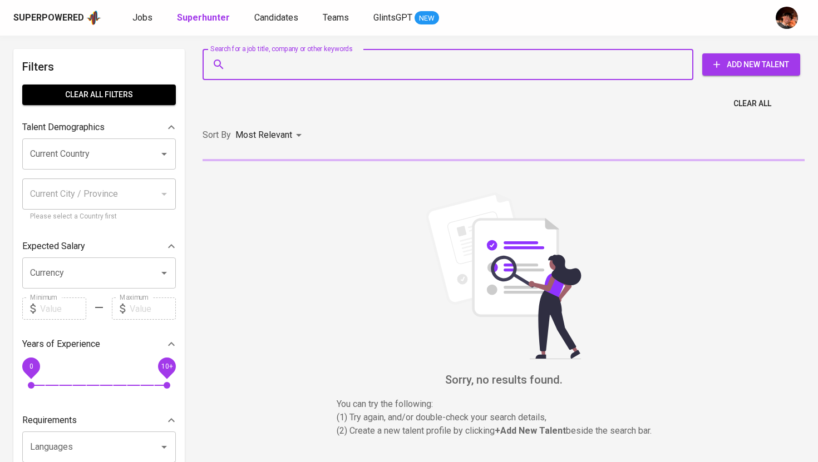
type input "Jamie_alinsod@yahoo.com"
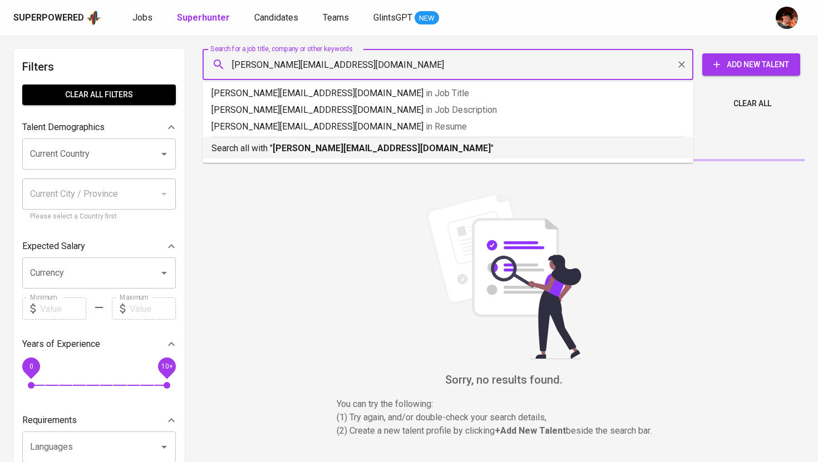
click at [285, 154] on p "Search all with " Jamie_alinsod@yahoo.com "" at bounding box center [447, 148] width 473 height 13
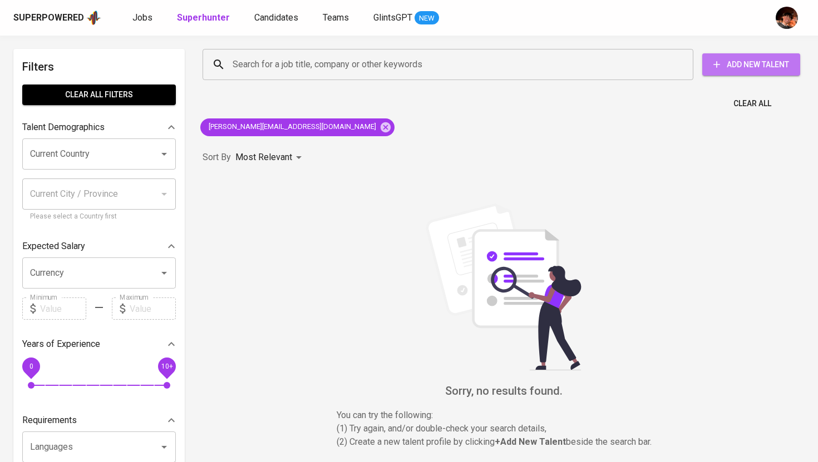
click at [725, 63] on span "Add New Talent" at bounding box center [751, 65] width 80 height 14
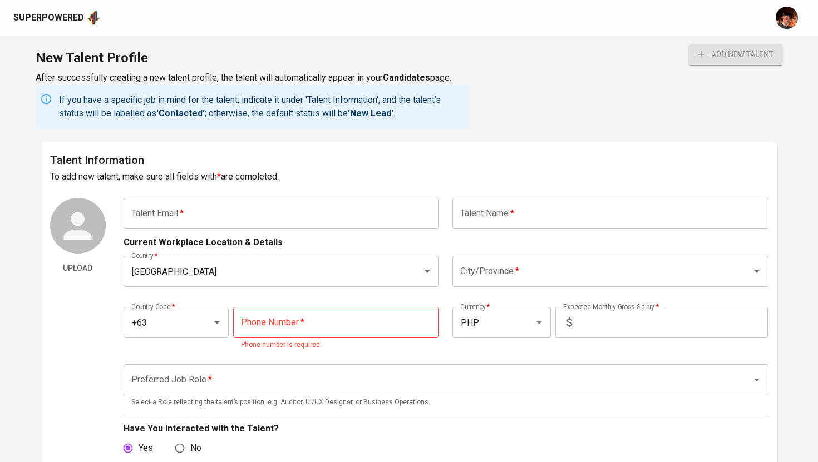
click at [336, 218] on input "text" at bounding box center [282, 213] width 316 height 31
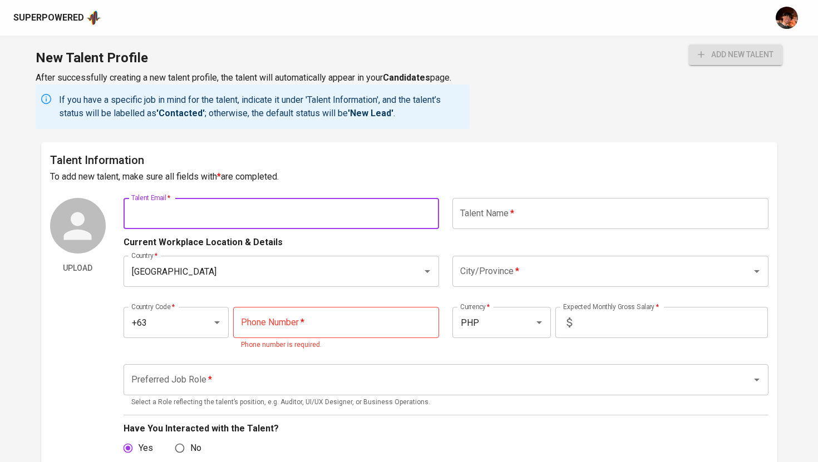
paste input "[PERSON_NAME][EMAIL_ADDRESS][DOMAIN_NAME]"
type input "[PERSON_NAME][EMAIL_ADDRESS][DOMAIN_NAME]"
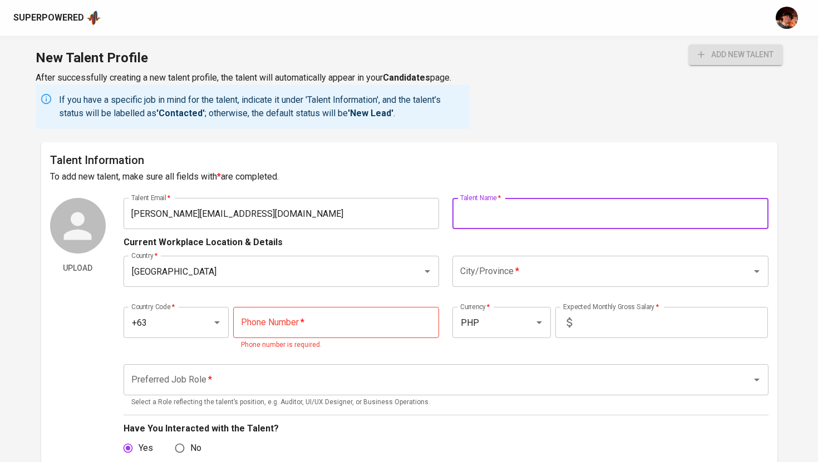
click at [528, 209] on input "text" at bounding box center [610, 213] width 316 height 31
type input "[PERSON_NAME] Pontanares"
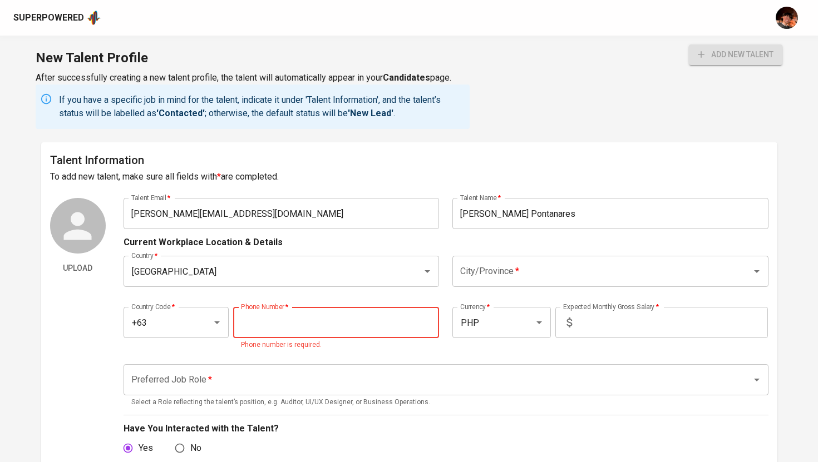
click at [309, 317] on input "tel" at bounding box center [336, 322] width 206 height 31
paste input "[PHONE_NUMBER]"
type input "[PHONE_NUMBER]"
click at [526, 279] on input "City/Province   *" at bounding box center [594, 271] width 275 height 21
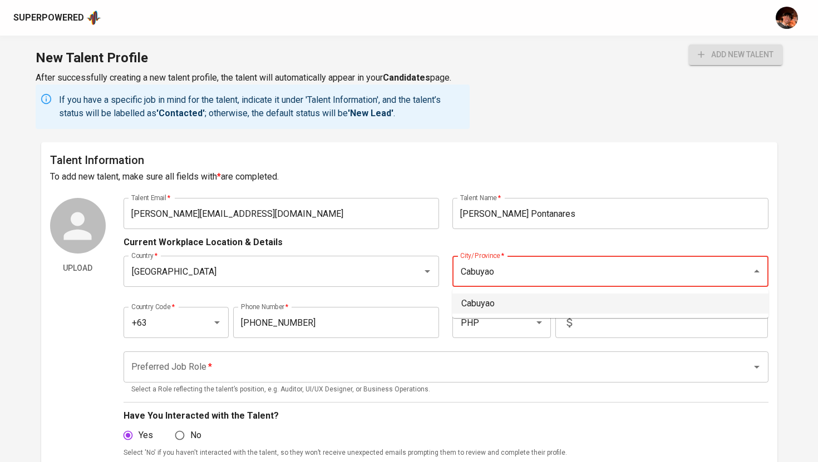
click at [532, 294] on li "Cabuyao" at bounding box center [610, 304] width 316 height 20
type input "Cabuyao"
click at [619, 335] on input "text" at bounding box center [671, 322] width 191 height 31
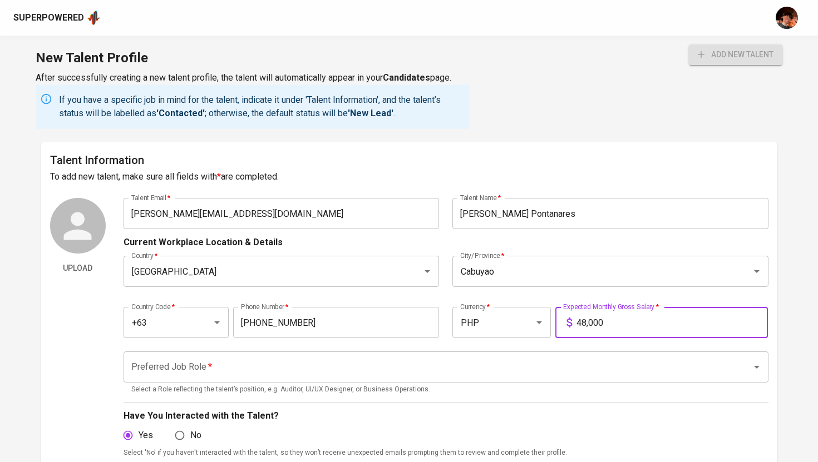
type input "48,000"
click at [567, 373] on input "Preferred Job Role   *" at bounding box center [431, 367] width 604 height 21
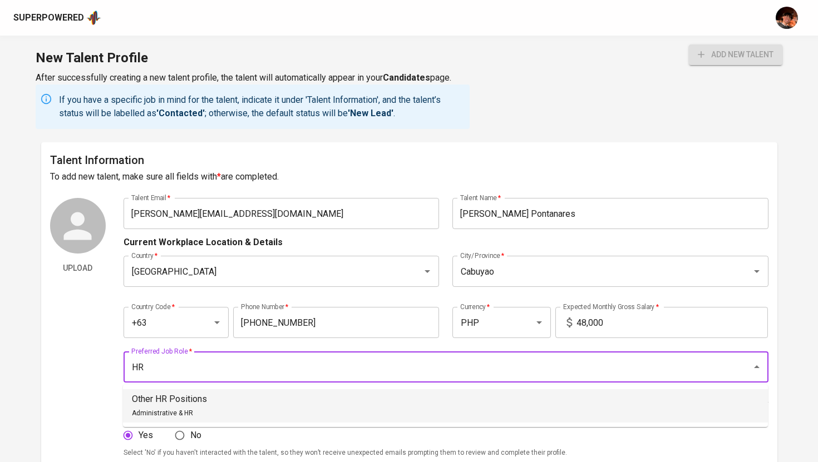
click at [444, 401] on li "Other HR Positions Administrative & HR" at bounding box center [445, 405] width 645 height 33
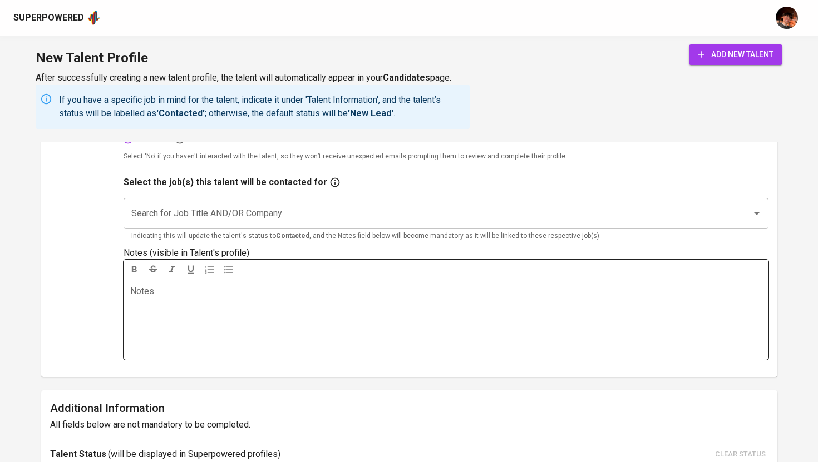
scroll to position [300, 0]
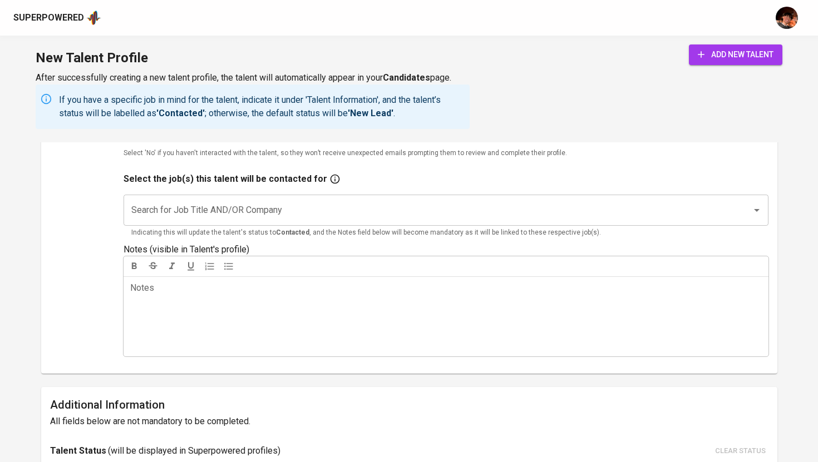
type input "Other HR Positions"
click at [384, 215] on input "Search for Job Title AND/OR Company" at bounding box center [431, 210] width 604 height 21
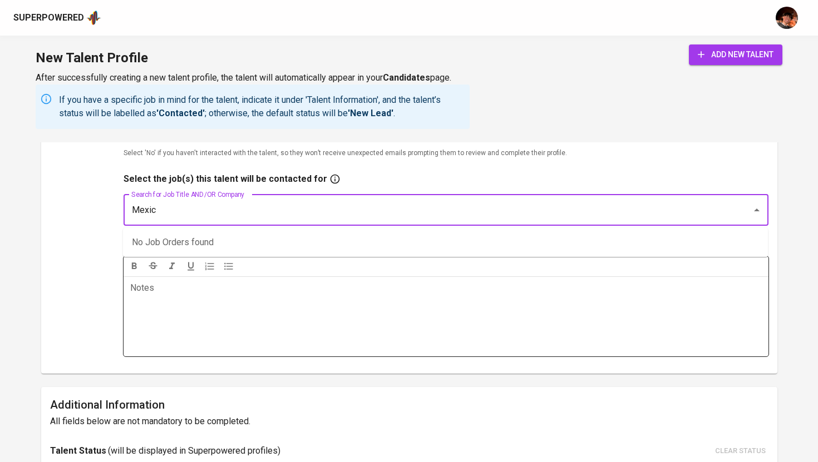
type input "Mexico"
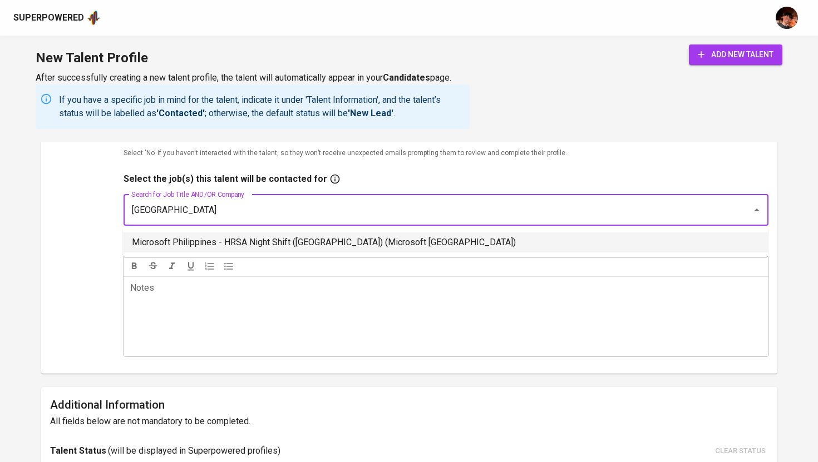
click at [365, 249] on li "Microsoft Philippines - HRSA Night Shift (Mexico) (Microsoft Philippines)" at bounding box center [445, 243] width 645 height 20
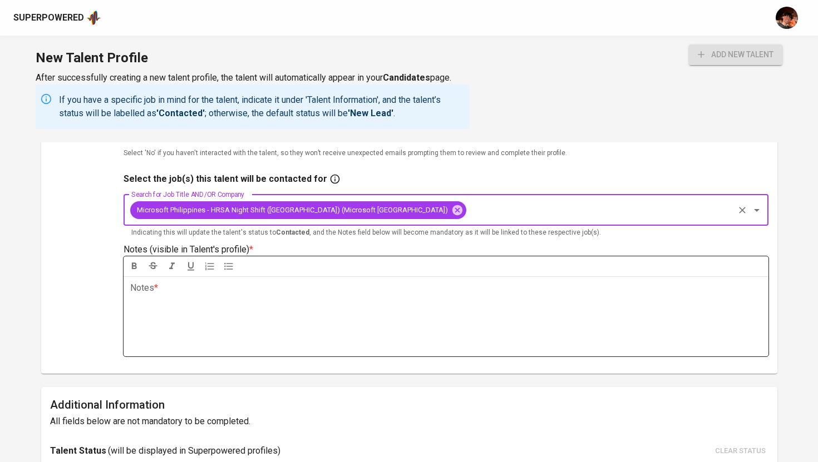
click at [338, 315] on div "Notes * ﻿" at bounding box center [446, 317] width 645 height 80
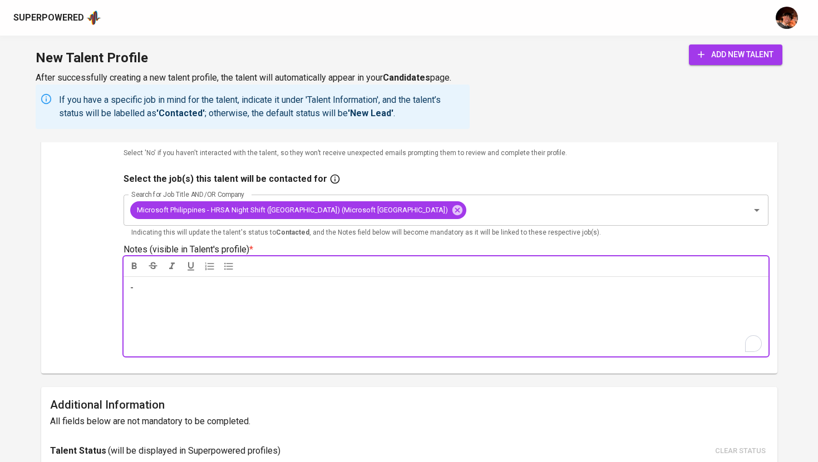
click at [751, 46] on button "add new talent" at bounding box center [735, 55] width 93 height 21
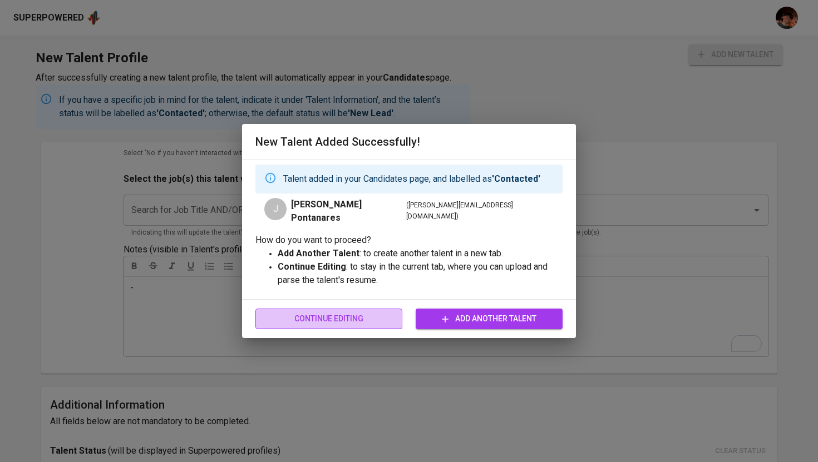
click at [378, 313] on span "Continue Editing" at bounding box center [328, 319] width 129 height 14
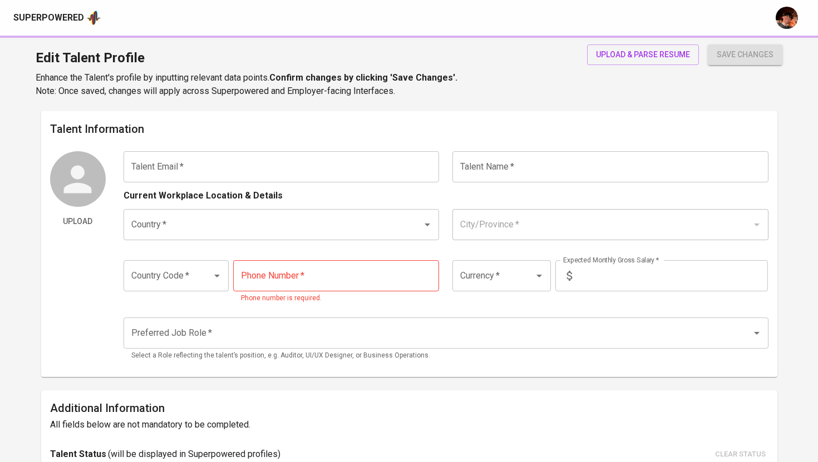
type input "[PERSON_NAME][EMAIL_ADDRESS][DOMAIN_NAME]"
type input "[PERSON_NAME] Pontanares"
type input "[GEOGRAPHIC_DATA]"
type input "Cabuyao"
type input "+63"
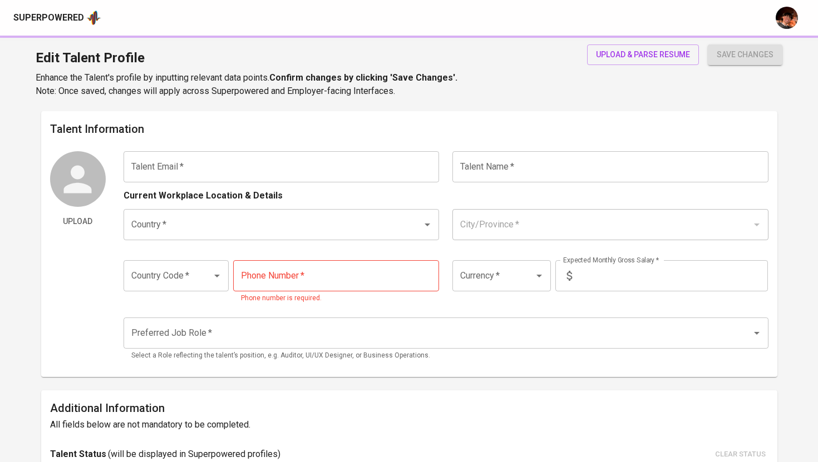
type input "[PHONE_NUMBER]"
type input "PHP"
type input "48,000"
type input "Other HR Positions"
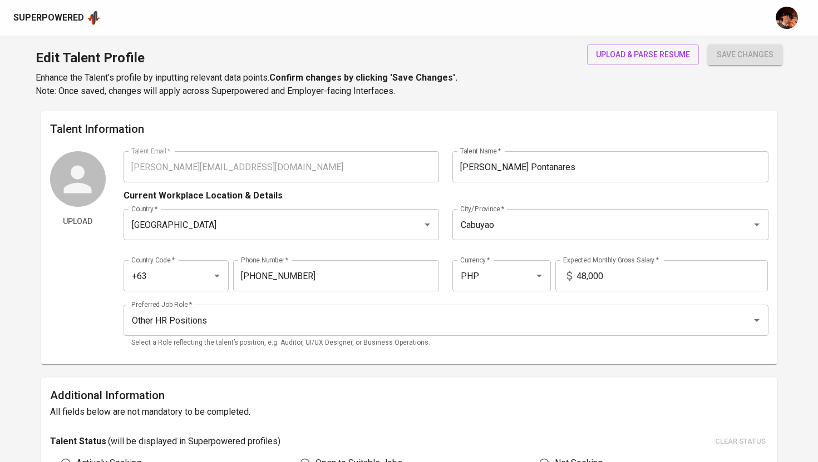
click at [66, 10] on div "Superpowered" at bounding box center [57, 17] width 88 height 17
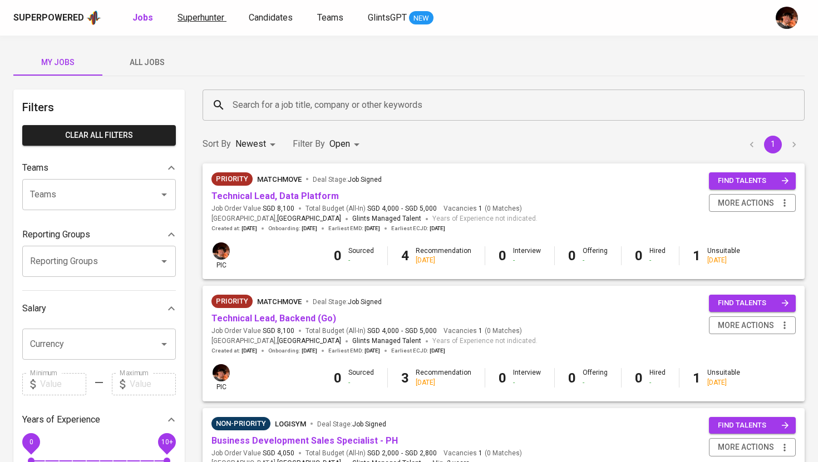
click at [199, 20] on span "Superhunter" at bounding box center [200, 17] width 47 height 11
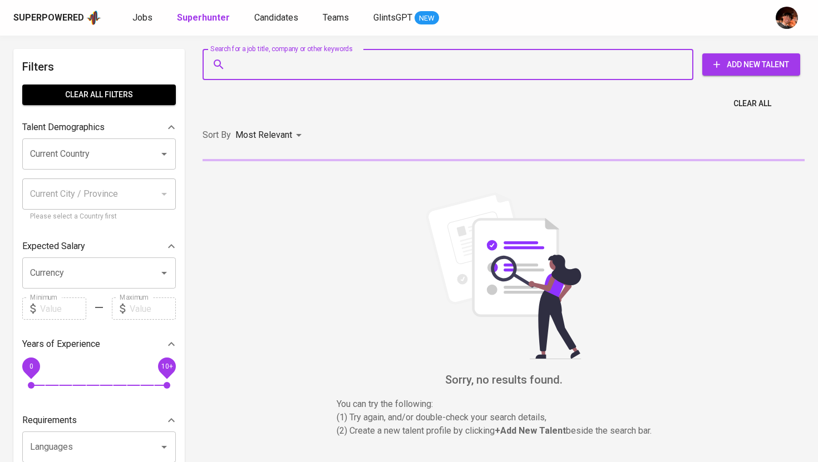
click at [250, 59] on input "Search for a job title, company or other keywords" at bounding box center [451, 64] width 442 height 21
paste input "[PERSON_NAME][EMAIL_ADDRESS][DOMAIN_NAME]"
type input "[PERSON_NAME][EMAIL_ADDRESS][DOMAIN_NAME]"
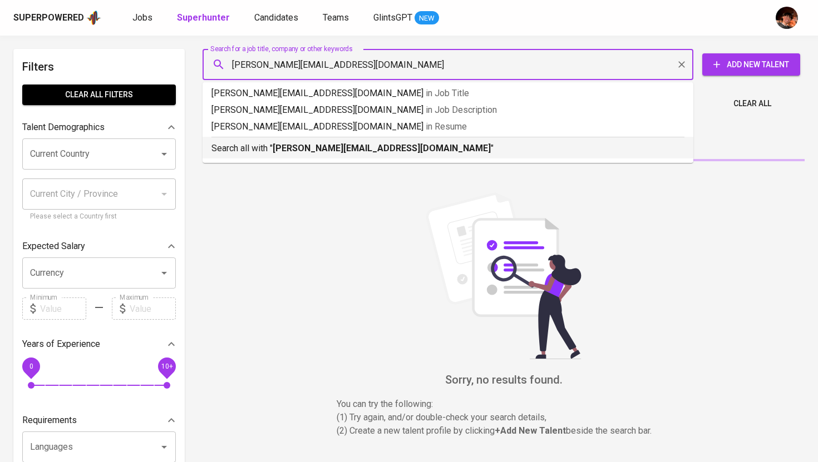
click at [317, 154] on p "Search all with " jamie_alinsod@yahoo.com "" at bounding box center [447, 148] width 473 height 13
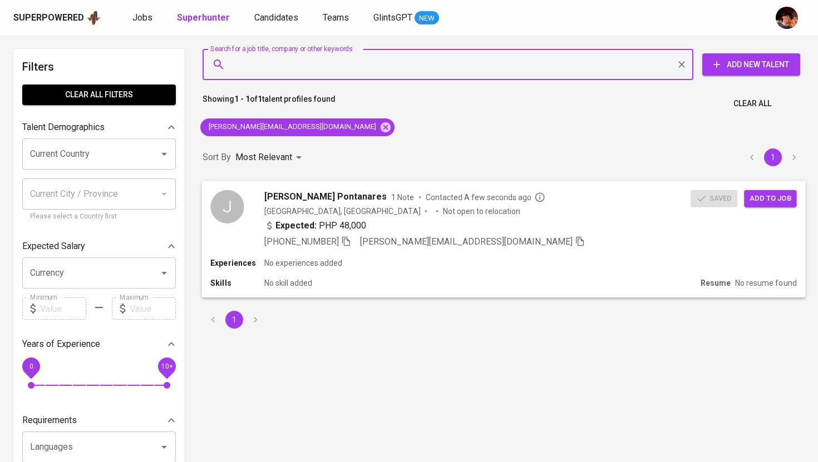
click at [391, 195] on span "1 Note" at bounding box center [402, 196] width 23 height 11
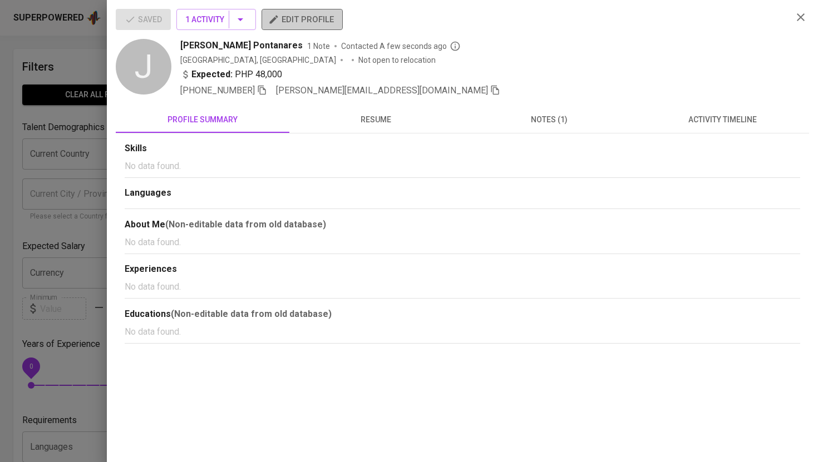
click at [318, 27] on button "edit profile" at bounding box center [301, 19] width 81 height 21
click at [800, 22] on icon "button" at bounding box center [800, 17] width 13 height 13
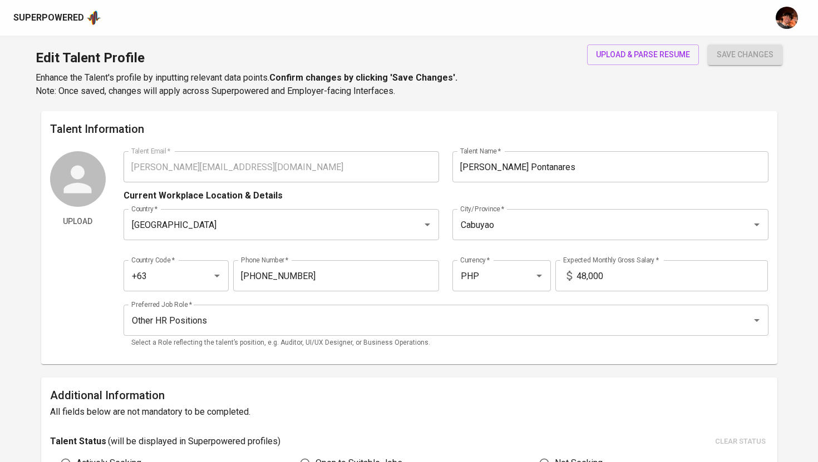
click at [660, 41] on div "Edit Talent Profile Enhance the Talent's profile by inputting relevant data poi…" at bounding box center [409, 74] width 818 height 76
click at [660, 45] on button "upload & parse resume" at bounding box center [643, 55] width 112 height 21
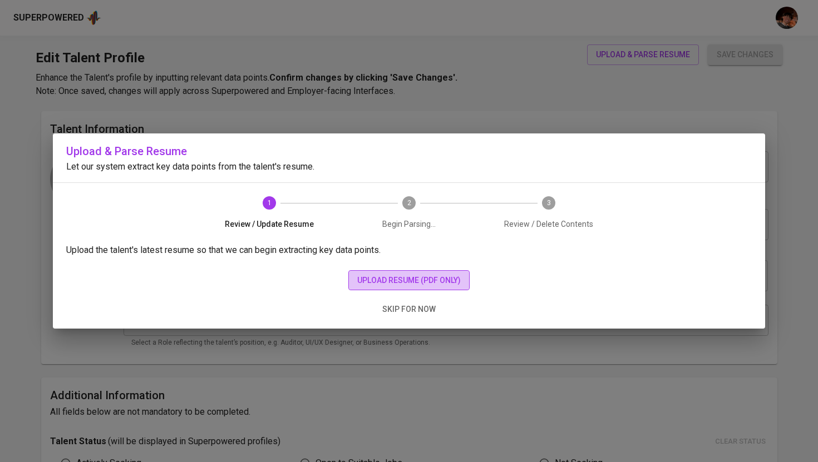
click at [415, 270] on button "upload resume (pdf only)" at bounding box center [408, 280] width 121 height 21
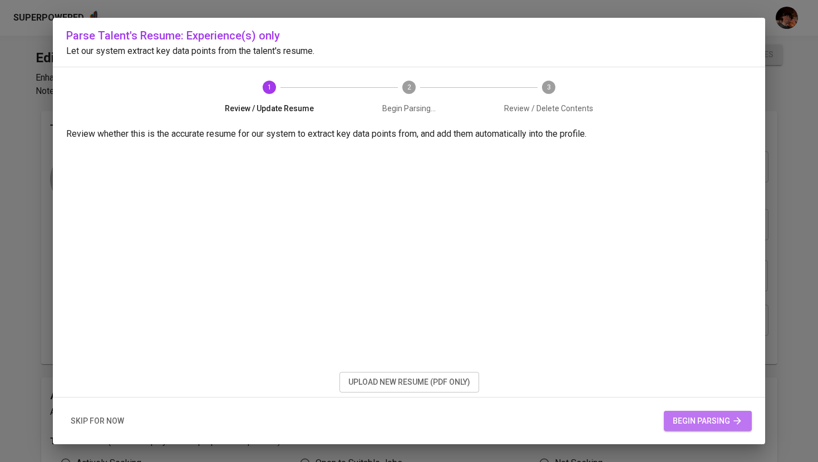
click at [706, 421] on span "begin parsing" at bounding box center [708, 422] width 70 height 14
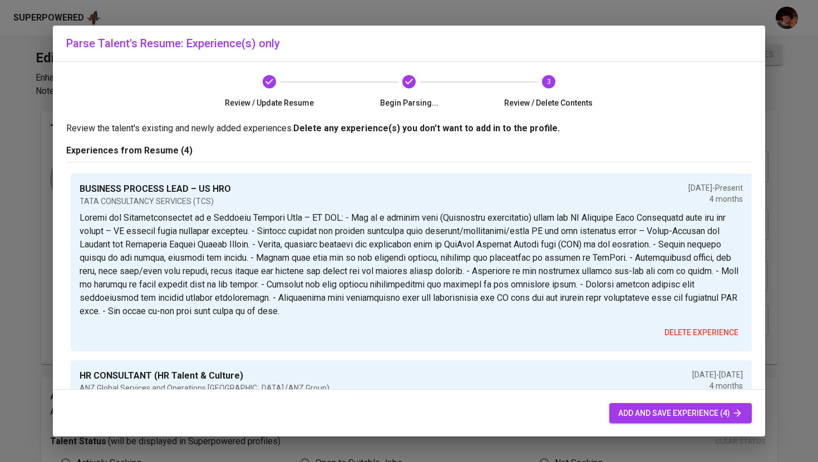
click at [624, 409] on span "add and save experience (4)" at bounding box center [680, 414] width 125 height 14
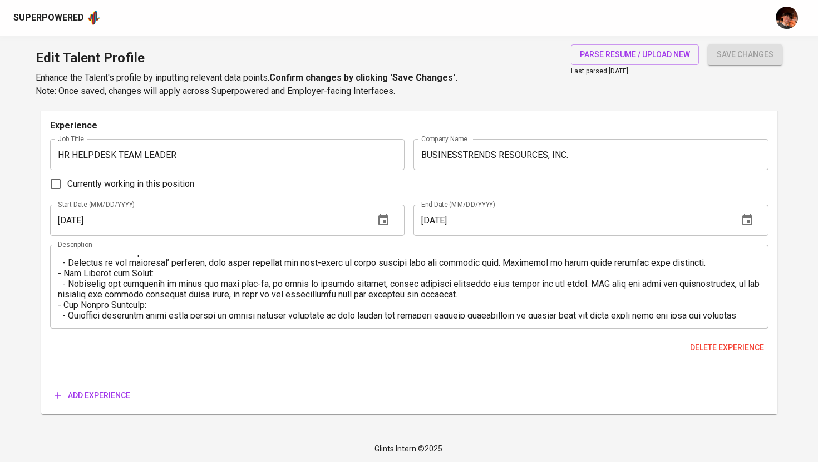
scroll to position [189, 0]
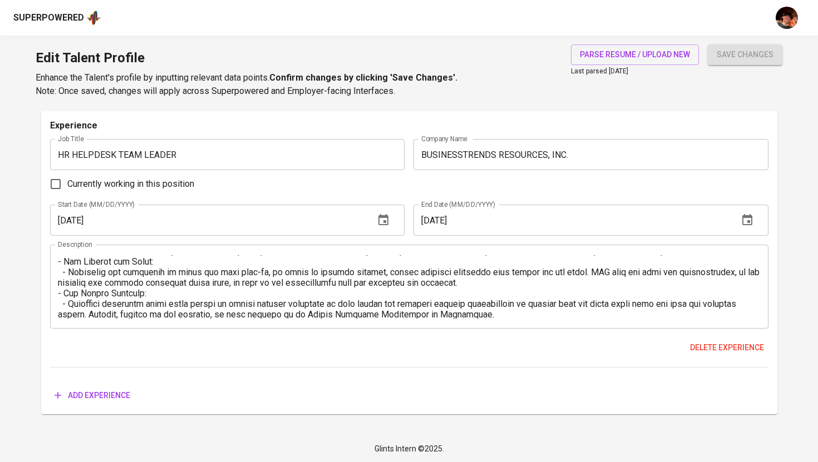
click at [91, 398] on span "Add experience" at bounding box center [93, 396] width 76 height 14
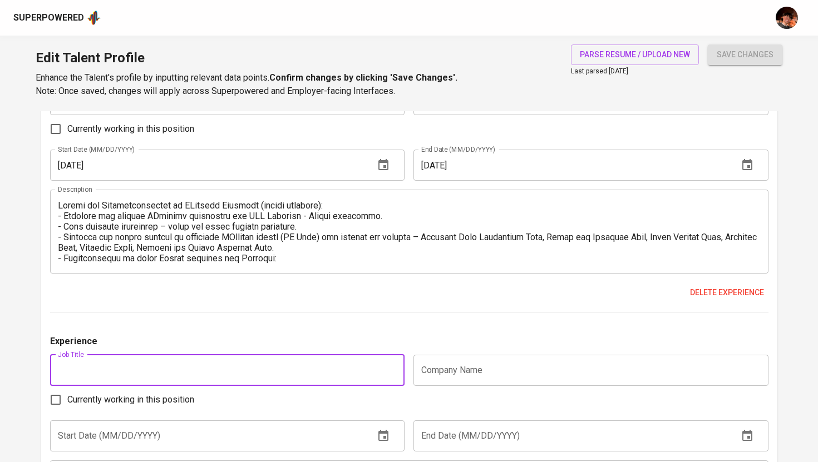
scroll to position [1563, 0]
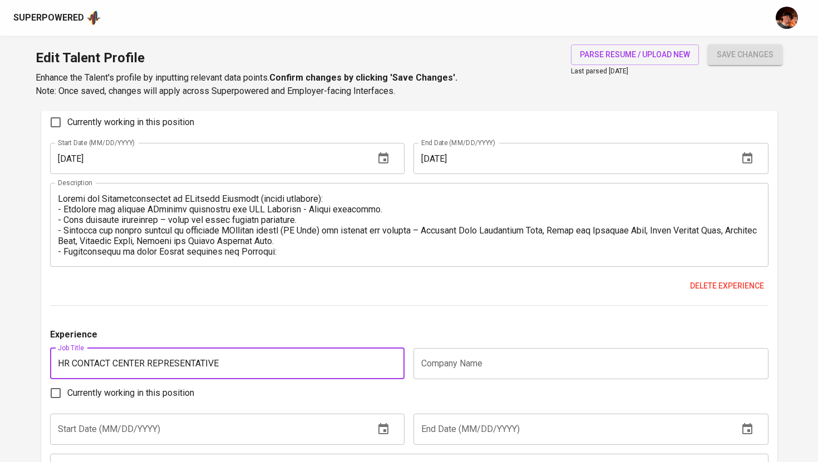
type input "HR CONTACT CENTER REPRESENTATIVE"
click at [461, 368] on input "text" at bounding box center [590, 363] width 355 height 31
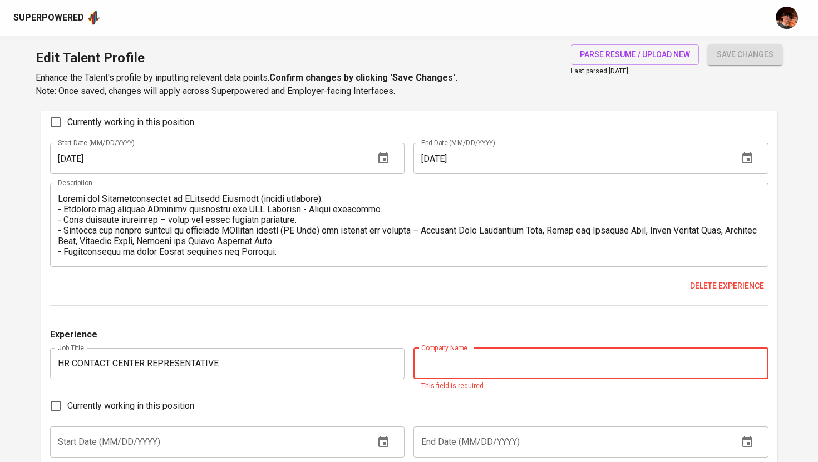
paste input "IBM Business Services, Inc."
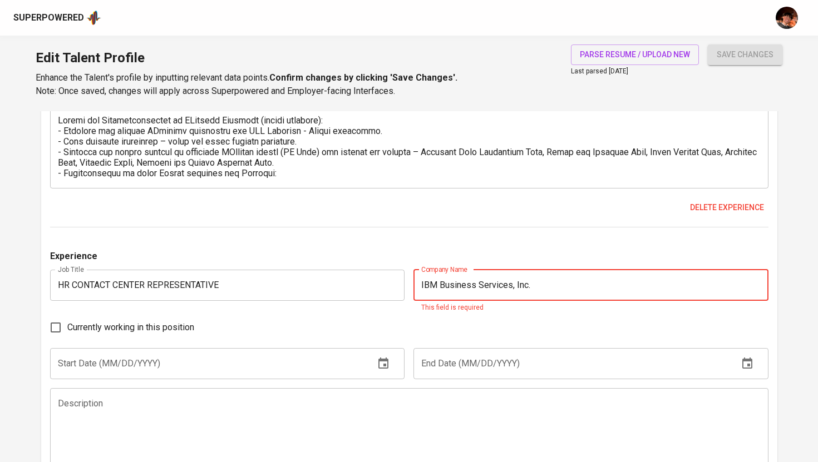
scroll to position [1667, 0]
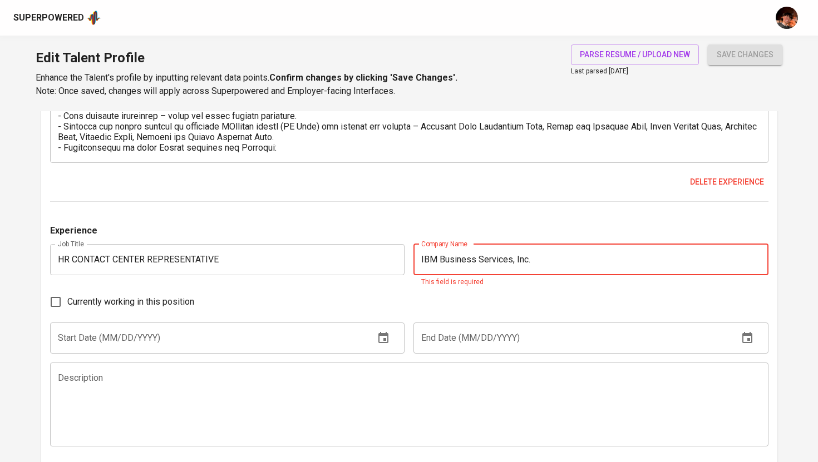
type input "IBM Business Services, Inc."
click at [295, 359] on div "Experience Job Title HR CONTACT CENTER REPRESENTATIVE Job Title Company Name IB…" at bounding box center [409, 354] width 718 height 261
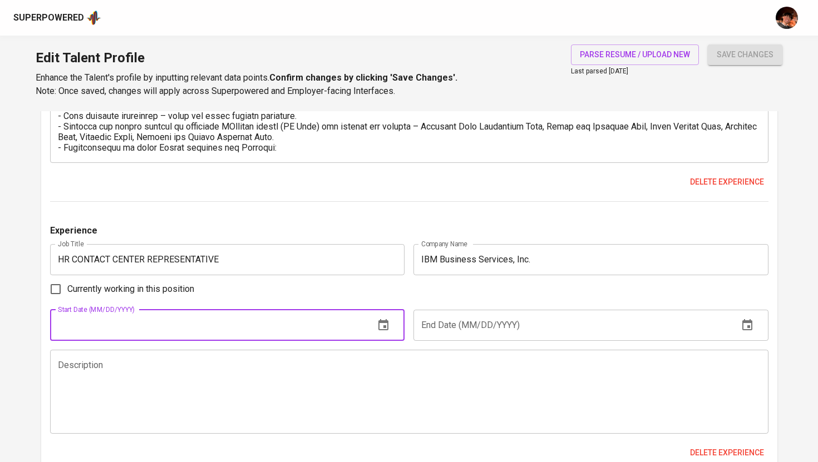
click at [261, 337] on input "text" at bounding box center [208, 325] width 316 height 31
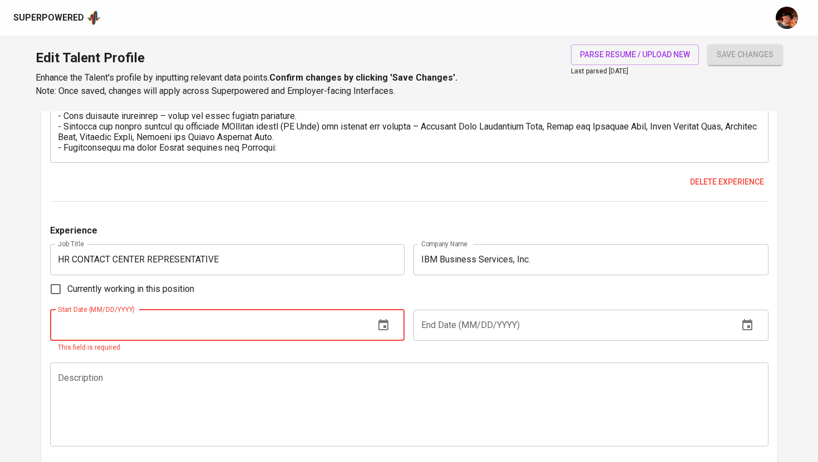
click at [382, 328] on icon "button" at bounding box center [383, 325] width 13 height 13
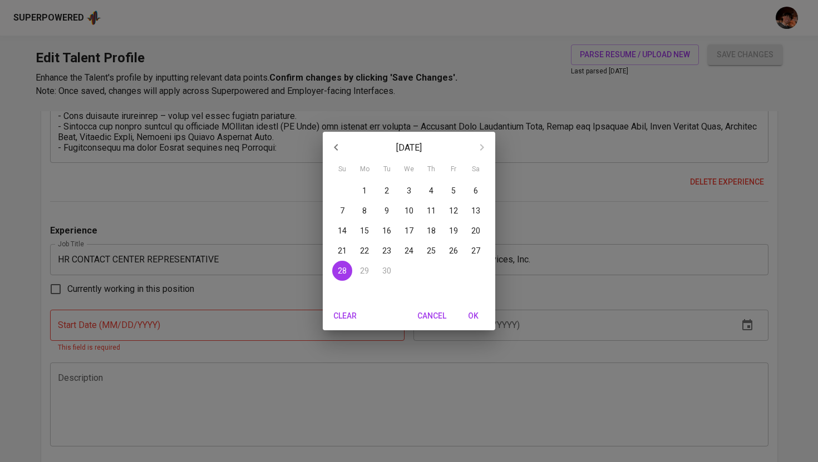
click at [232, 330] on div "September 2025 Su Mo Tu We Th Fr Sa 31 1 2 3 4 5 6 7 8 9 10 11 12 13 14 15 16 1…" at bounding box center [409, 231] width 818 height 462
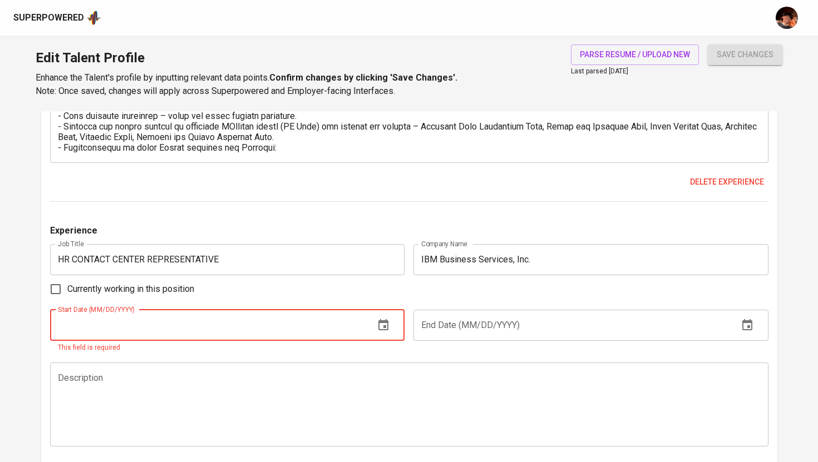
click at [255, 327] on input "text" at bounding box center [208, 325] width 316 height 31
type input "29/03/2021"
click at [294, 381] on textarea at bounding box center [409, 404] width 703 height 63
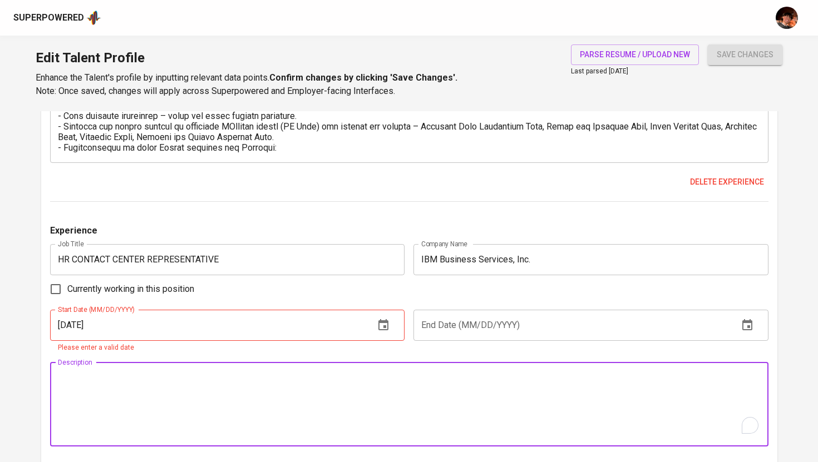
click at [472, 319] on input "text" at bounding box center [571, 325] width 316 height 31
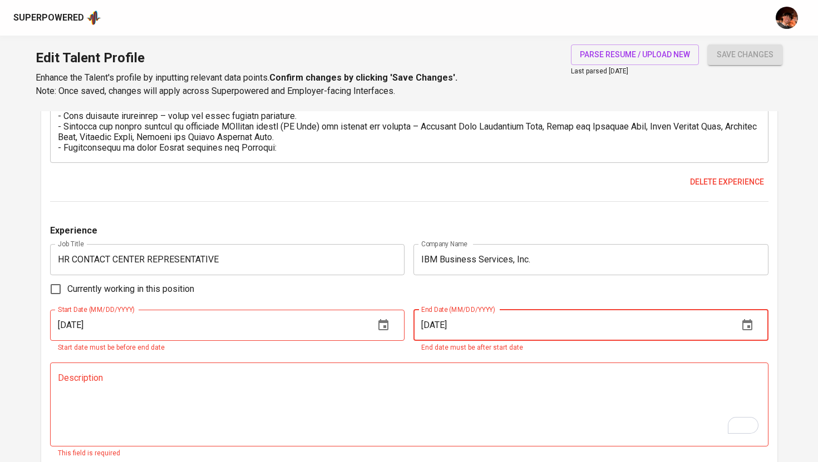
type input "15/06/2022"
click at [456, 384] on textarea "To enrich screen reader interactions, please activate Accessibility in Grammarl…" at bounding box center [409, 404] width 703 height 63
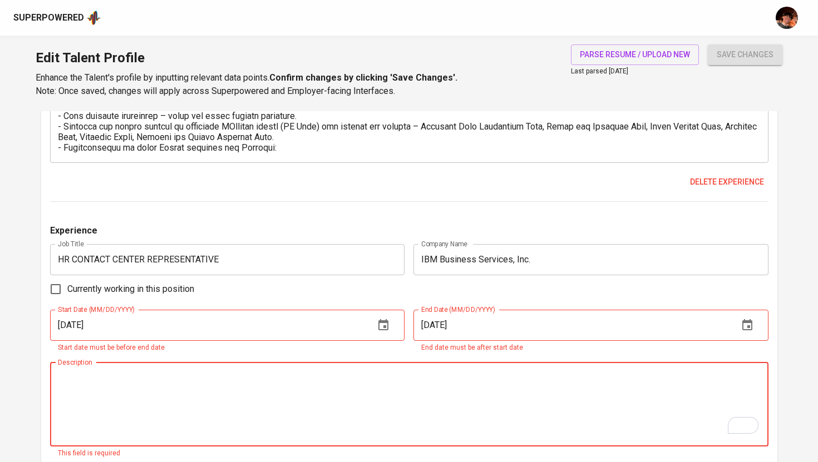
click at [66, 325] on input "29/03/2021" at bounding box center [208, 325] width 316 height 31
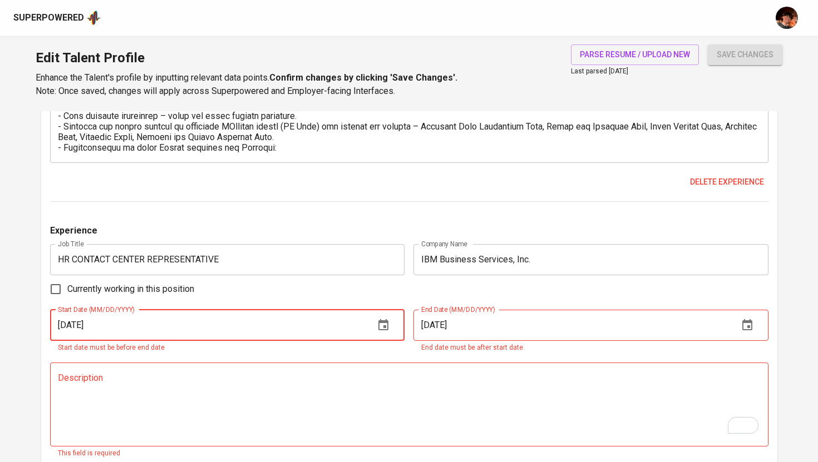
type input "[DATE]"
click at [413, 328] on div "End Date (MM/DD/YYYY) 15/06/2022 End Date (MM/DD/YYYY) End date must be after s…" at bounding box center [588, 332] width 359 height 44
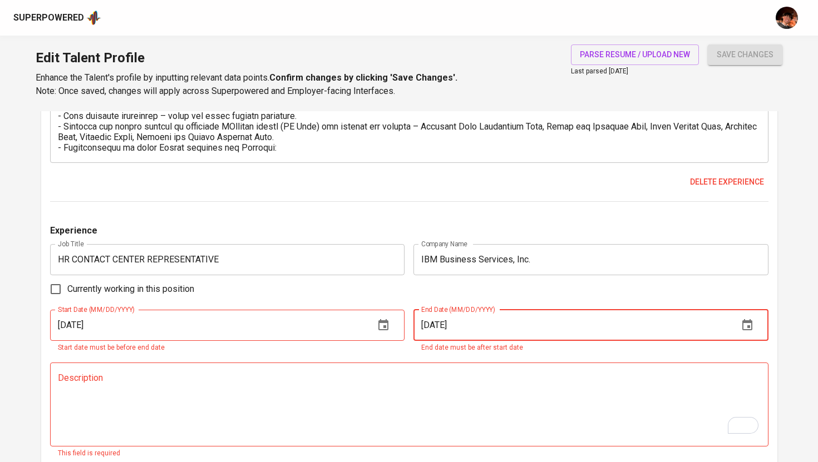
click at [431, 326] on input "15/06/2022" at bounding box center [571, 325] width 316 height 31
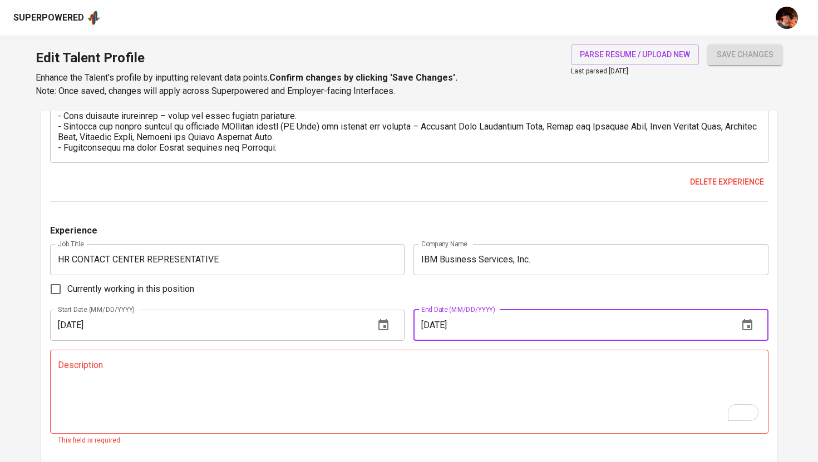
type input "[DATE]"
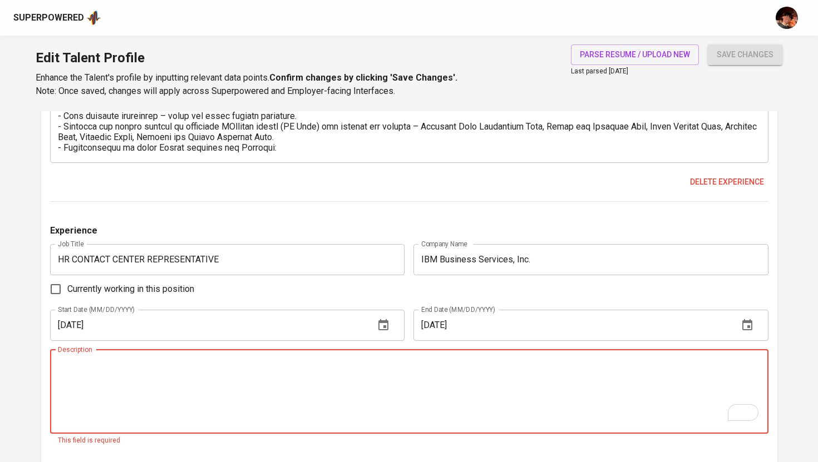
click at [415, 394] on textarea "To enrich screen reader interactions, please activate Accessibility in Grammarl…" at bounding box center [409, 391] width 703 height 63
paste textarea "• Receive inbound calls from employees and answer questions, as well as questio…"
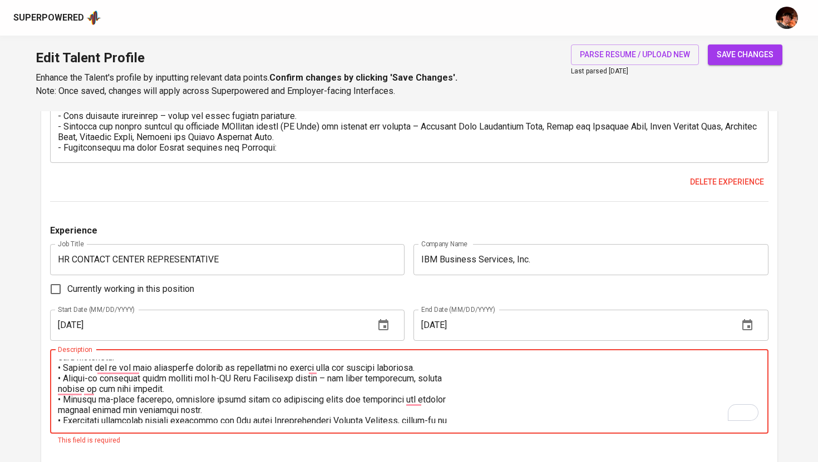
scroll to position [0, 0]
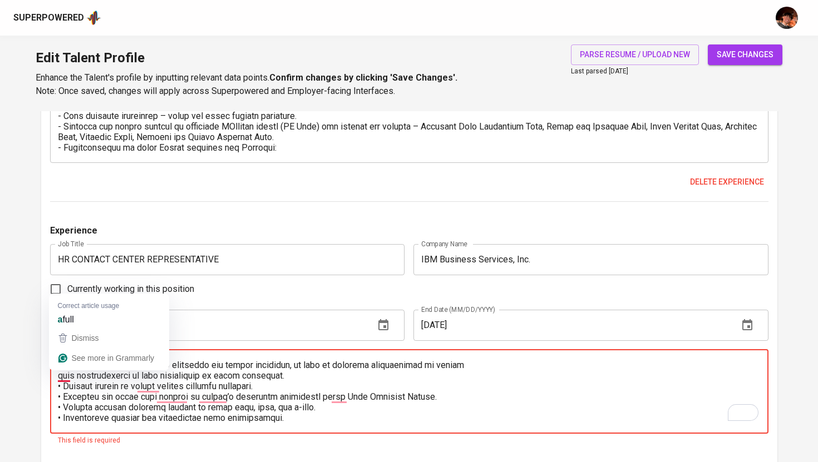
click at [60, 373] on textarea "To enrich screen reader interactions, please activate Accessibility in Grammarl…" at bounding box center [409, 391] width 703 height 63
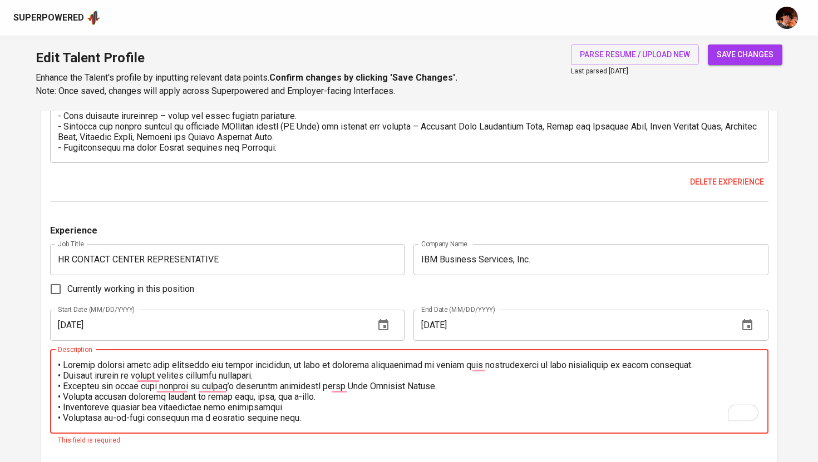
drag, startPoint x: 59, startPoint y: 362, endPoint x: 39, endPoint y: 362, distance: 20.0
click at [60, 384] on textarea "To enrich screen reader interactions, please activate Accessibility in Grammarl…" at bounding box center [409, 391] width 703 height 63
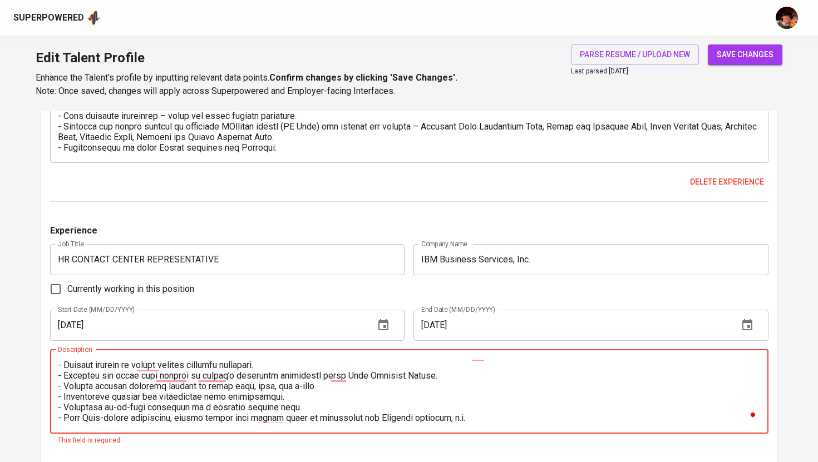
scroll to position [21, 0]
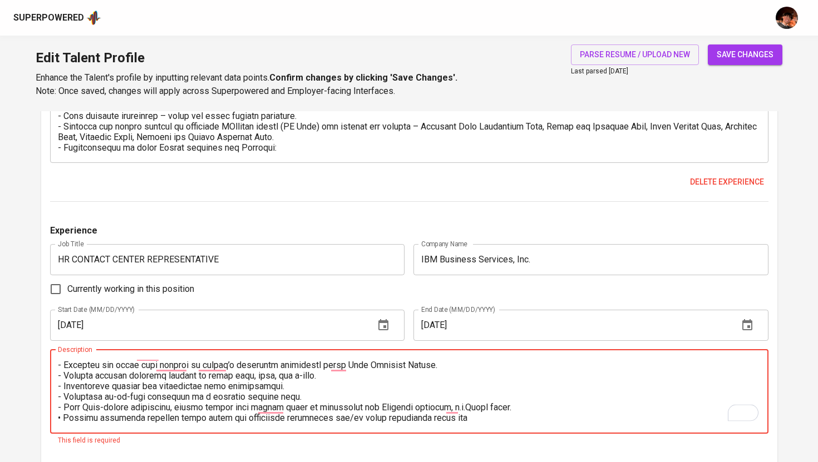
click at [62, 420] on textarea "To enrich screen reader interactions, please activate Accessibility in Grammarl…" at bounding box center [409, 391] width 703 height 63
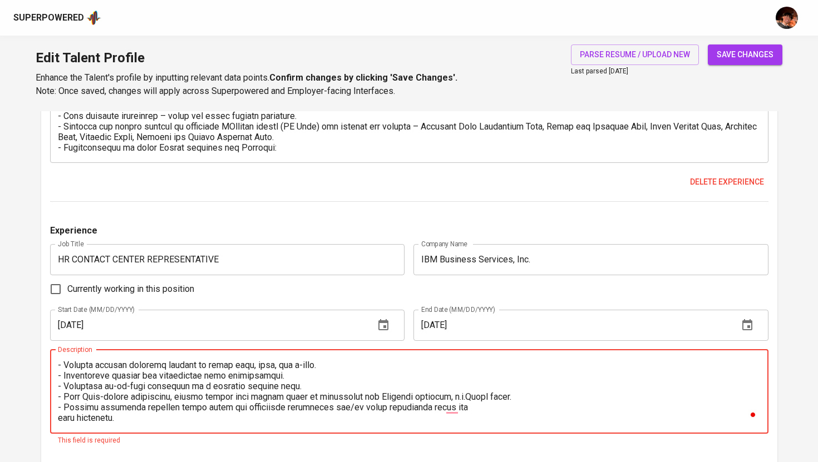
scroll to position [32, 0]
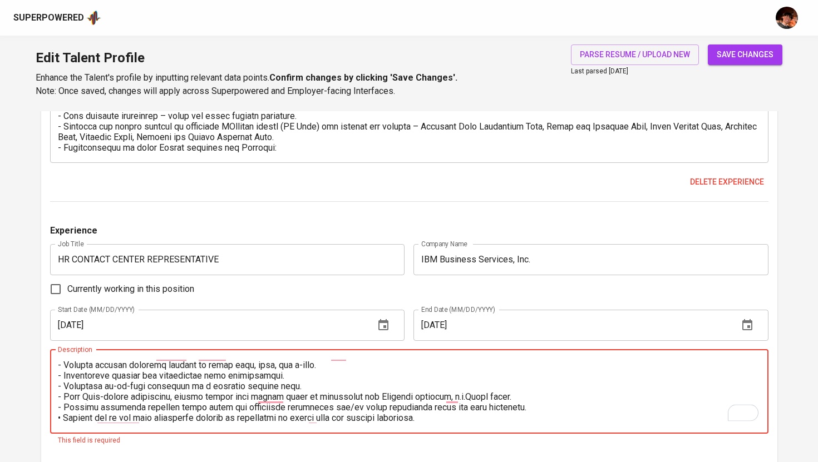
click at [58, 417] on textarea "To enrich screen reader interactions, please activate Accessibility in Grammarl…" at bounding box center [409, 391] width 703 height 63
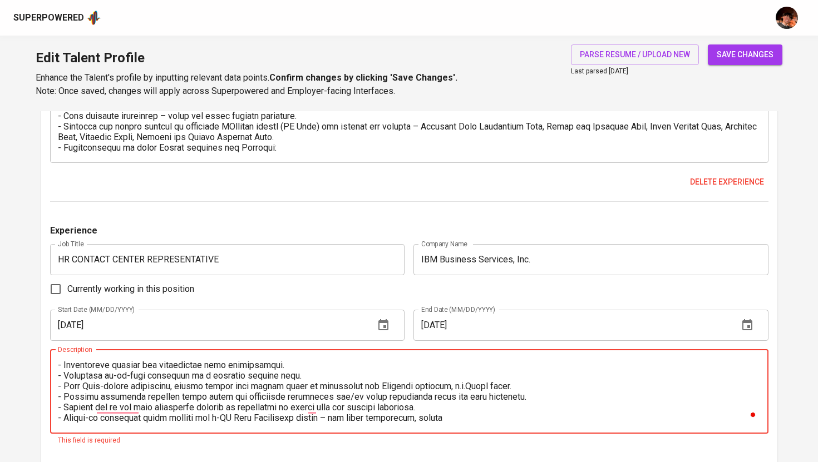
scroll to position [0, 0]
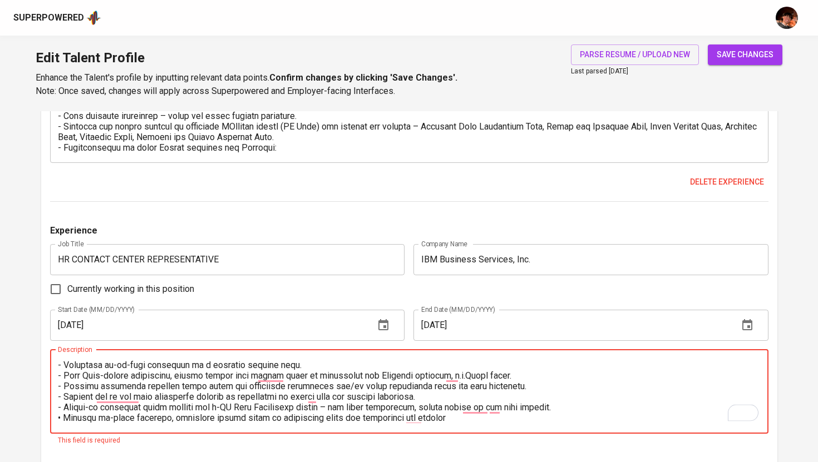
click at [61, 419] on textarea "To enrich screen reader interactions, please activate Accessibility in Grammarl…" at bounding box center [409, 391] width 703 height 63
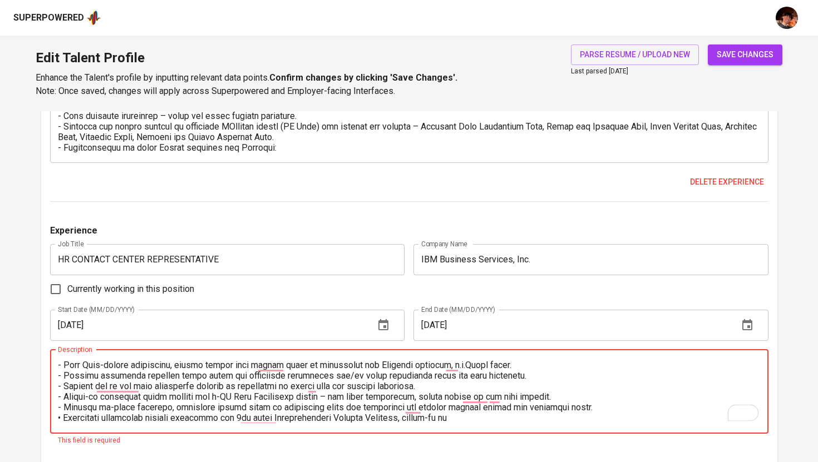
click at [60, 418] on textarea "To enrich screen reader interactions, please activate Accessibility in Grammarl…" at bounding box center [409, 391] width 703 height 63
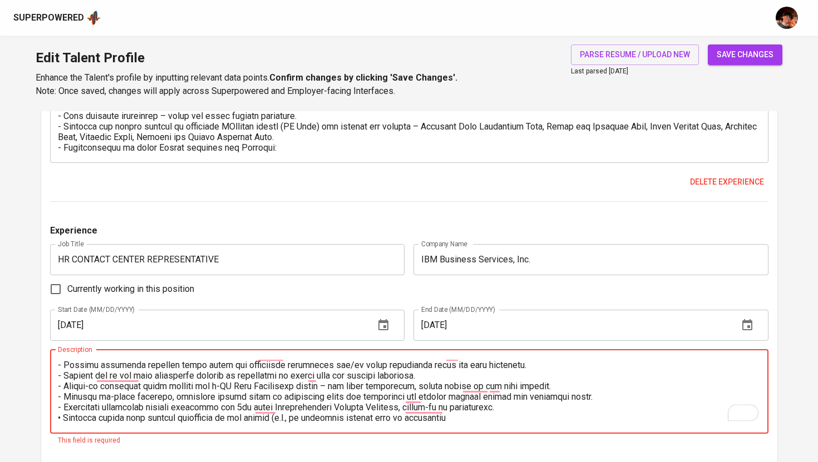
click at [58, 420] on textarea "To enrich screen reader interactions, please activate Accessibility in Grammarl…" at bounding box center [409, 391] width 703 height 63
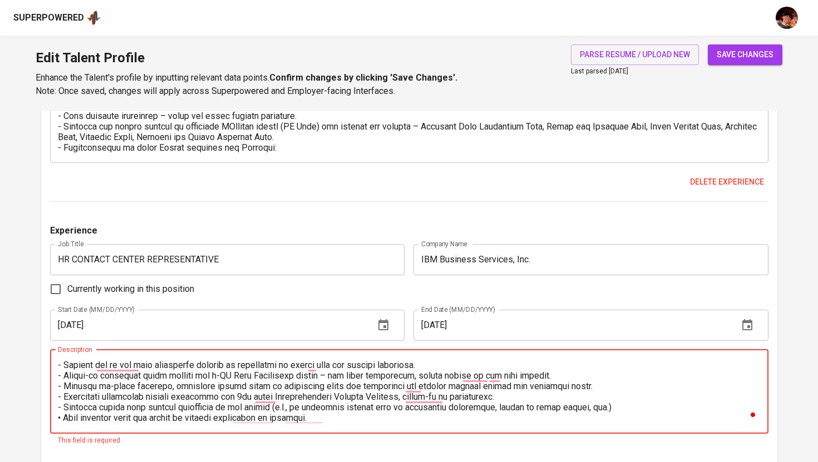
click at [59, 418] on textarea "To enrich screen reader interactions, please activate Accessibility in Grammarl…" at bounding box center [409, 391] width 703 height 63
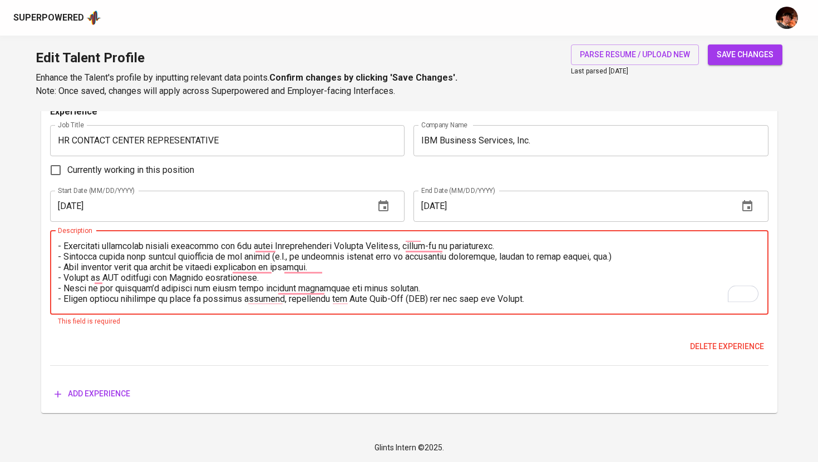
type textarea "- Receive inbound calls from employees and answer questions, as well as questio…"
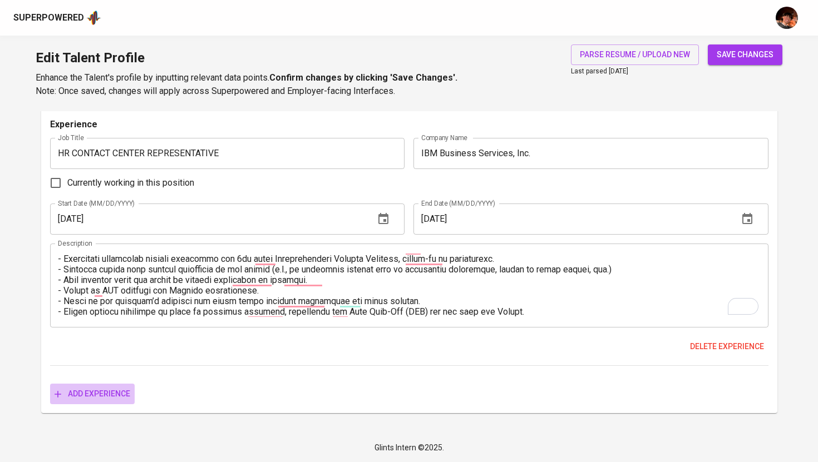
click at [125, 384] on button "Add experience" at bounding box center [92, 394] width 85 height 21
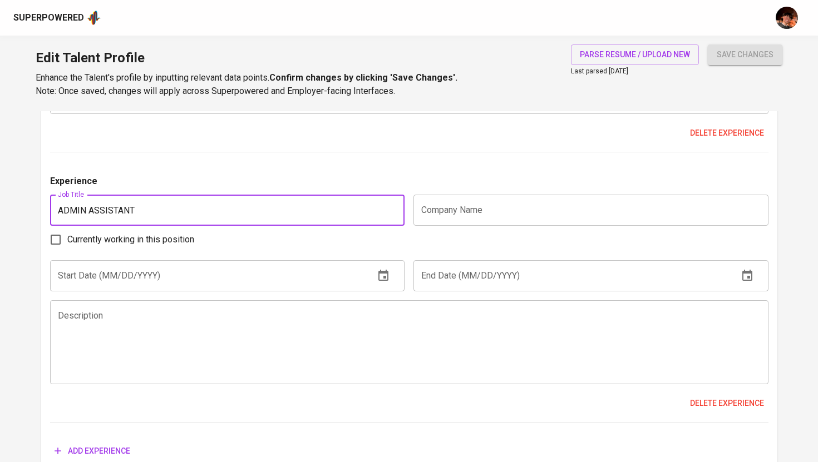
type input "ADMIN ASSISTANT"
click at [468, 216] on input "text" at bounding box center [590, 210] width 355 height 31
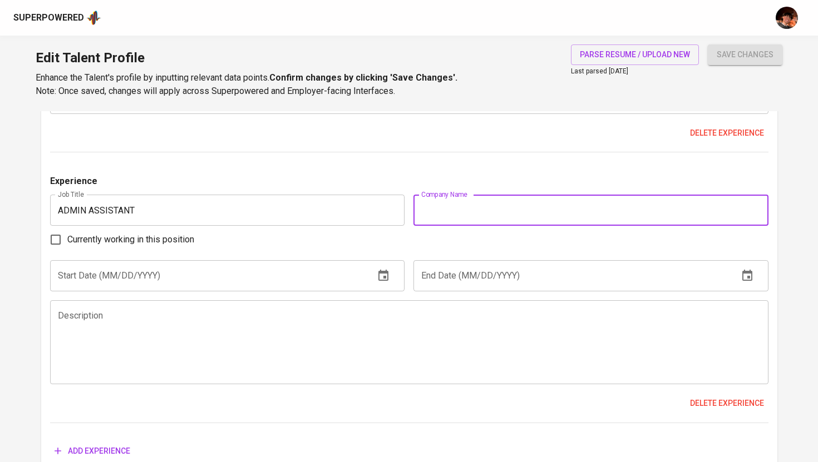
paste input "ManpowerGroup [GEOGRAPHIC_DATA]"
type input "ManpowerGroup [GEOGRAPHIC_DATA]"
click at [194, 270] on input "text" at bounding box center [208, 275] width 316 height 31
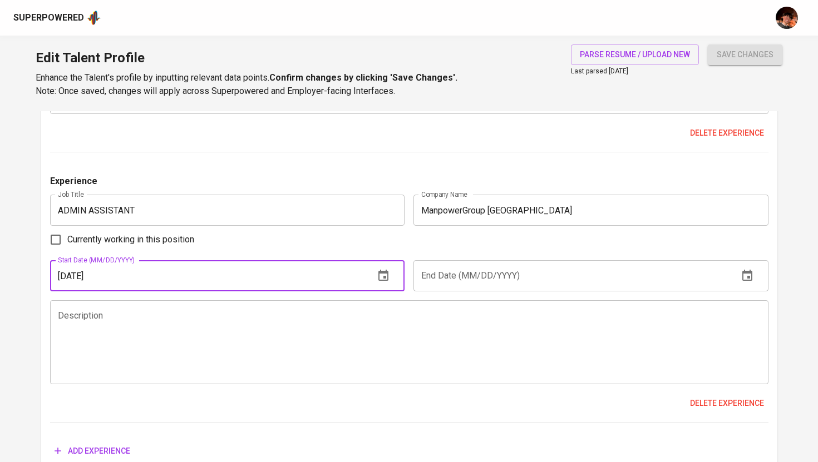
type input "[DATE]"
click at [446, 270] on input "text" at bounding box center [571, 275] width 316 height 31
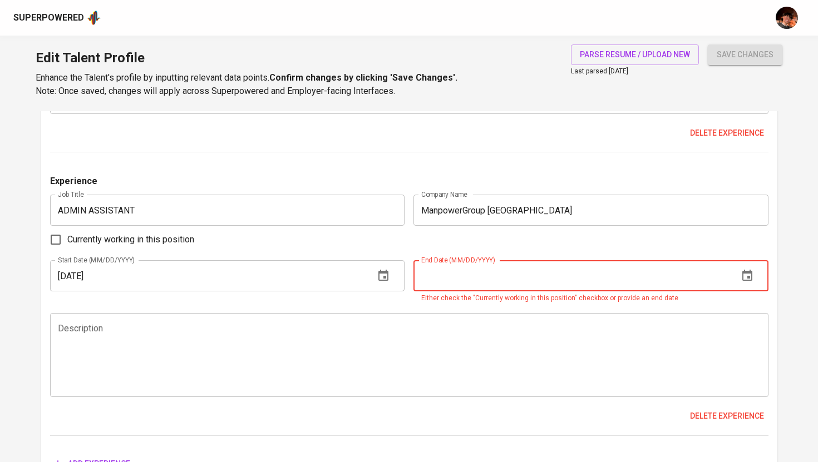
type input "1_/__/____"
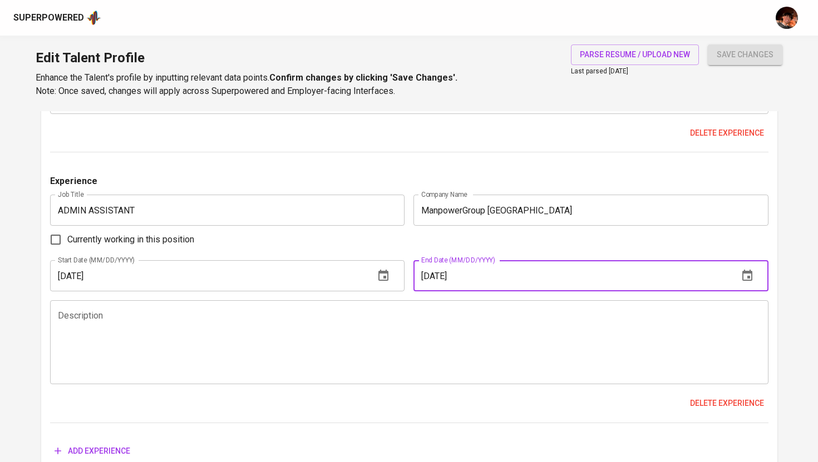
type input "[DATE]"
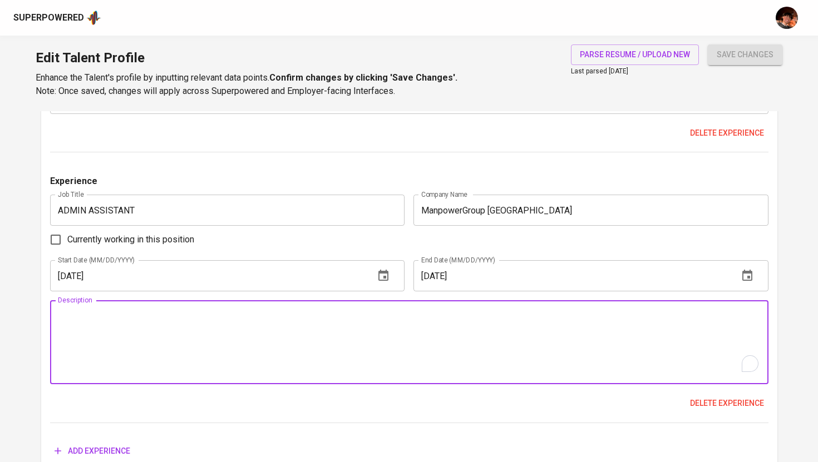
click at [348, 335] on textarea "To enrich screen reader interactions, please activate Accessibility in Grammarl…" at bounding box center [409, 342] width 703 height 63
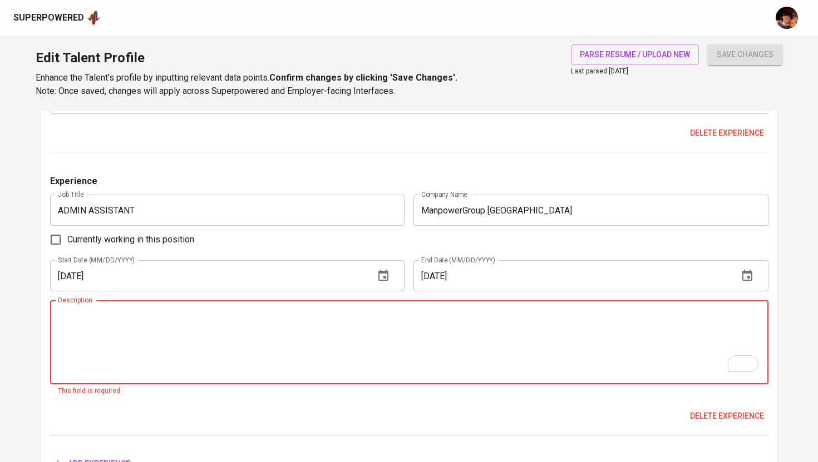
scroll to position [116, 0]
paste textarea "• Person in charge of the on-boarding and off-boarding of every IBMer (new empl…"
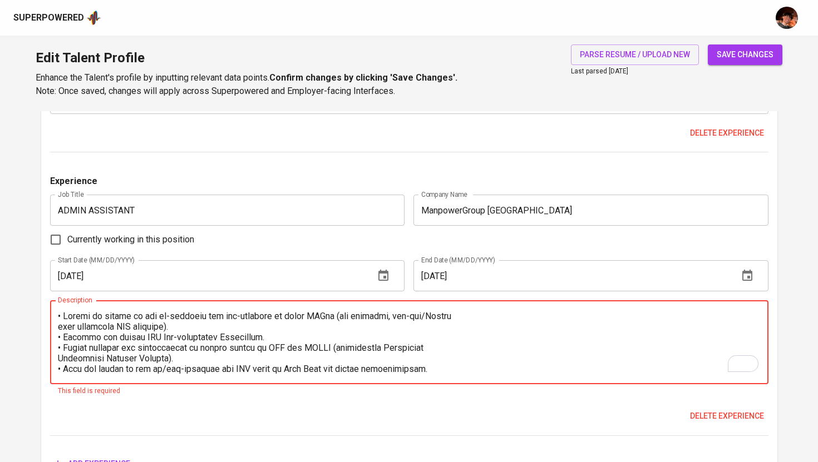
scroll to position [106, 0]
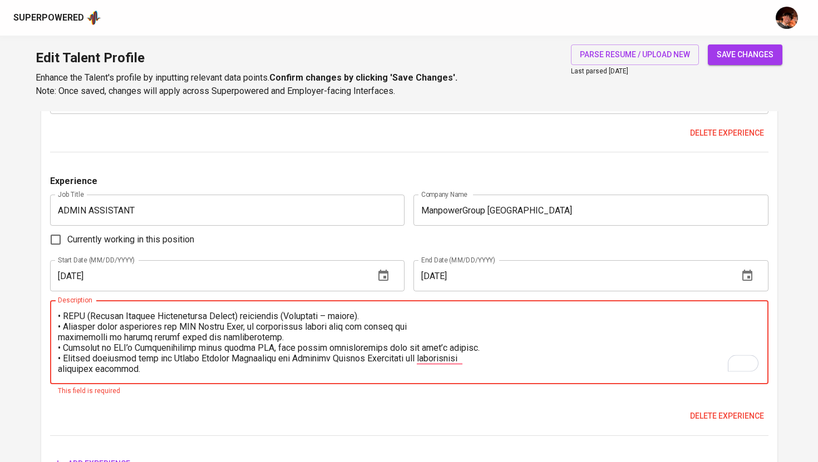
click at [61, 317] on textarea "To enrich screen reader interactions, please activate Accessibility in Grammarl…" at bounding box center [409, 342] width 703 height 63
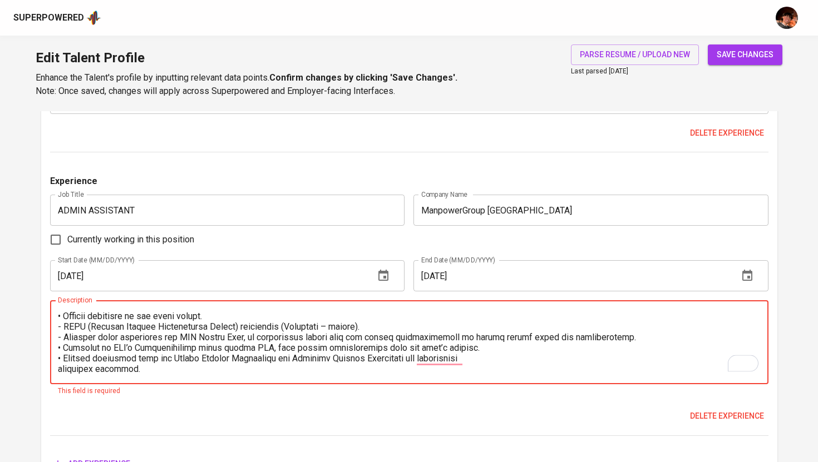
scroll to position [95, 0]
click at [60, 319] on textarea "To enrich screen reader interactions, please activate Accessibility in Grammarl…" at bounding box center [409, 342] width 703 height 63
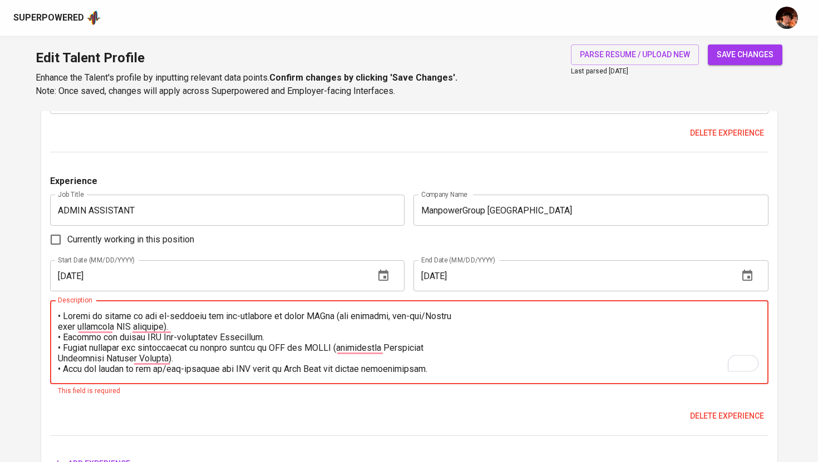
click at [60, 318] on textarea "To enrich screen reader interactions, please activate Accessibility in Grammarl…" at bounding box center [409, 342] width 703 height 63
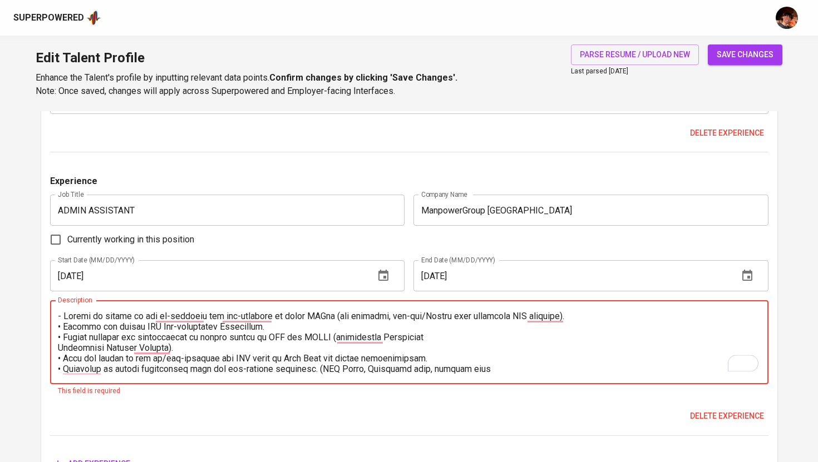
click at [60, 325] on textarea "To enrich screen reader interactions, please activate Accessibility in Grammarl…" at bounding box center [409, 342] width 703 height 63
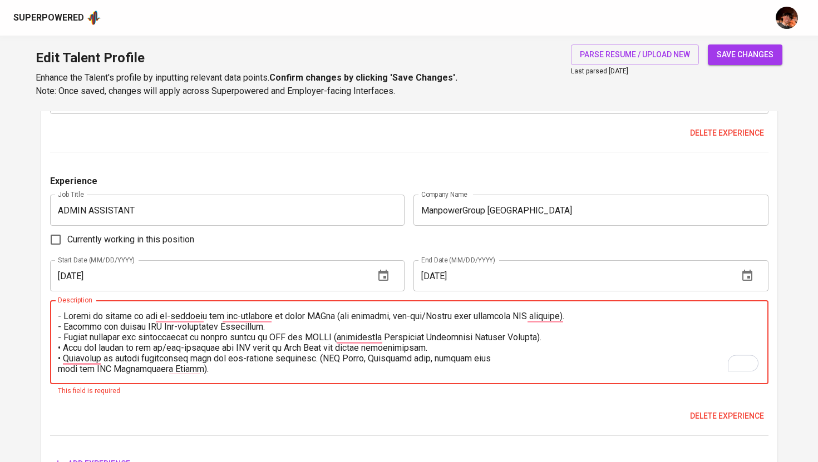
click at [60, 350] on textarea "To enrich screen reader interactions, please activate Accessibility in Grammarl…" at bounding box center [409, 342] width 703 height 63
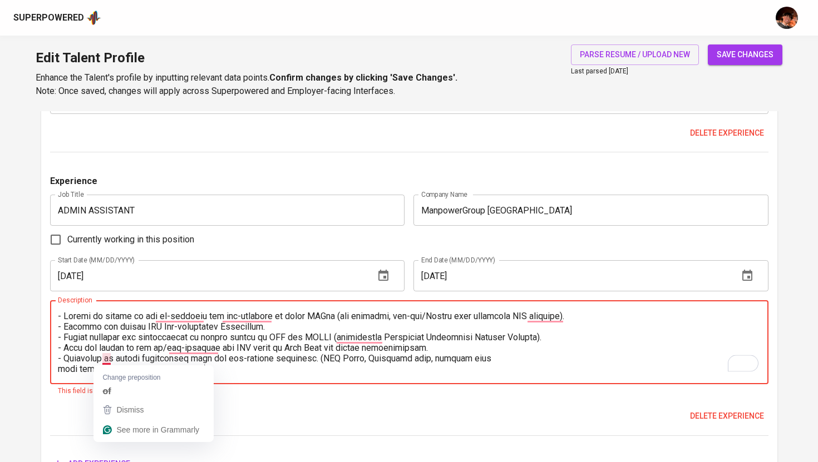
click at [56, 371] on div "Description" at bounding box center [409, 342] width 718 height 84
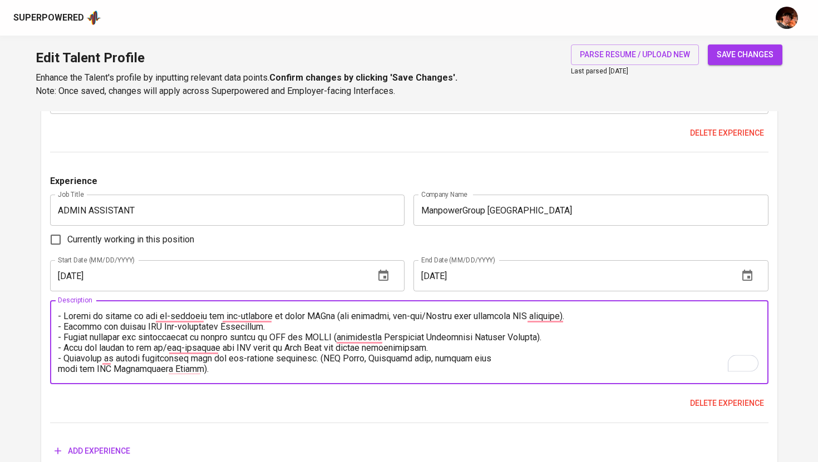
click at [59, 372] on textarea "To enrich screen reader interactions, please activate Accessibility in Grammarl…" at bounding box center [409, 342] width 703 height 63
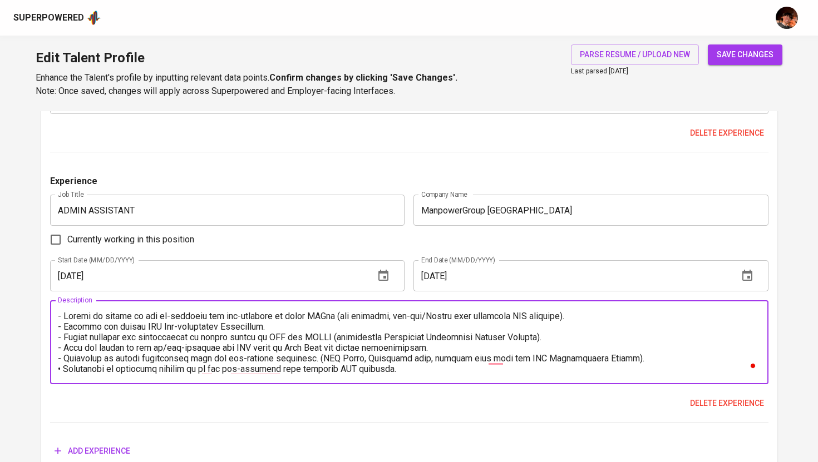
scroll to position [41, 0]
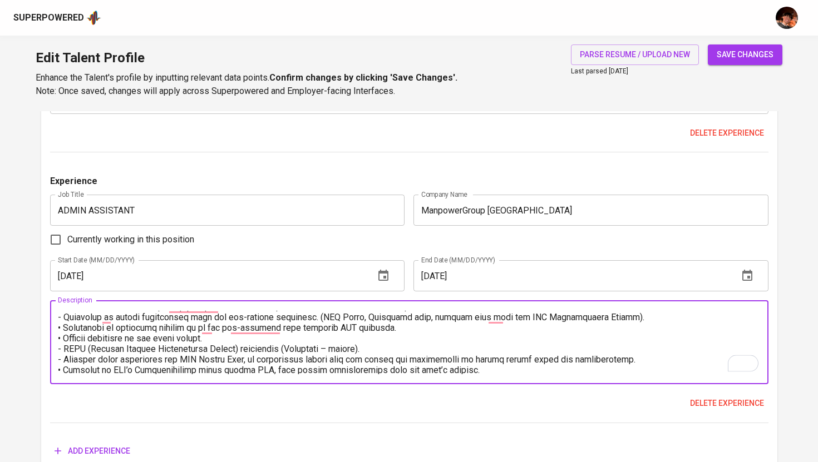
click at [60, 330] on textarea "To enrich screen reader interactions, please activate Accessibility in Grammarl…" at bounding box center [409, 342] width 703 height 63
click at [59, 370] on textarea "To enrich screen reader interactions, please activate Accessibility in Grammarl…" at bounding box center [409, 342] width 703 height 63
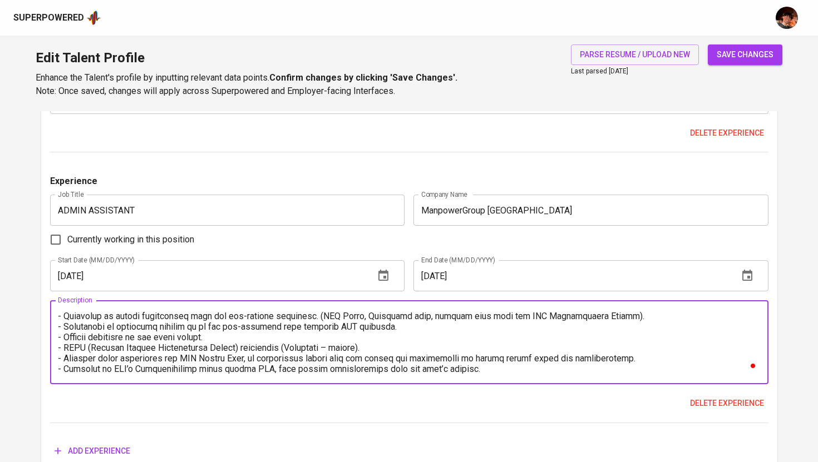
scroll to position [0, 0]
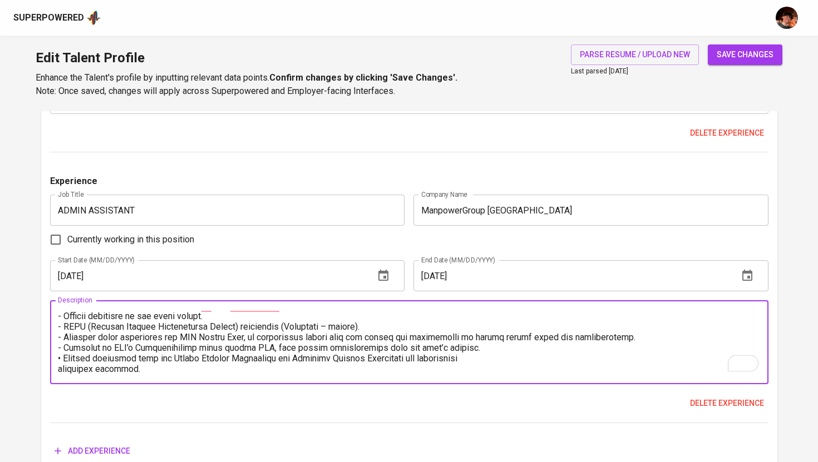
click at [60, 361] on textarea "To enrich screen reader interactions, please activate Accessibility in Grammarl…" at bounding box center [409, 342] width 703 height 63
type textarea "- Person in charge of the on-boarding and off-boarding of every IBMer (new empl…"
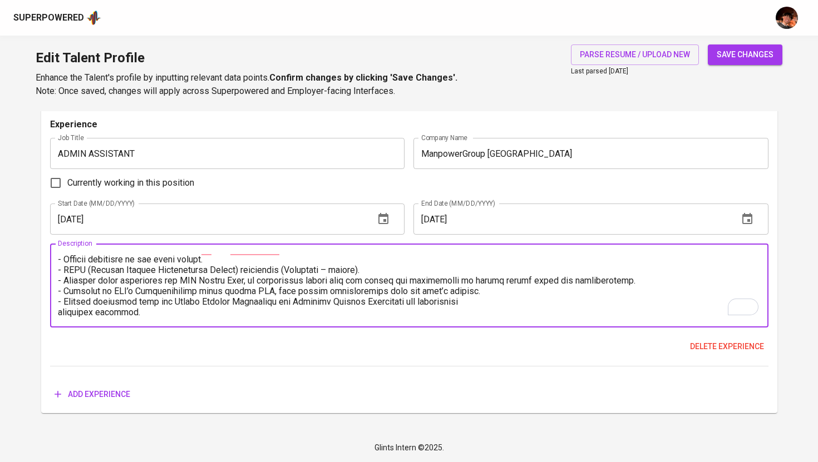
click at [101, 388] on span "Add experience" at bounding box center [93, 395] width 76 height 14
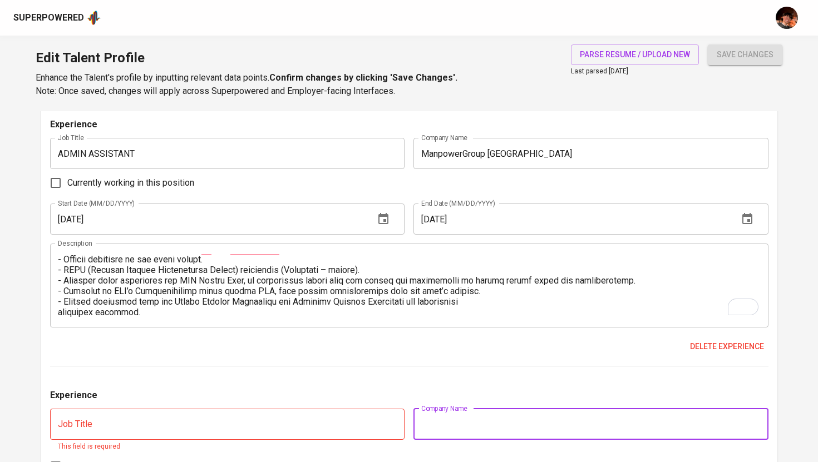
click at [466, 409] on input "text" at bounding box center [590, 424] width 355 height 31
paste input "HRGA ASSISTANT"
click at [185, 434] on input "text" at bounding box center [227, 424] width 355 height 31
click at [509, 425] on input "HRGA ASSISTANT" at bounding box center [590, 424] width 355 height 31
paste input "Canon Business Machines Phils"
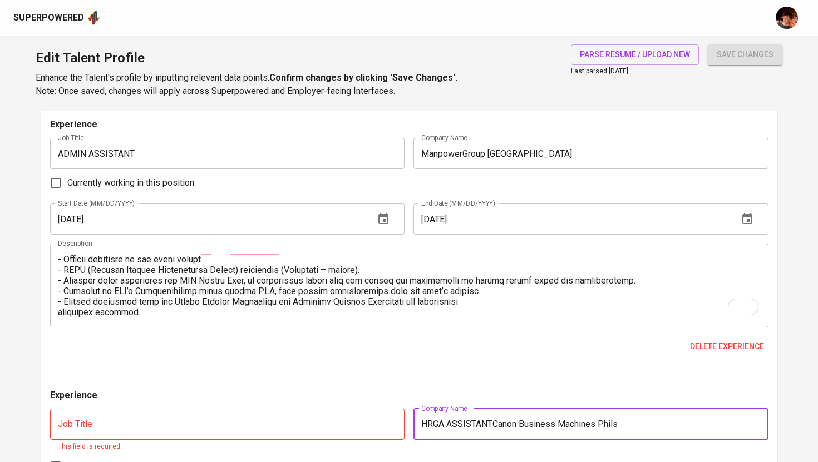
click at [493, 424] on input "HRGA ASSISTANTCanon Business Machines Phils" at bounding box center [590, 424] width 355 height 31
type input "Canon Business Machines Phils"
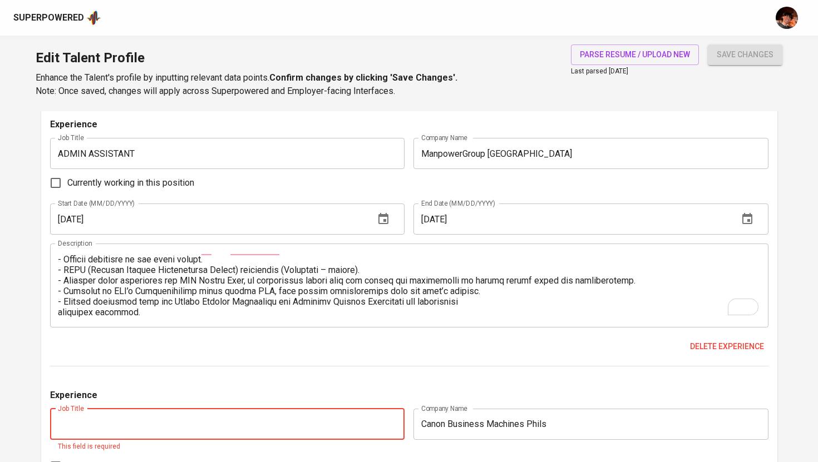
click at [342, 430] on input "text" at bounding box center [227, 424] width 355 height 31
paste input "HRGA ASSISTANT"
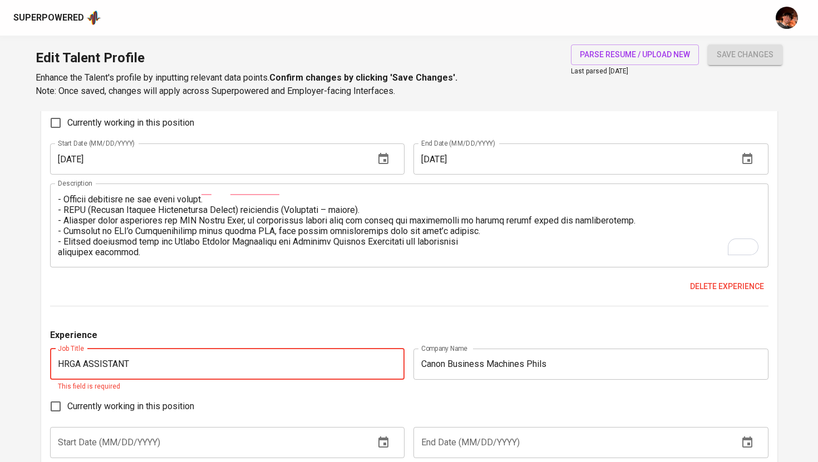
type input "HRGA ASSISTANT"
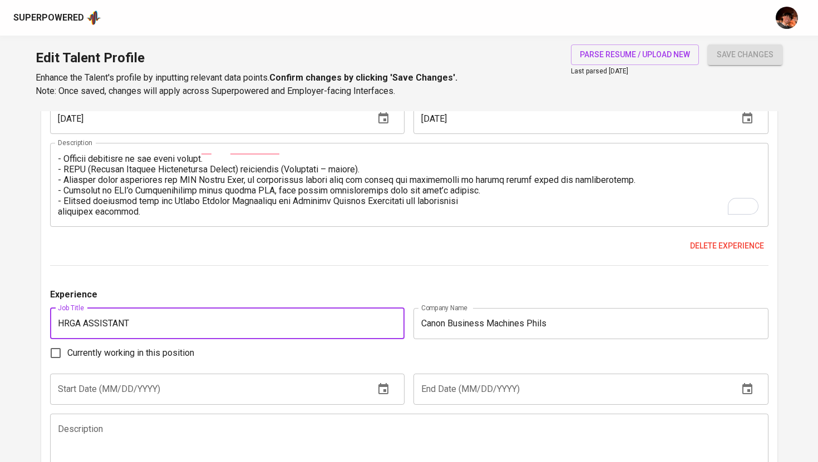
scroll to position [2170, 0]
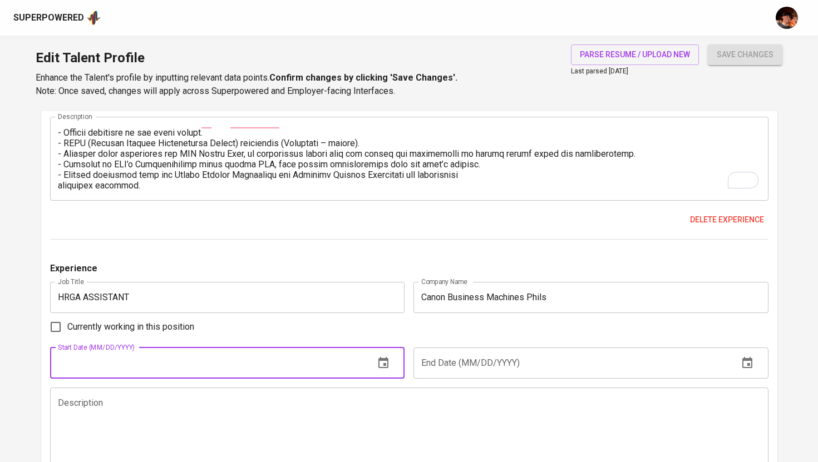
click at [169, 374] on input "text" at bounding box center [208, 363] width 316 height 31
click at [78, 364] on input "02/18/2018" at bounding box center [208, 363] width 316 height 31
type input "[DATE]"
click at [431, 364] on input "text" at bounding box center [571, 363] width 316 height 31
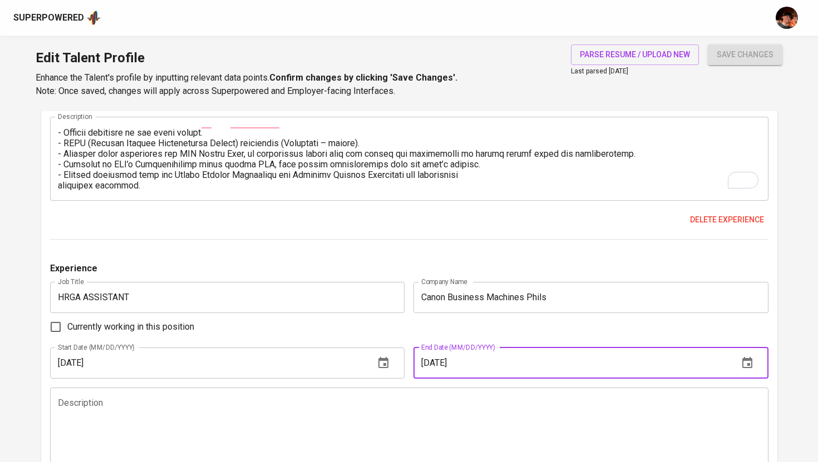
type input "[DATE]"
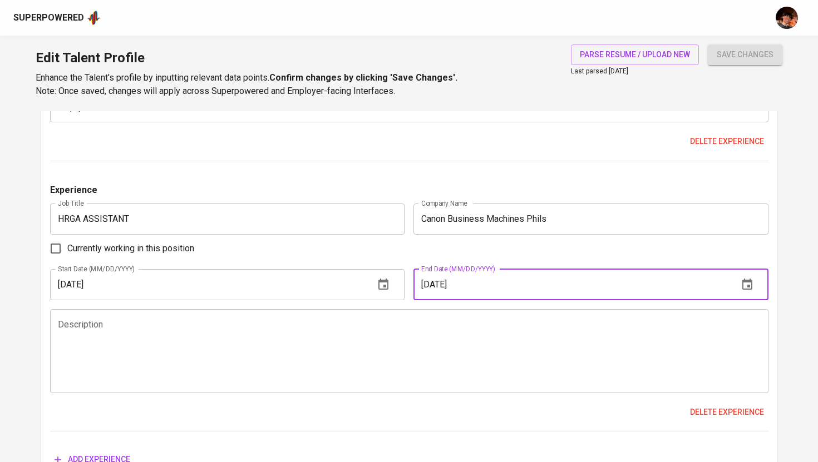
scroll to position [2257, 0]
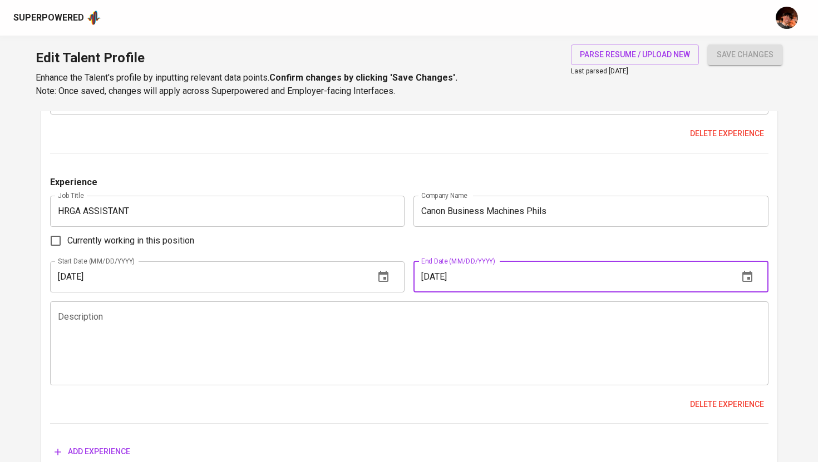
click at [219, 342] on textarea at bounding box center [409, 343] width 703 height 63
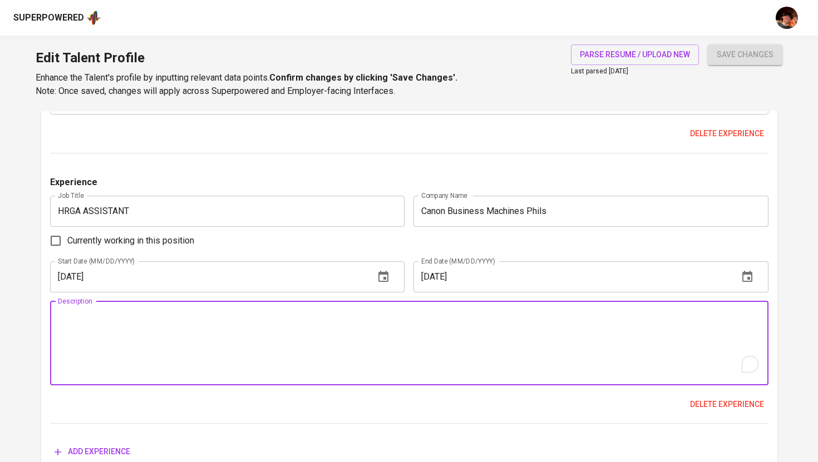
paste textarea "• In charge of the whole Canteen Management. Monitoring of service contracts, b…"
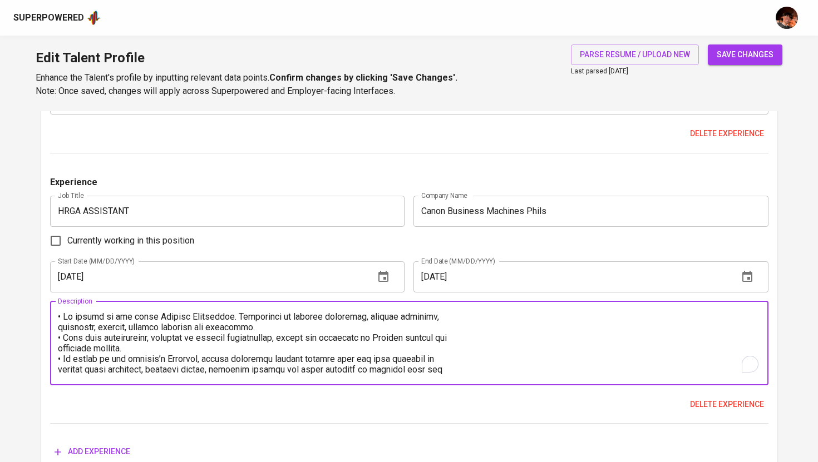
scroll to position [95, 0]
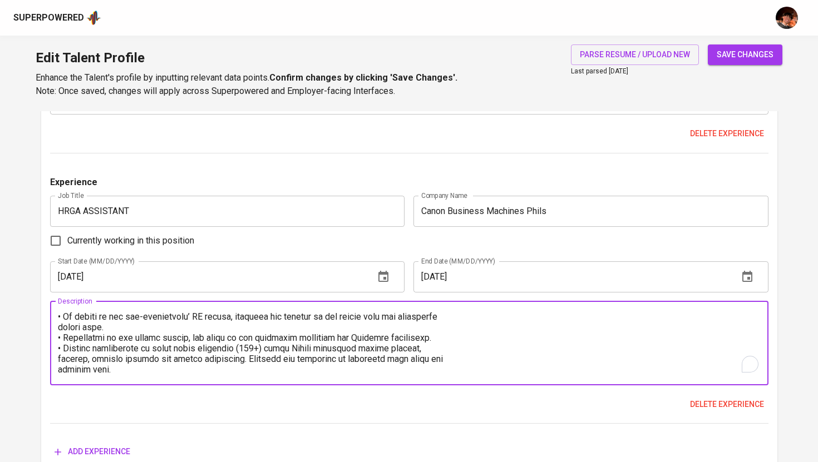
click at [59, 327] on textarea "To enrich screen reader interactions, please activate Accessibility in Grammarl…" at bounding box center [409, 343] width 703 height 63
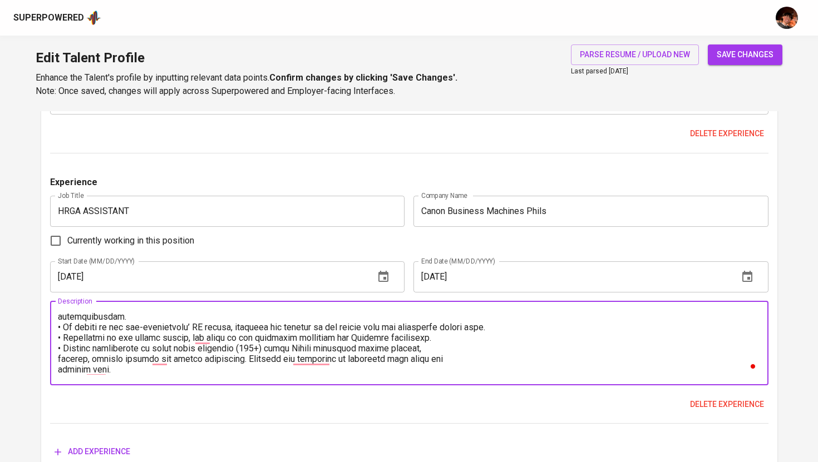
scroll to position [0, 0]
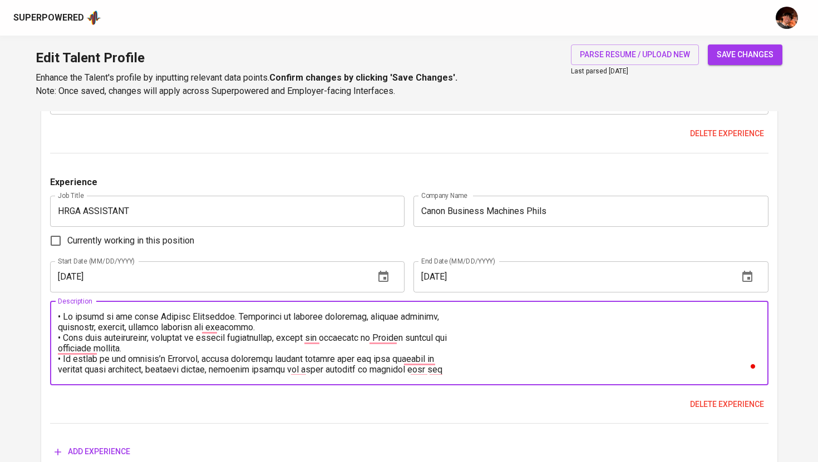
click at [58, 329] on textarea "To enrich screen reader interactions, please activate Accessibility in Grammarl…" at bounding box center [409, 343] width 703 height 63
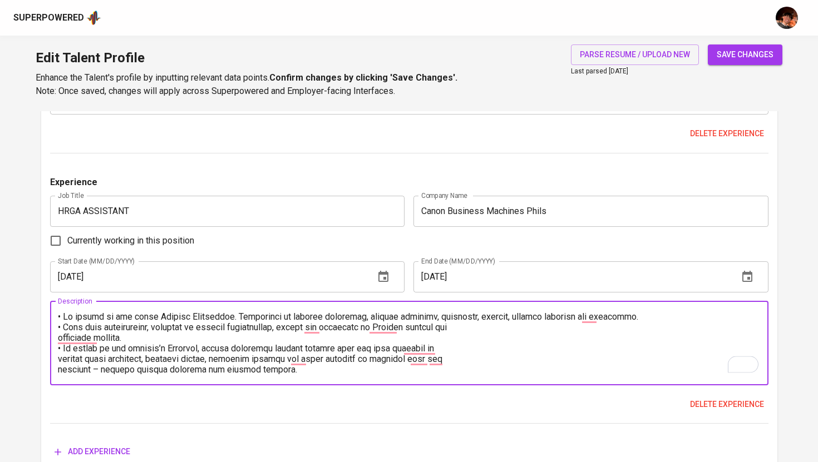
click at [62, 317] on textarea "To enrich screen reader interactions, please activate Accessibility in Grammarl…" at bounding box center [409, 343] width 703 height 63
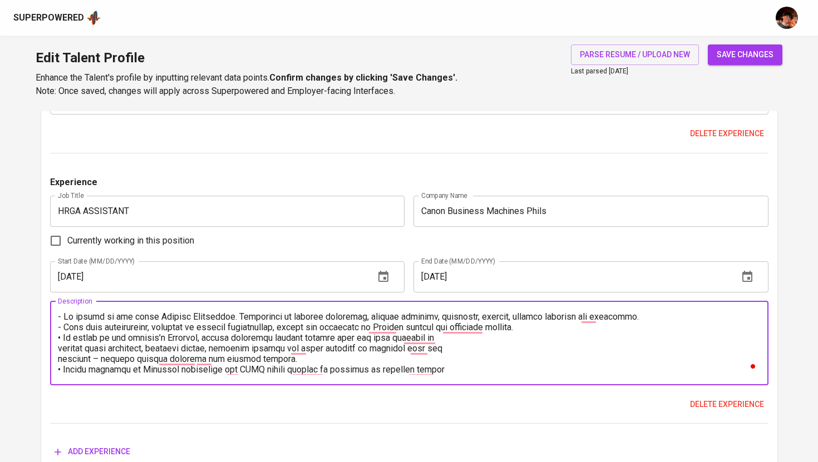
click at [60, 338] on textarea "To enrich screen reader interactions, please activate Accessibility in Grammarl…" at bounding box center [409, 343] width 703 height 63
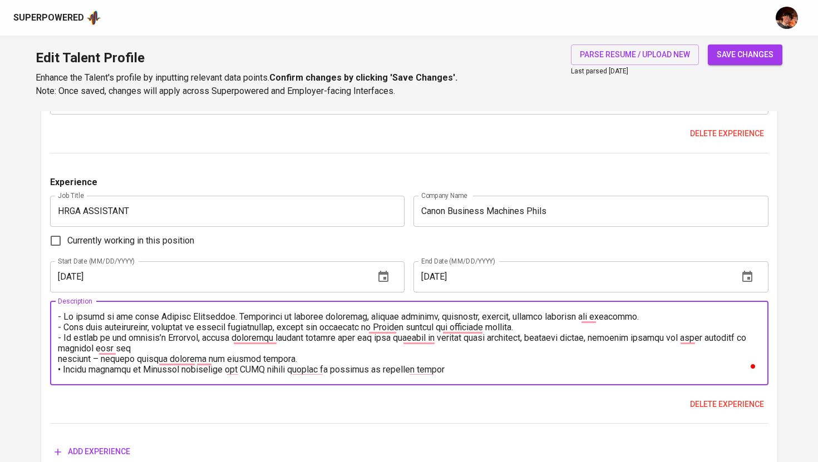
click at [58, 361] on textarea "To enrich screen reader interactions, please activate Accessibility in Grammarl…" at bounding box center [409, 343] width 703 height 63
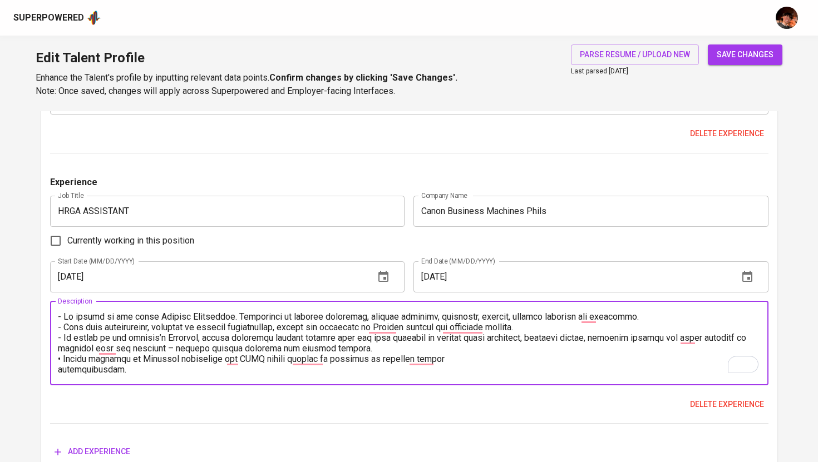
click at [60, 359] on textarea "To enrich screen reader interactions, please activate Accessibility in Grammarl…" at bounding box center [409, 343] width 703 height 63
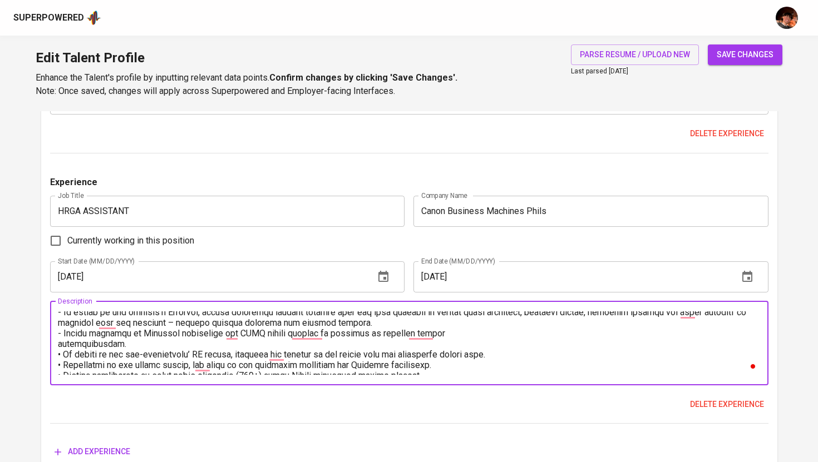
scroll to position [37, 0]
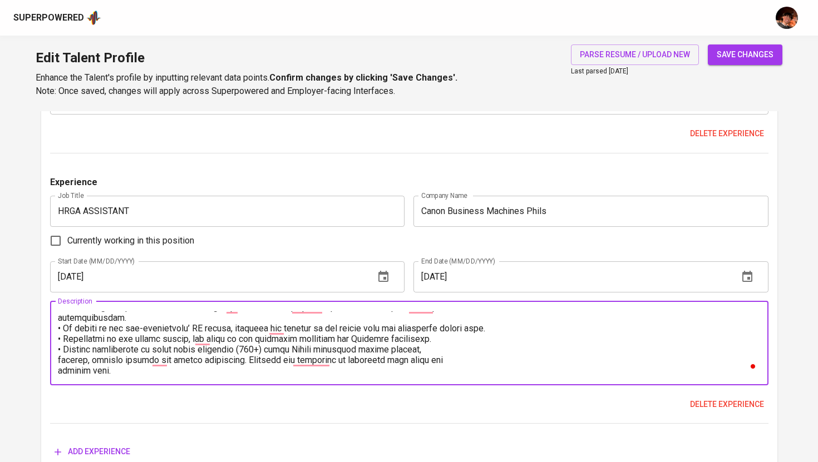
click at [58, 322] on textarea "To enrich screen reader interactions, please activate Accessibility in Grammarl…" at bounding box center [409, 343] width 703 height 63
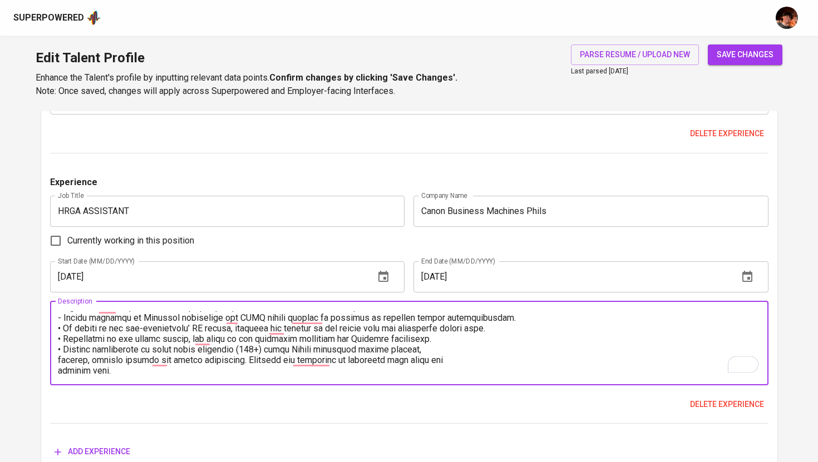
click at [60, 327] on textarea "To enrich screen reader interactions, please activate Accessibility in Grammarl…" at bounding box center [409, 343] width 703 height 63
click at [58, 362] on textarea "To enrich screen reader interactions, please activate Accessibility in Grammarl…" at bounding box center [409, 343] width 703 height 63
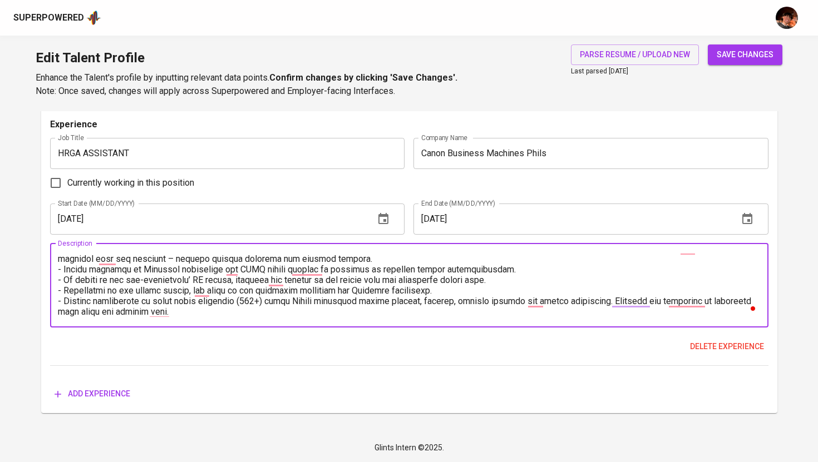
type textarea "- In charge of the whole Canteen Management. Monitoring of service contracts, b…"
click at [95, 396] on span "Add experience" at bounding box center [93, 394] width 76 height 14
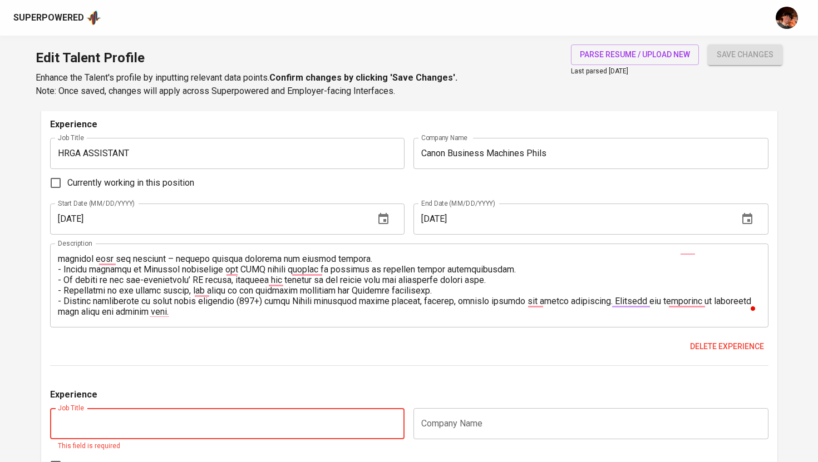
paste input "HR AND ADMIN ASSISTANT"
type input "HR AND ADMIN ASSISTANT"
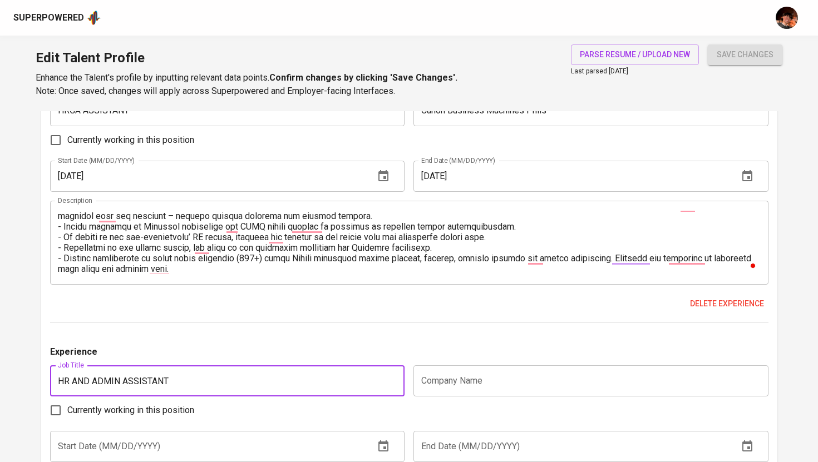
scroll to position [2391, 0]
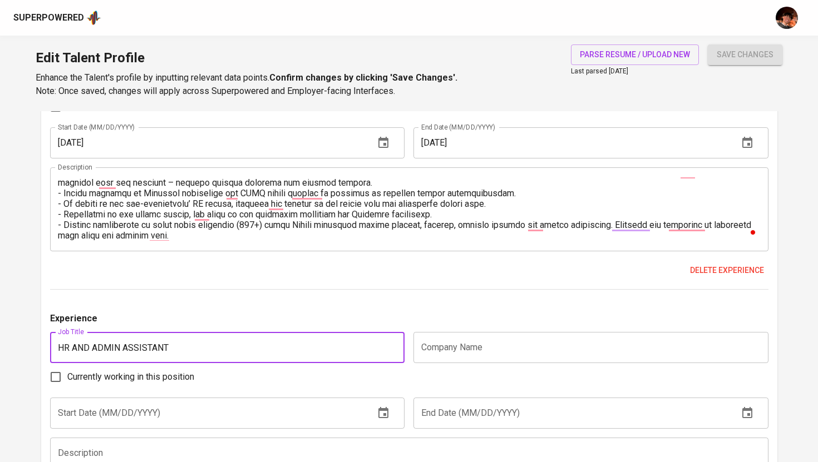
click at [457, 344] on input "text" at bounding box center [590, 347] width 355 height 31
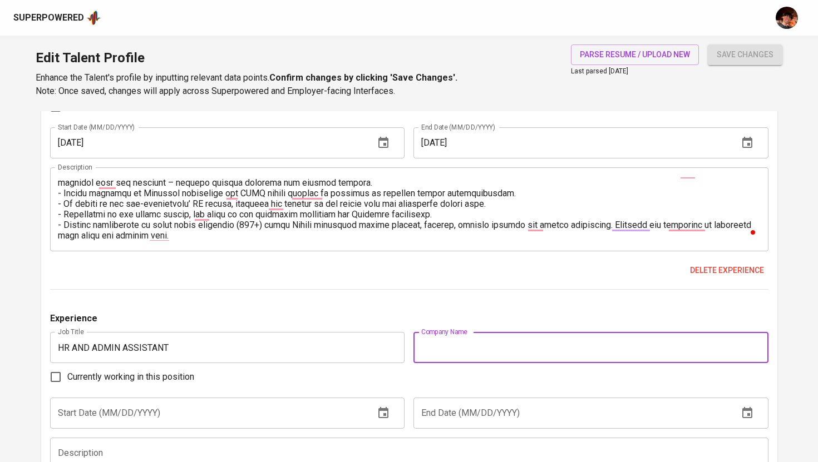
paste input "AudioWAV Media Inc."
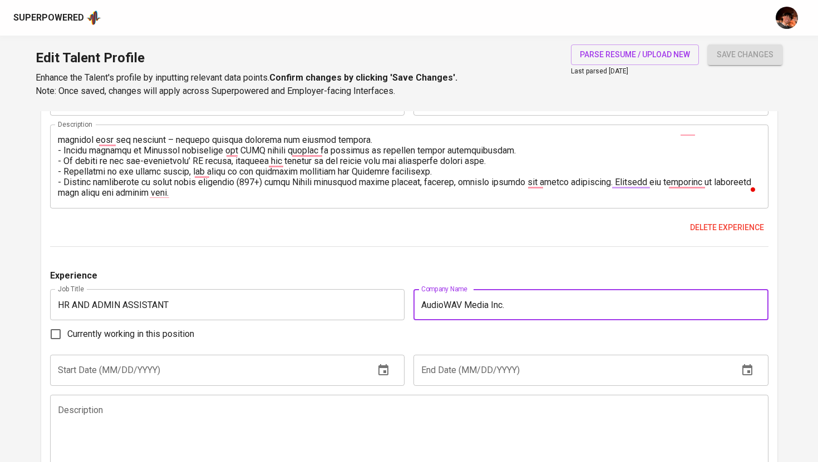
scroll to position [2440, 0]
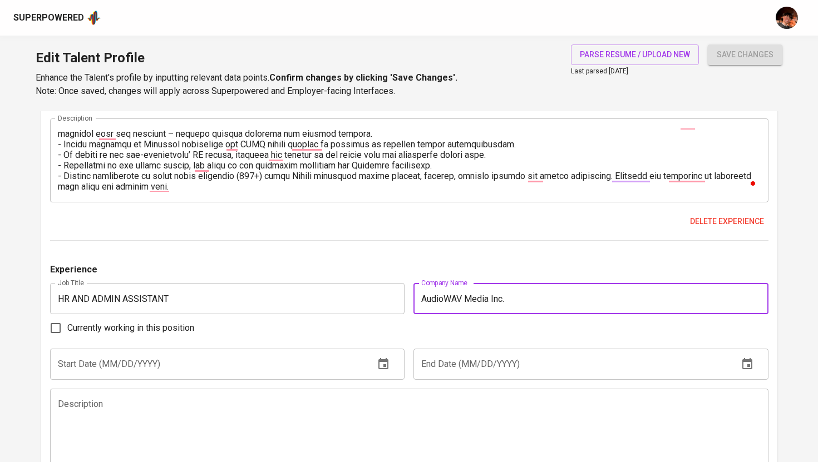
type input "AudioWAV Media Inc."
click at [228, 366] on input "text" at bounding box center [208, 364] width 316 height 31
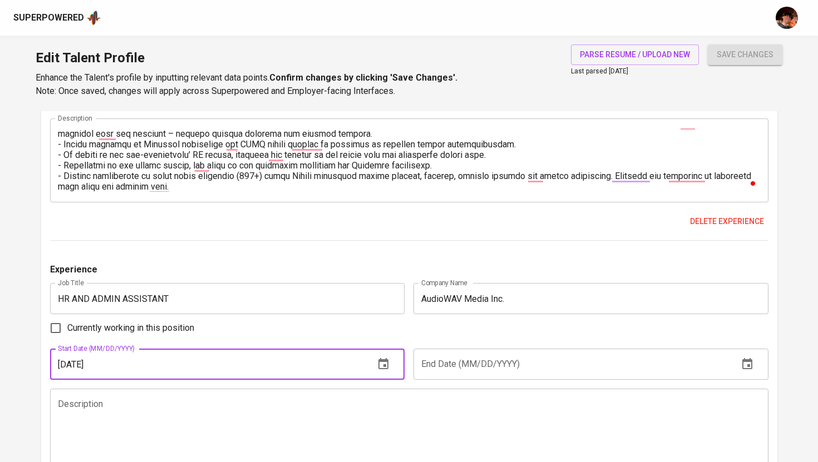
type input "[DATE]"
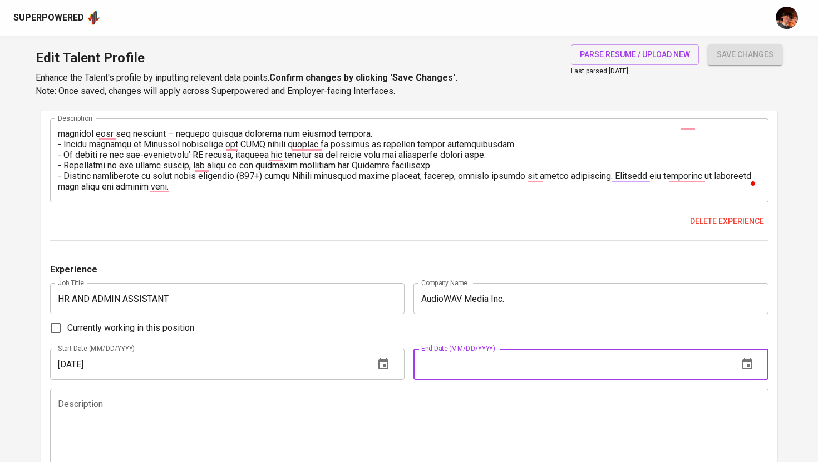
click at [457, 362] on input "text" at bounding box center [571, 364] width 316 height 31
type input "[DATE]"
click at [397, 418] on textarea at bounding box center [409, 430] width 703 height 63
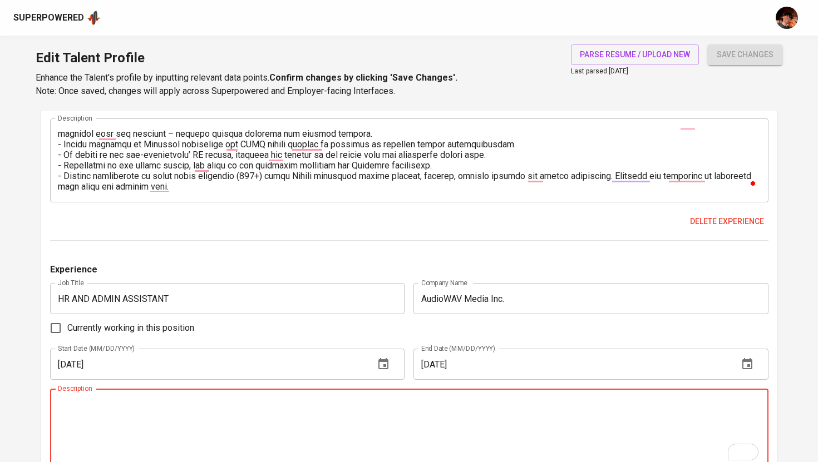
scroll to position [63, 0]
paste textarea "• Loremi dol-si-ame consectetur, adip elitseddo ei temporinci utla etdo magnaal…"
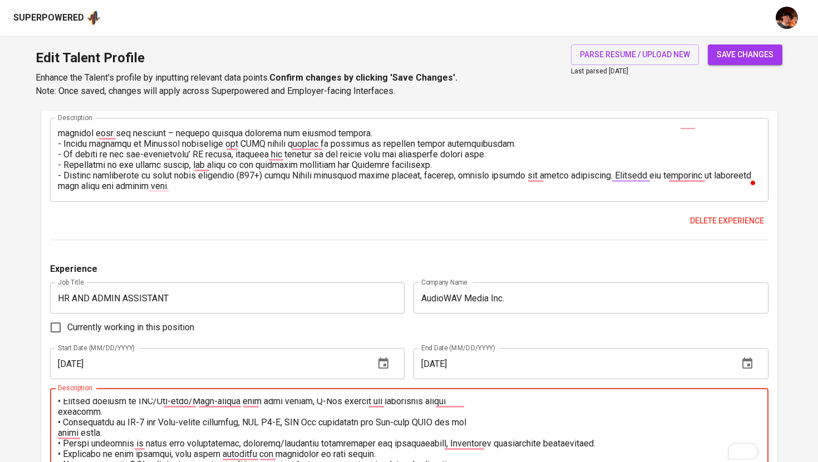
scroll to position [99, 0]
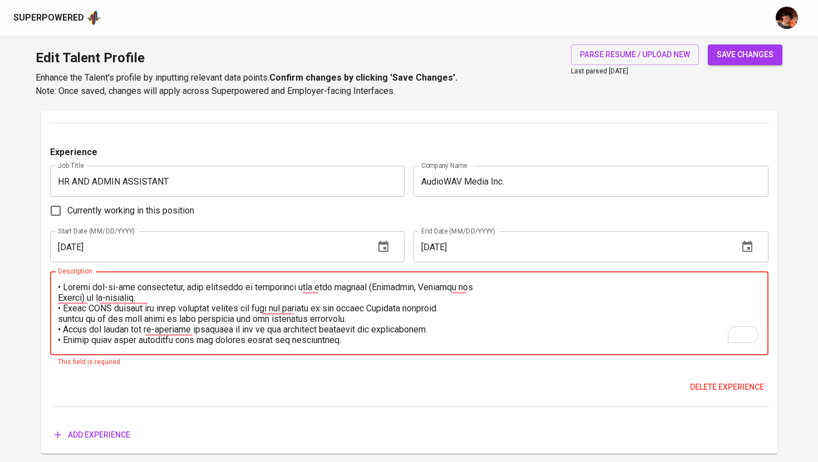
click at [62, 289] on textarea "To enrich screen reader interactions, please activate Accessibility in Grammarl…" at bounding box center [409, 313] width 703 height 63
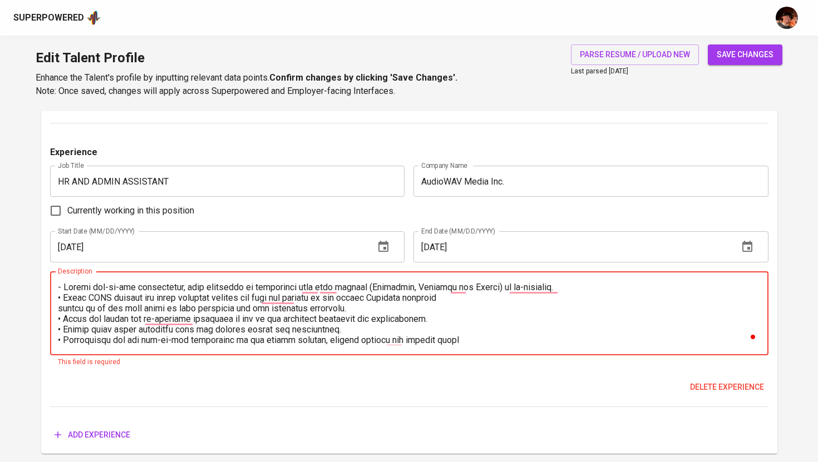
click at [59, 299] on textarea "To enrich screen reader interactions, please activate Accessibility in Grammarl…" at bounding box center [409, 313] width 703 height 63
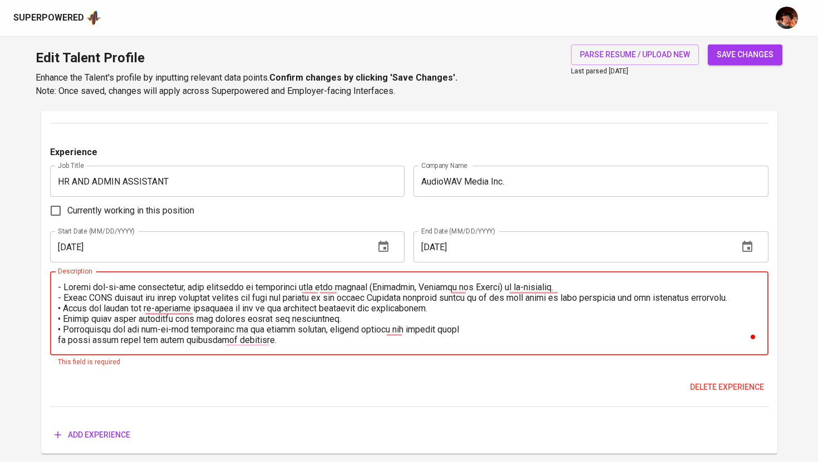
click at [59, 312] on textarea "To enrich screen reader interactions, please activate Accessibility in Grammarl…" at bounding box center [409, 313] width 703 height 63
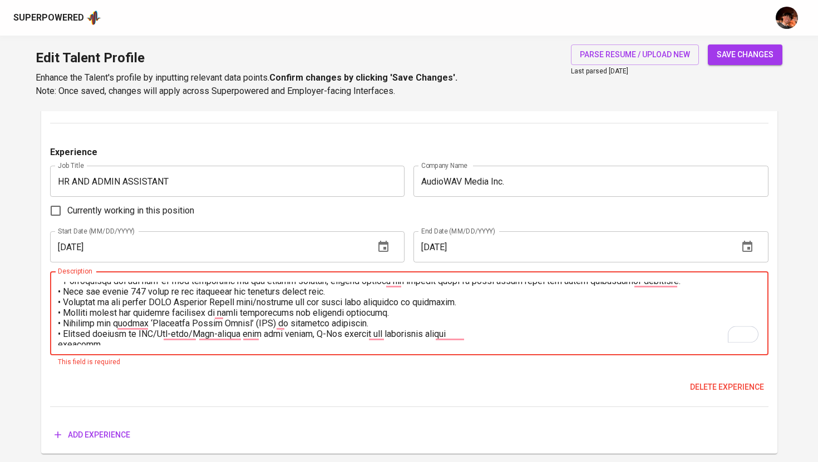
click at [60, 294] on textarea "To enrich screen reader interactions, please activate Accessibility in Grammarl…" at bounding box center [409, 313] width 703 height 63
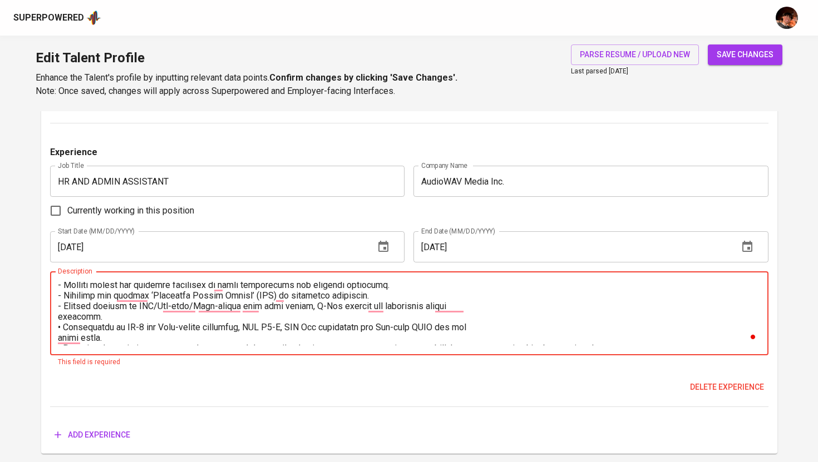
click at [61, 319] on textarea "To enrich screen reader interactions, please activate Accessibility in Grammarl…" at bounding box center [409, 313] width 703 height 63
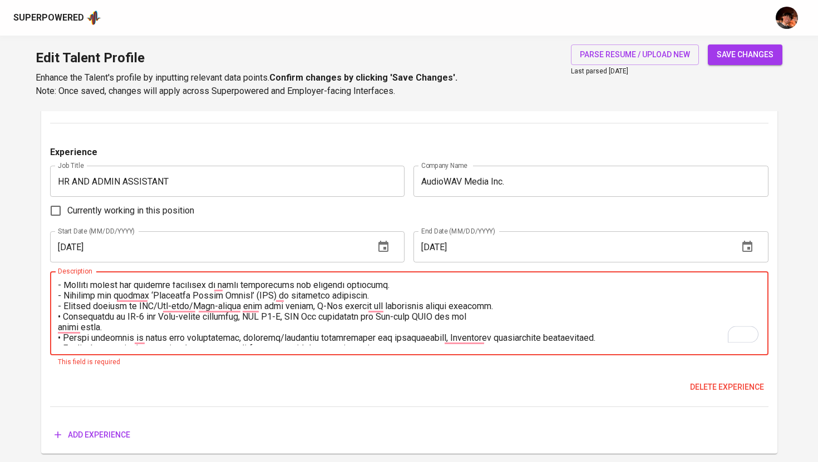
click at [60, 316] on textarea "To enrich screen reader interactions, please activate Accessibility in Grammarl…" at bounding box center [409, 313] width 703 height 63
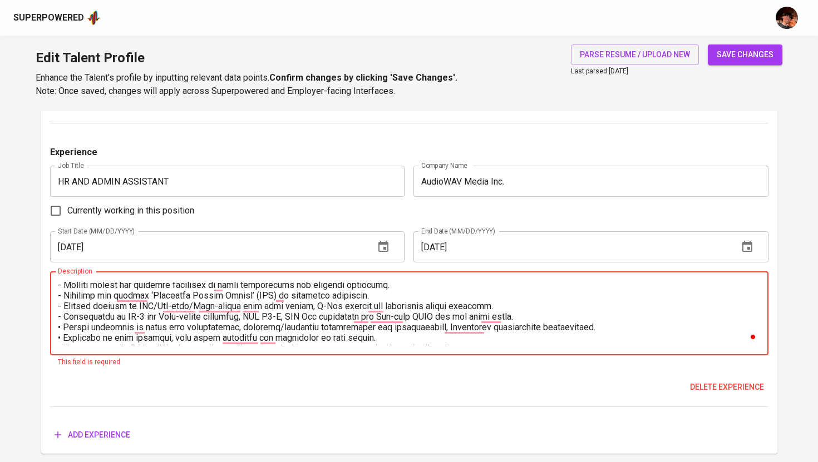
click at [60, 328] on textarea "To enrich screen reader interactions, please activate Accessibility in Grammarl…" at bounding box center [409, 313] width 703 height 63
type textarea "- Loremi dol-si-ame consectetur, adip elitseddo ei temporinci utla etdo magnaal…"
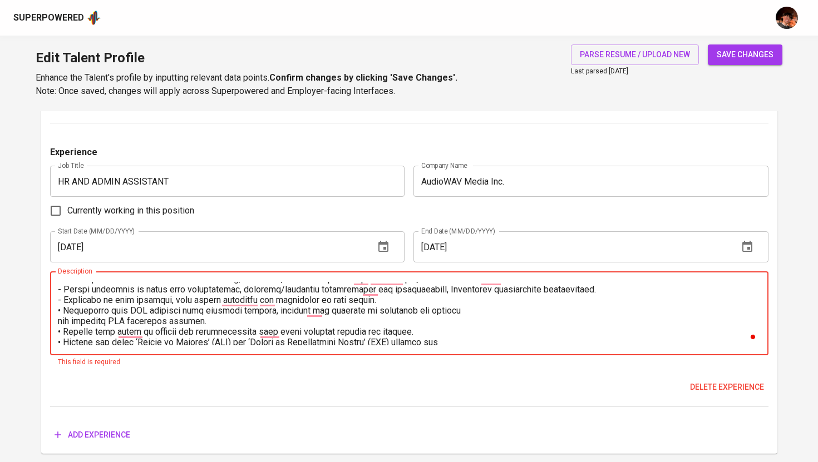
scroll to position [127, 0]
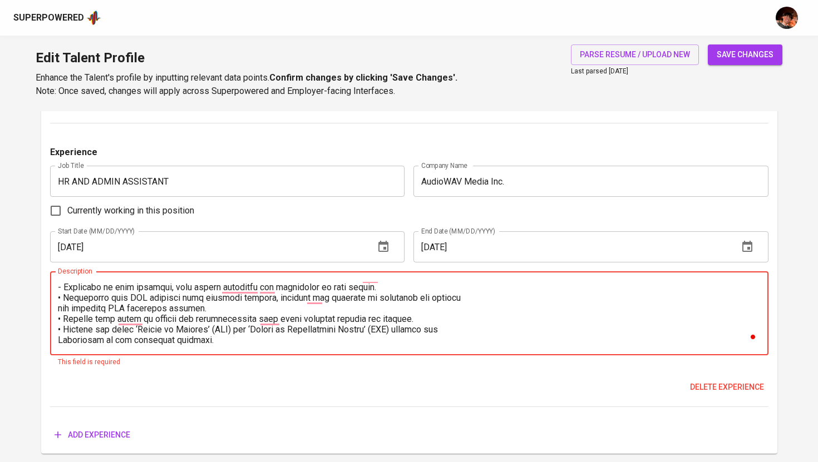
click at [58, 297] on textarea "To enrich screen reader interactions, please activate Accessibility in Grammarl…" at bounding box center [409, 313] width 703 height 63
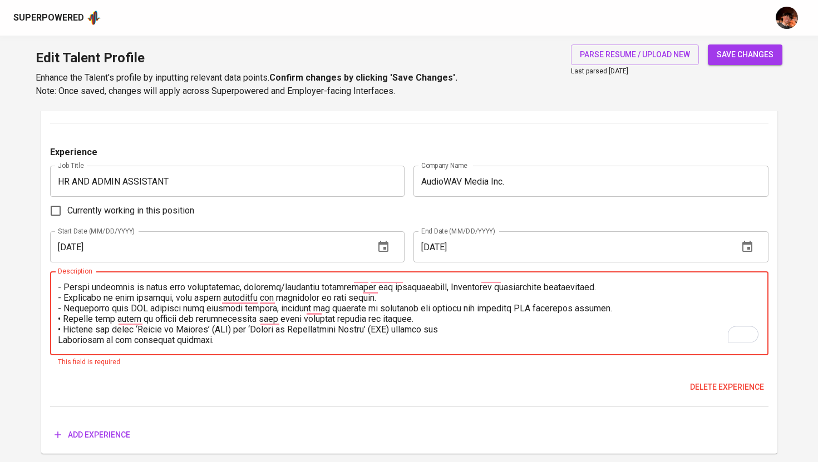
click at [60, 321] on textarea "To enrich screen reader interactions, please activate Accessibility in Grammarl…" at bounding box center [409, 313] width 703 height 63
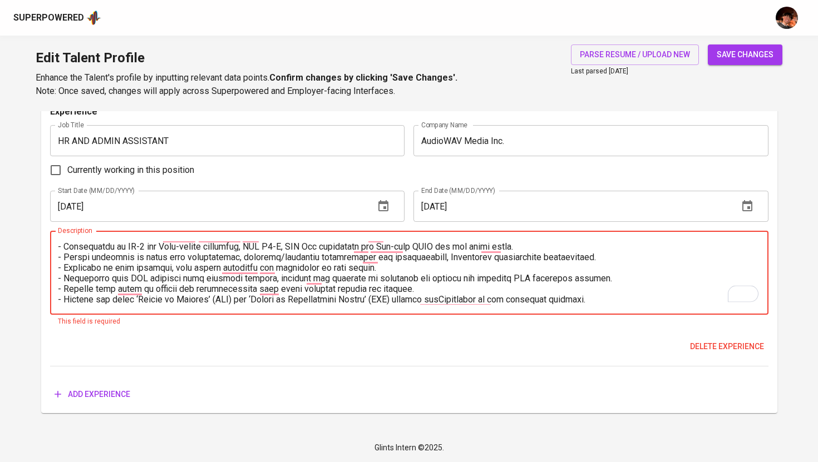
type textarea "- Handle end-to-end recruitment, from screening of applicants thru jobs portals…"
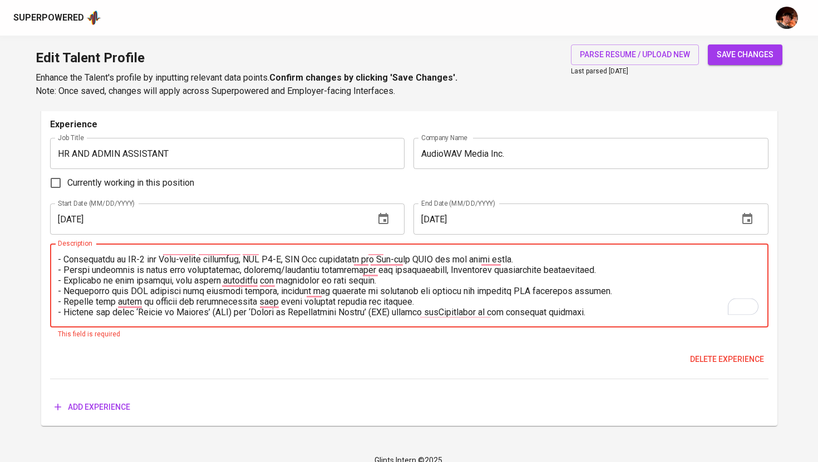
click at [186, 349] on div "Delete experience" at bounding box center [409, 359] width 718 height 21
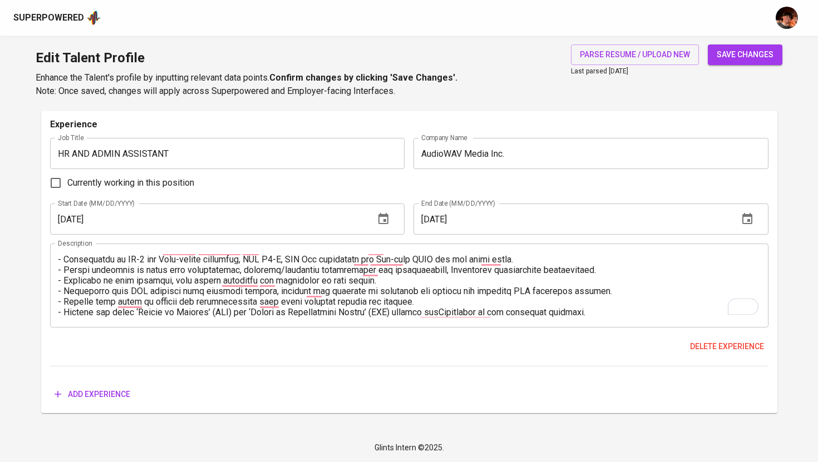
click at [108, 392] on span "Add experience" at bounding box center [93, 395] width 76 height 14
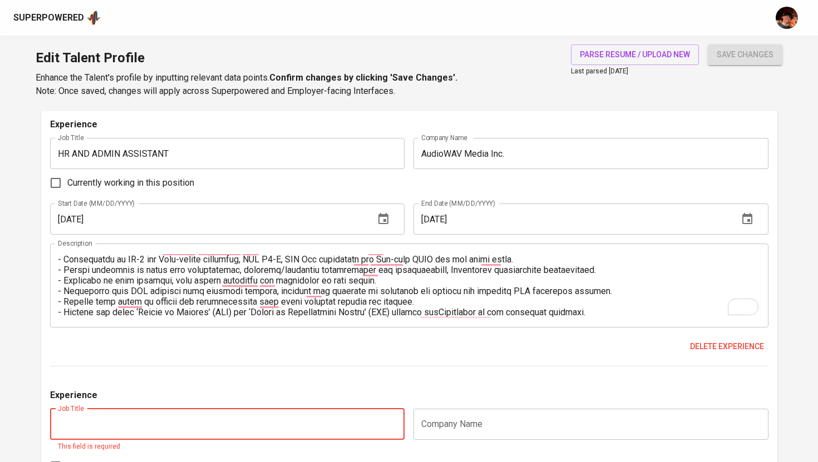
click at [455, 417] on input "text" at bounding box center [590, 424] width 355 height 31
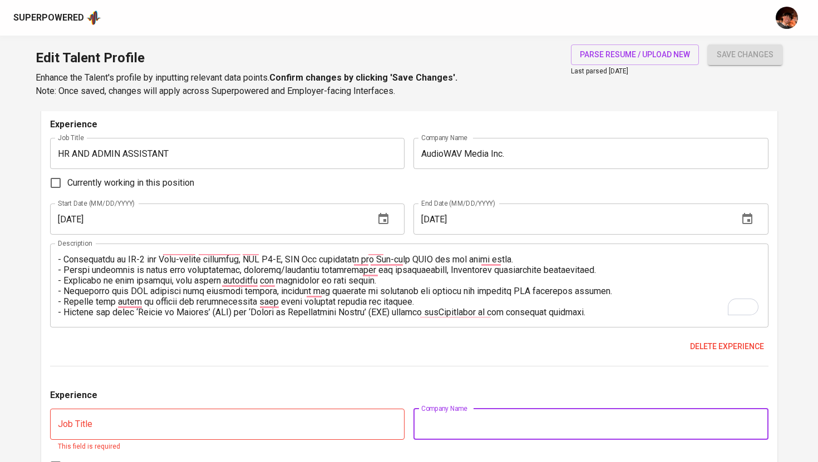
paste input "Mirof Resources, Inc."
type input "Mirof Resources, Inc."
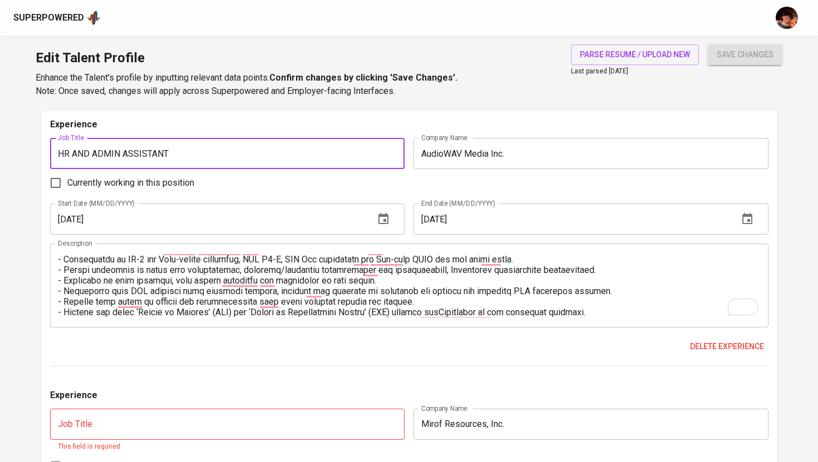
drag, startPoint x: 202, startPoint y: 156, endPoint x: 53, endPoint y: 155, distance: 148.6
click at [53, 155] on input "HR AND ADMIN ASSISTANT" at bounding box center [227, 153] width 355 height 31
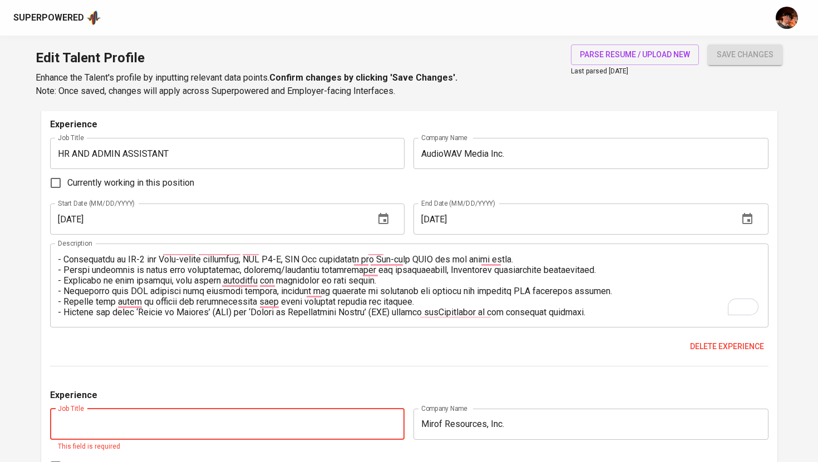
click at [96, 409] on input "text" at bounding box center [227, 424] width 355 height 31
paste input "HR AND ADMIN ASSISTANT"
type input "HR AND ADMIN ASSISTANT"
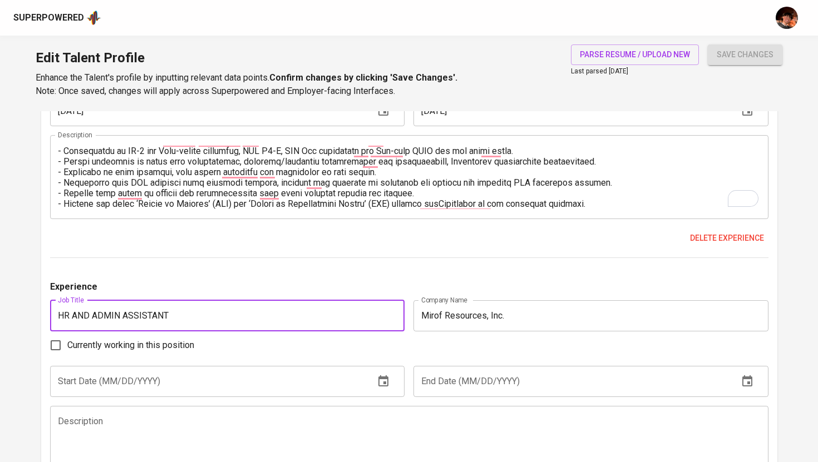
click at [165, 380] on input "text" at bounding box center [208, 381] width 316 height 31
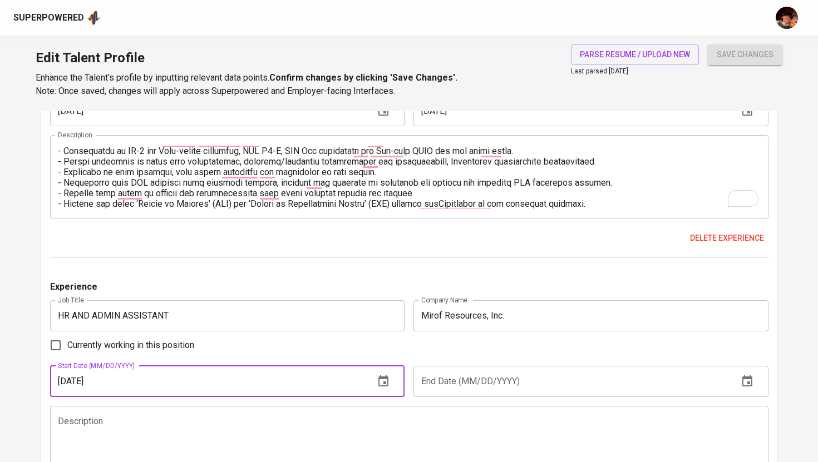
type input "[DATE]"
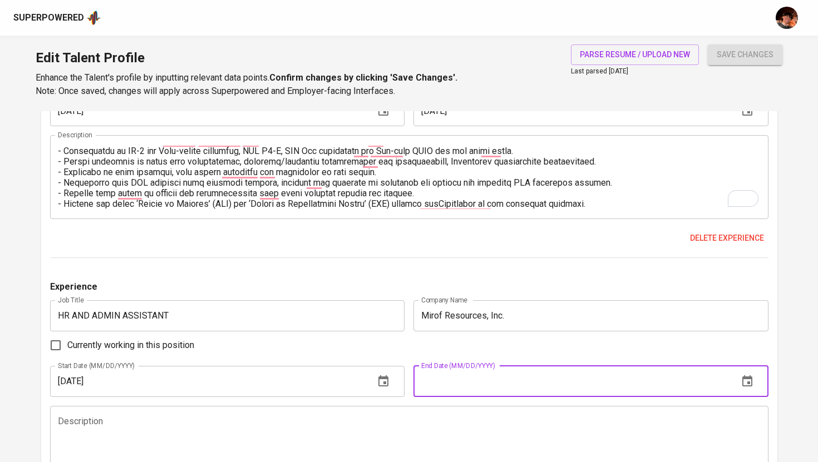
click at [451, 389] on input "text" at bounding box center [571, 381] width 316 height 31
type input "[DATE]"
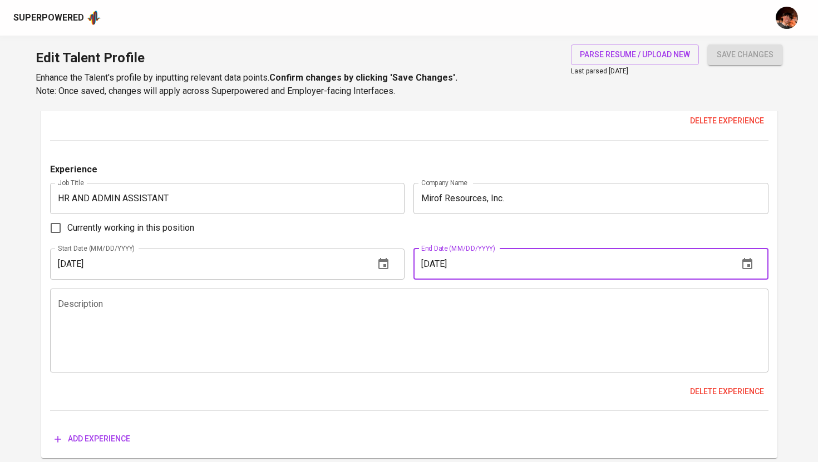
scroll to position [2833, 0]
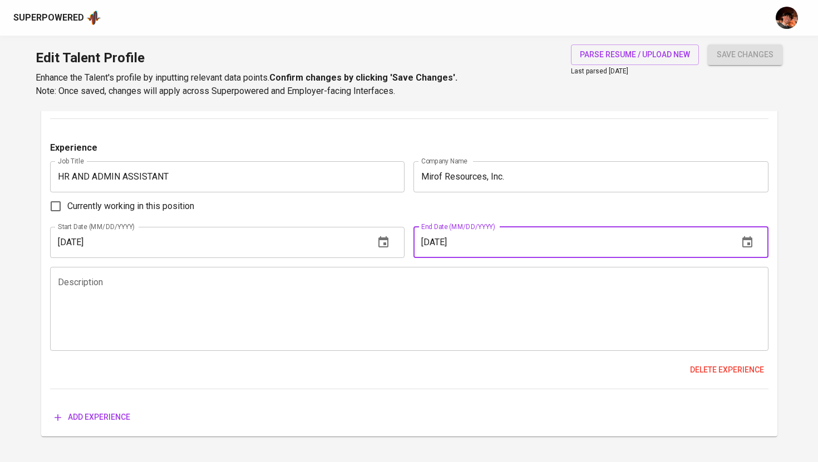
click at [260, 305] on textarea at bounding box center [409, 308] width 703 height 63
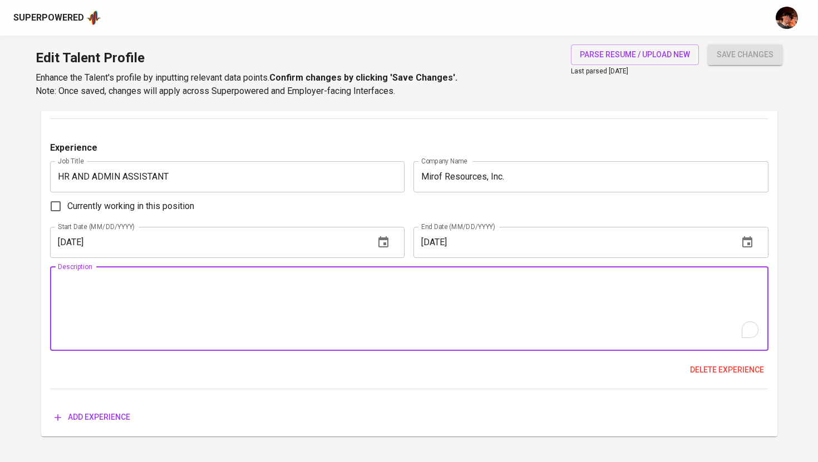
paste textarea "• Sorting and screening of all candidates that would likely fit the client’s st…"
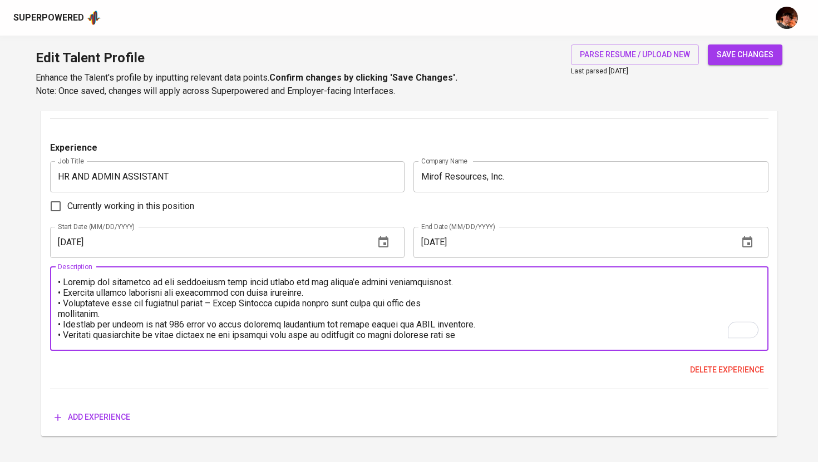
scroll to position [106, 0]
click at [61, 282] on textarea "To enrich screen reader interactions, please activate Accessibility in Grammarl…" at bounding box center [409, 308] width 703 height 63
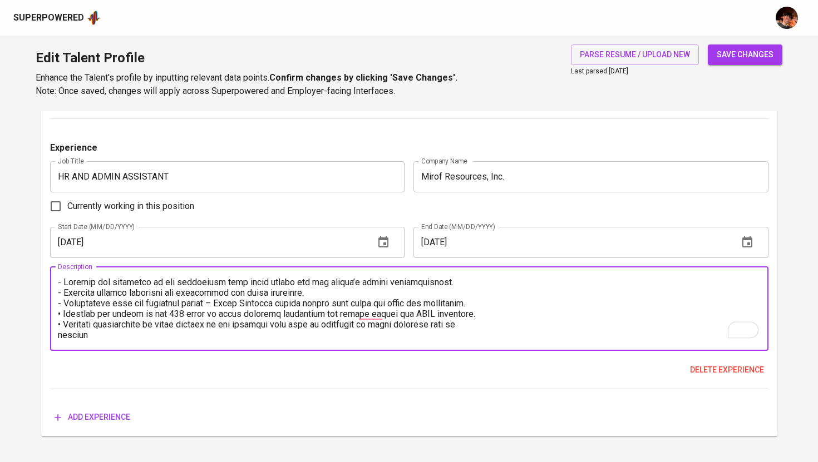
click at [61, 314] on textarea "To enrich screen reader interactions, please activate Accessibility in Grammarl…" at bounding box center [409, 308] width 703 height 63
click at [60, 335] on textarea "To enrich screen reader interactions, please activate Accessibility in Grammarl…" at bounding box center [409, 308] width 703 height 63
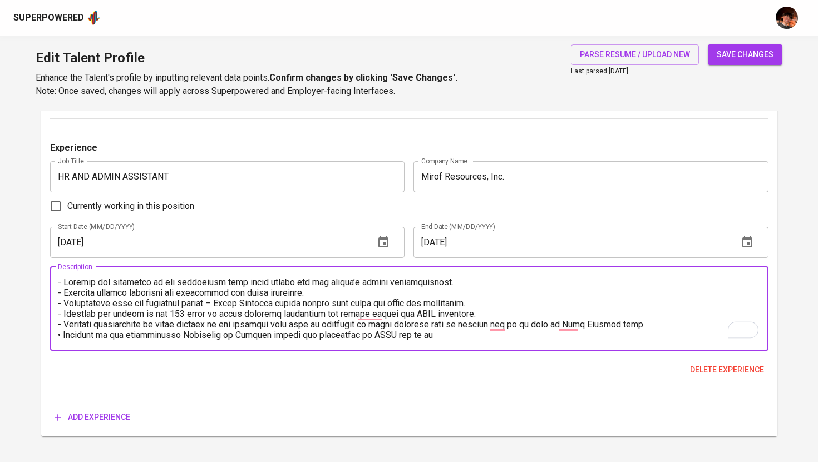
click at [60, 335] on textarea "To enrich screen reader interactions, please activate Accessibility in Grammarl…" at bounding box center [409, 308] width 703 height 63
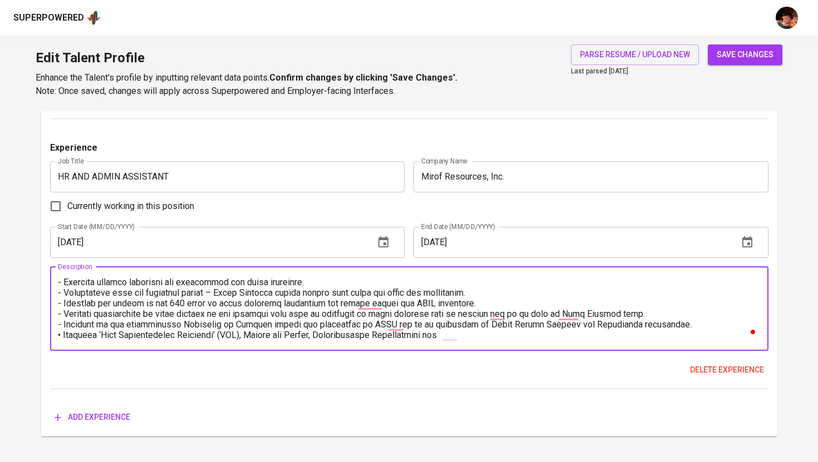
click at [61, 338] on textarea "To enrich screen reader interactions, please activate Accessibility in Grammarl…" at bounding box center [409, 308] width 703 height 63
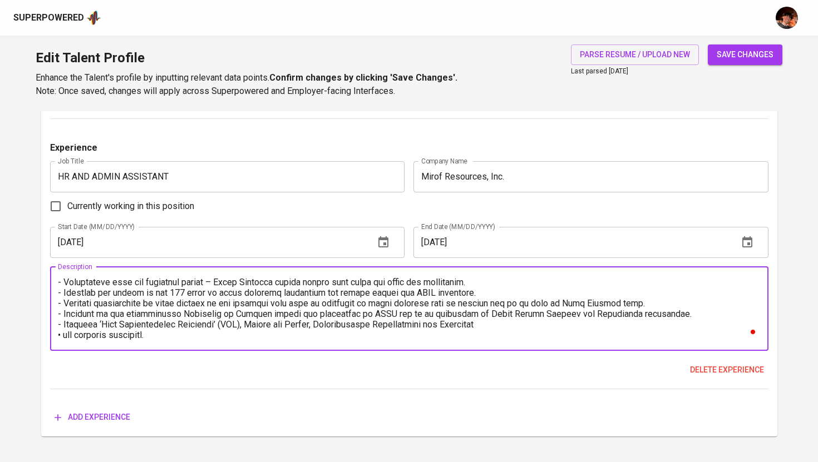
scroll to position [54, 0]
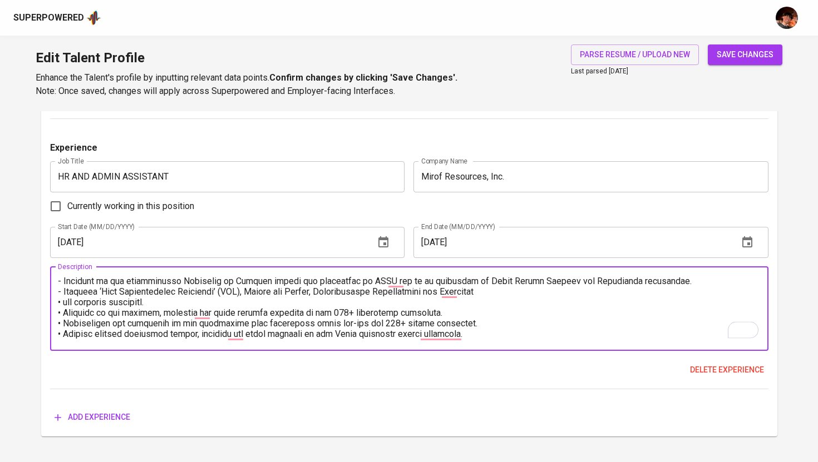
click at [59, 303] on textarea "To enrich screen reader interactions, please activate Accessibility in Grammarl…" at bounding box center [409, 308] width 703 height 63
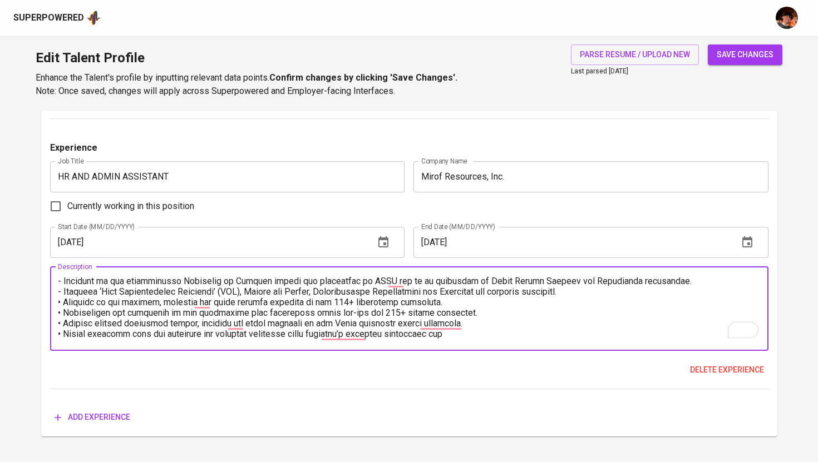
click at [60, 305] on textarea "To enrich screen reader interactions, please activate Accessibility in Grammarl…" at bounding box center [409, 308] width 703 height 63
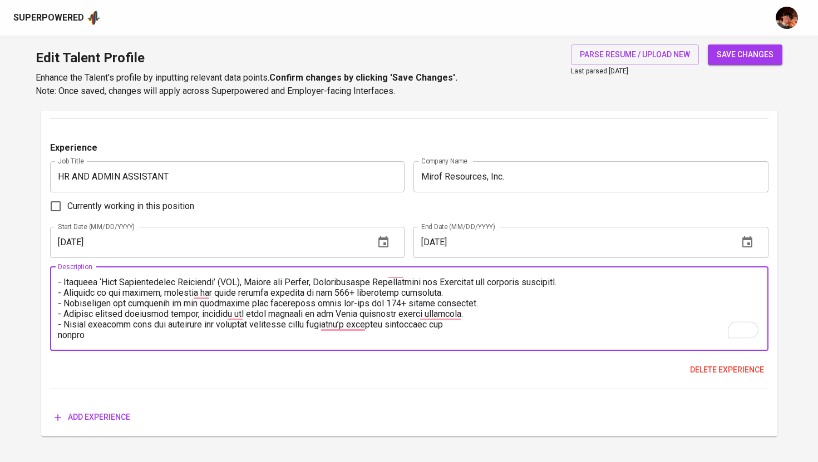
click at [59, 336] on textarea "To enrich screen reader interactions, please activate Accessibility in Grammarl…" at bounding box center [409, 308] width 703 height 63
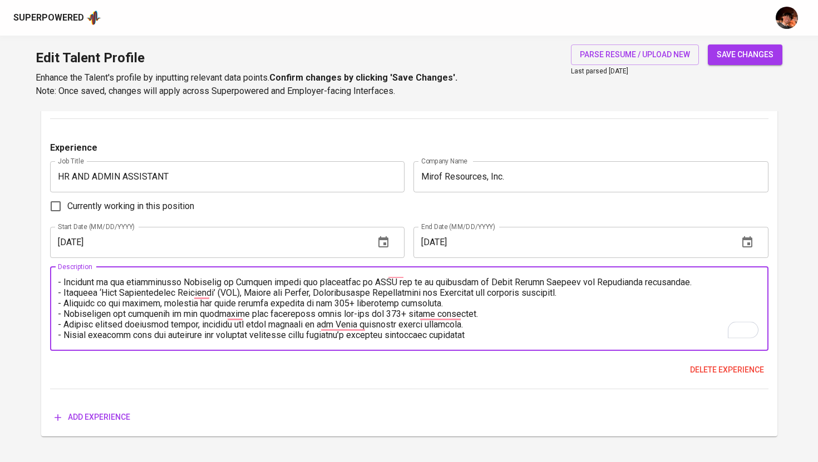
scroll to position [53, 0]
type textarea "- Sorting and screening of all candidates that would likely fit the client’s st…"
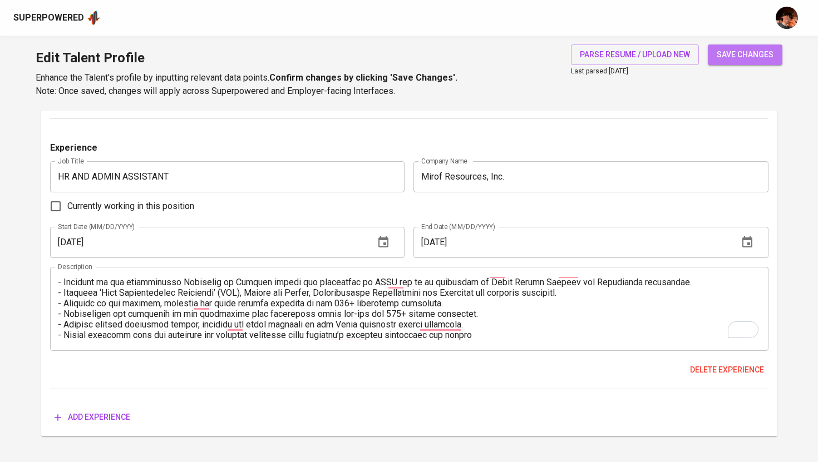
click at [728, 63] on button "save changes" at bounding box center [745, 55] width 75 height 21
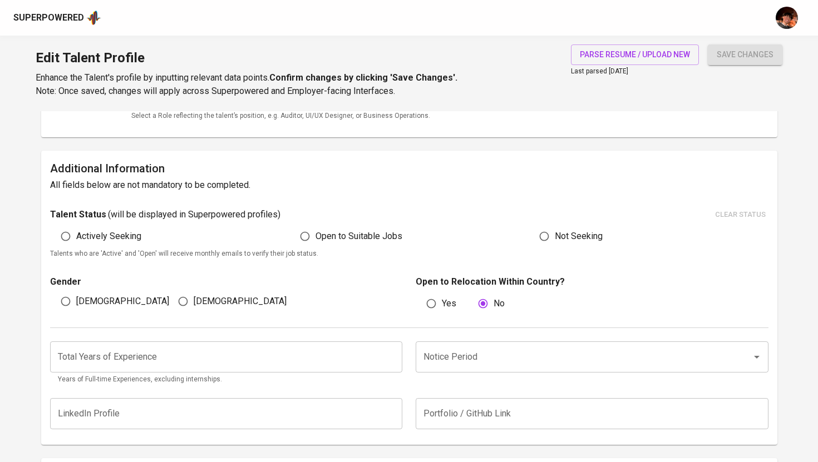
scroll to position [224, 0]
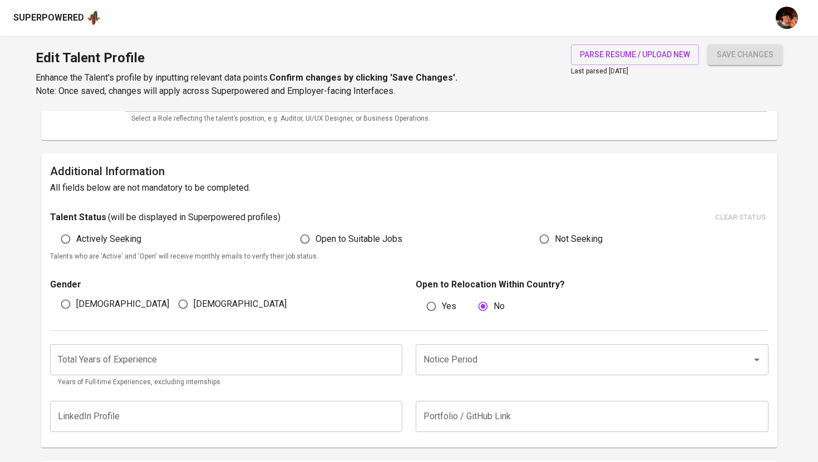
click at [280, 352] on input "number" at bounding box center [226, 359] width 353 height 31
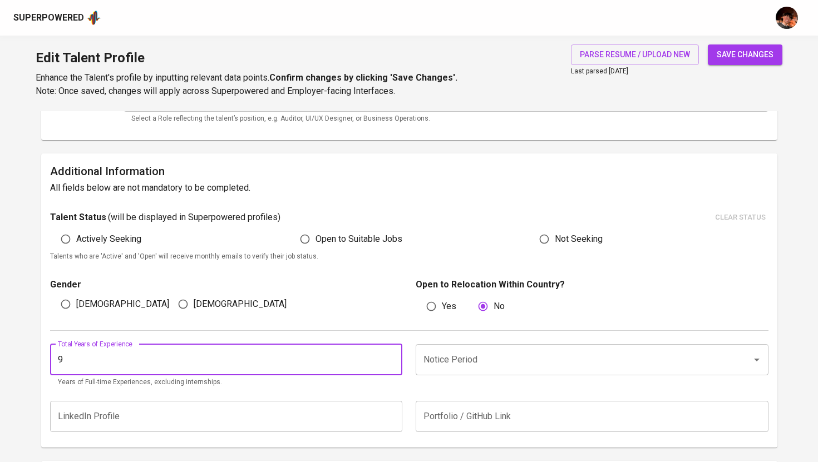
type input "9"
click at [531, 365] on input "Notice Period" at bounding box center [577, 359] width 312 height 21
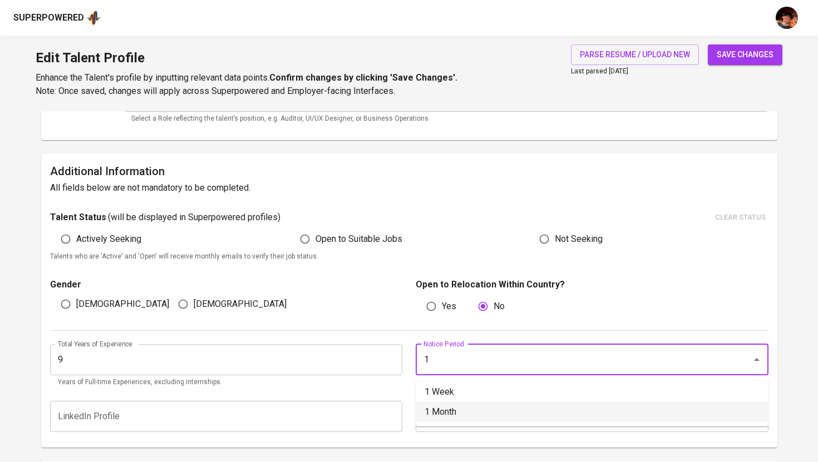
click at [458, 417] on li "1 Month" at bounding box center [592, 412] width 353 height 20
type input "1 Month"
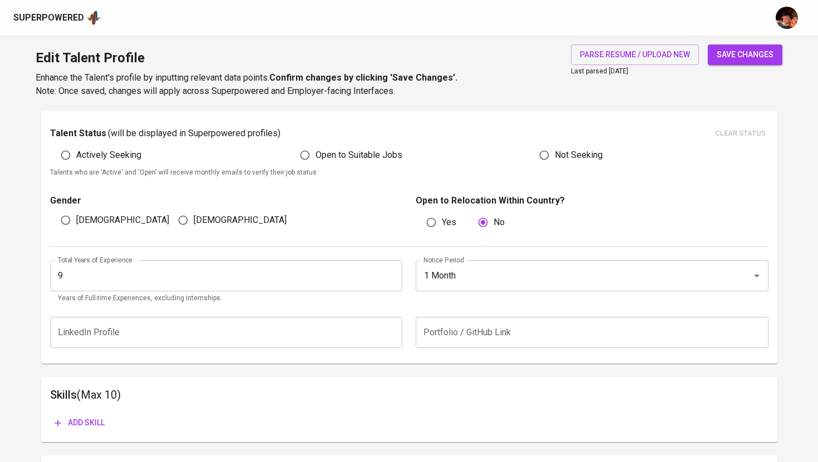
scroll to position [317, 0]
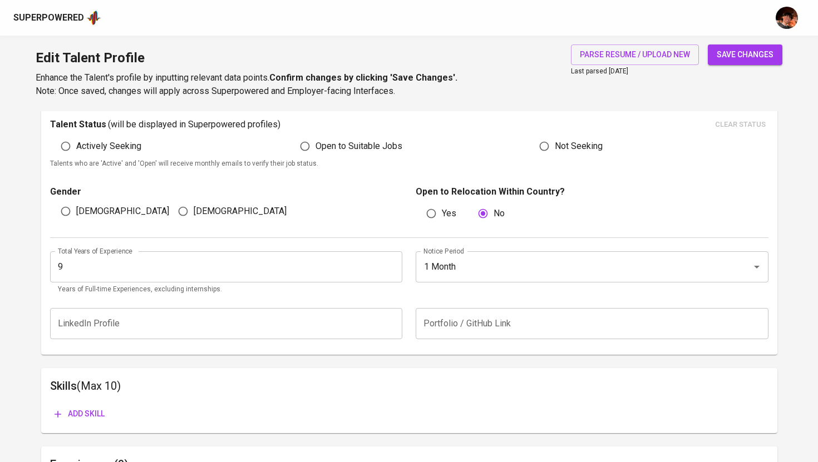
click at [749, 56] on span "save changes" at bounding box center [745, 55] width 57 height 14
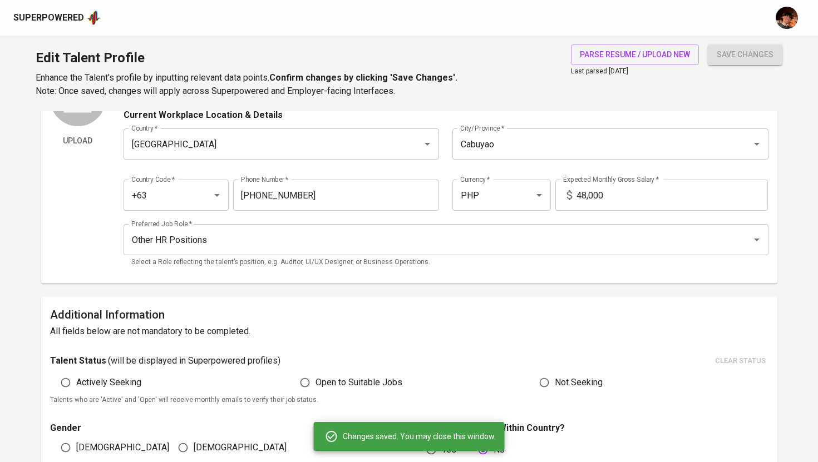
scroll to position [0, 0]
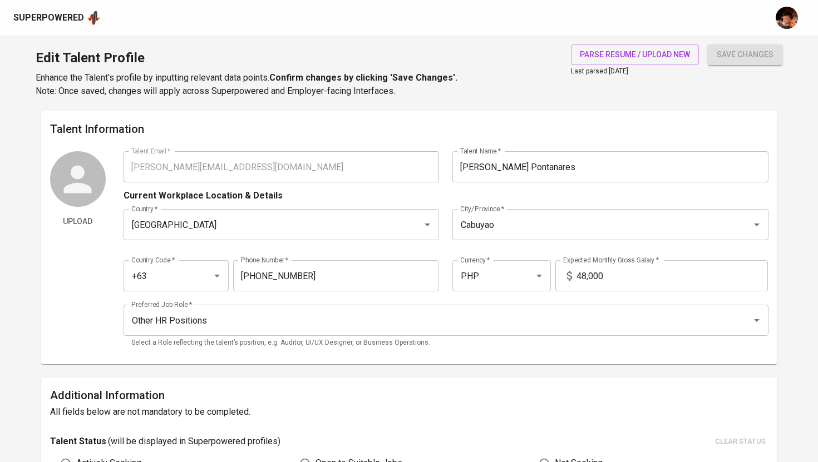
click at [72, 19] on div "Superpowered" at bounding box center [48, 18] width 71 height 13
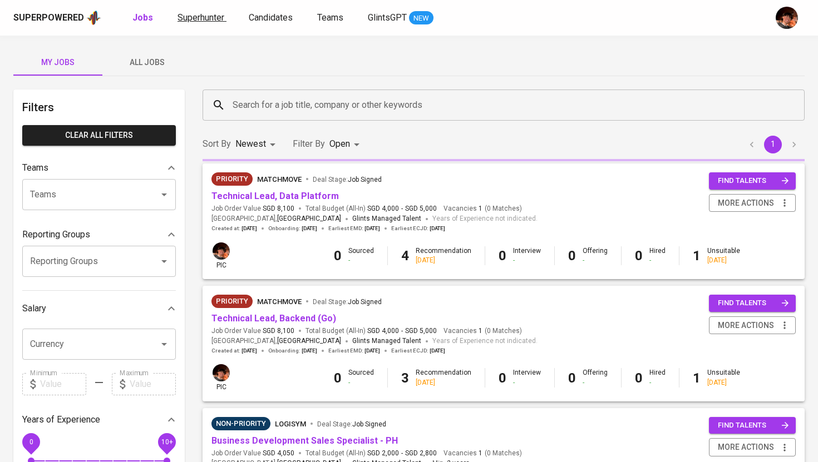
click at [209, 19] on span "Superhunter" at bounding box center [200, 17] width 47 height 11
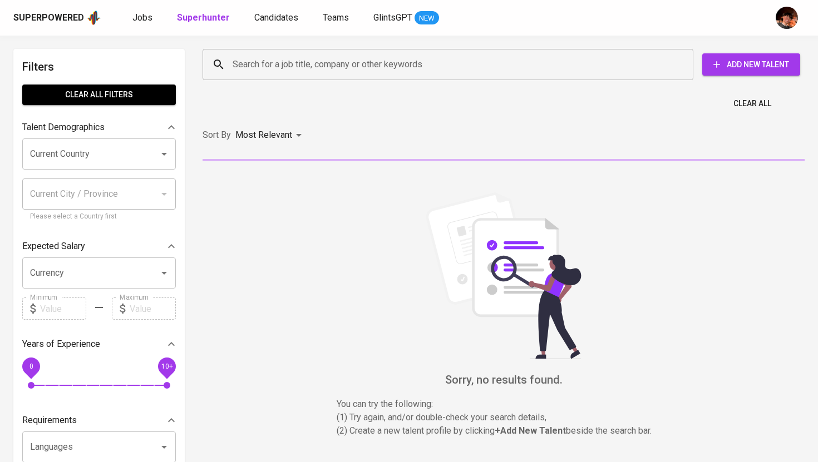
click at [274, 65] on input "Search for a job title, company or other keywords" at bounding box center [451, 64] width 442 height 21
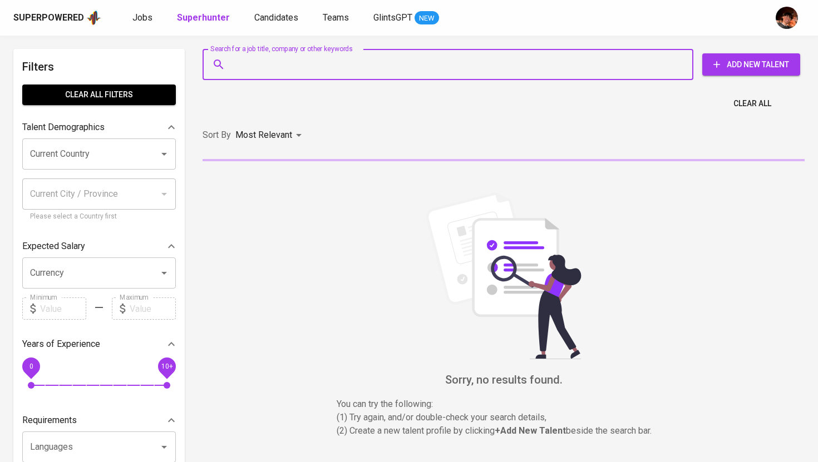
paste input "[PERSON_NAME][EMAIL_ADDRESS][DOMAIN_NAME]"
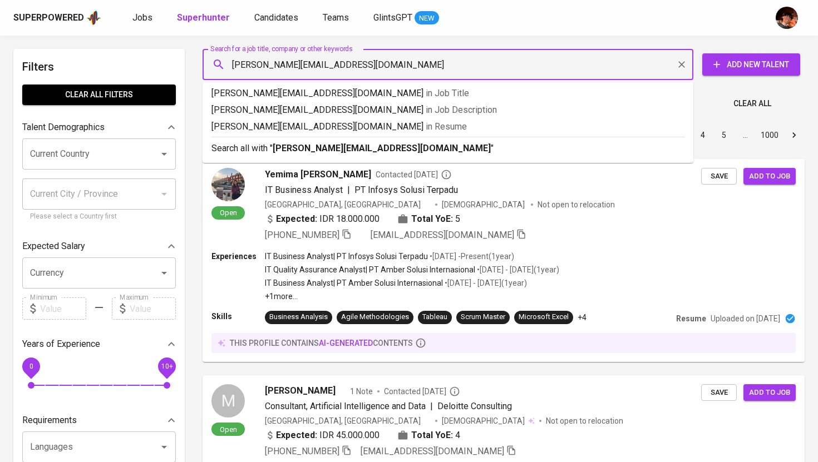
type input "[PERSON_NAME][EMAIL_ADDRESS][DOMAIN_NAME]"
click at [327, 146] on b "[PERSON_NAME][EMAIL_ADDRESS][DOMAIN_NAME]" at bounding box center [382, 148] width 218 height 11
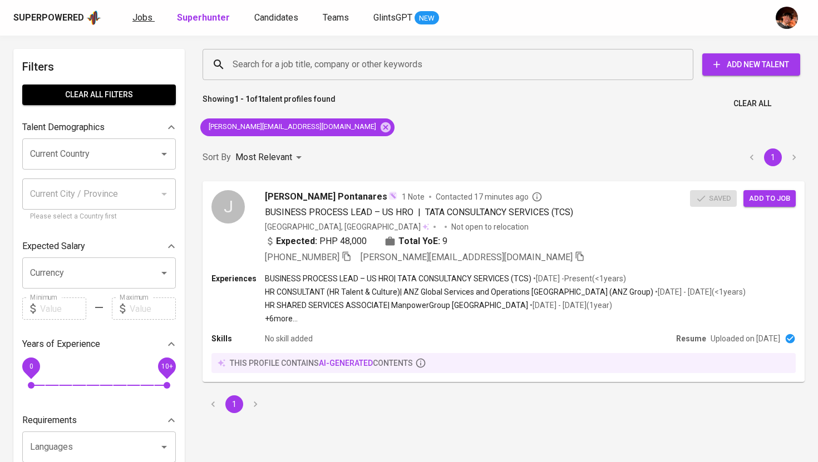
click at [146, 21] on span "Jobs" at bounding box center [142, 17] width 20 height 11
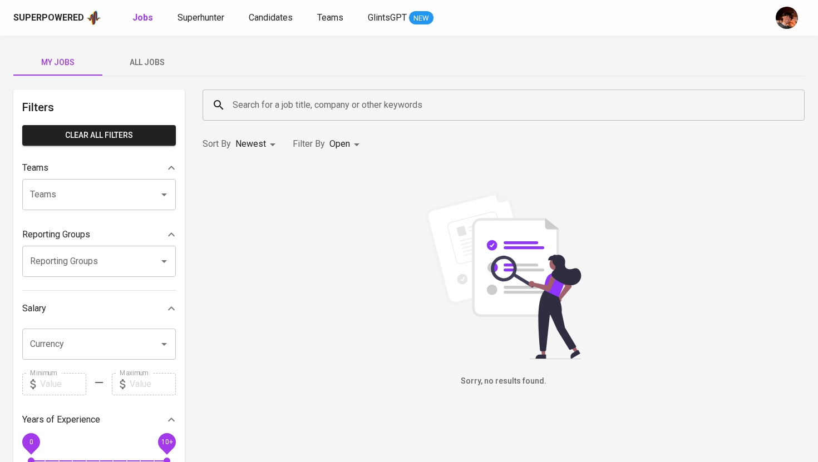
click at [156, 50] on button "All Jobs" at bounding box center [146, 62] width 89 height 27
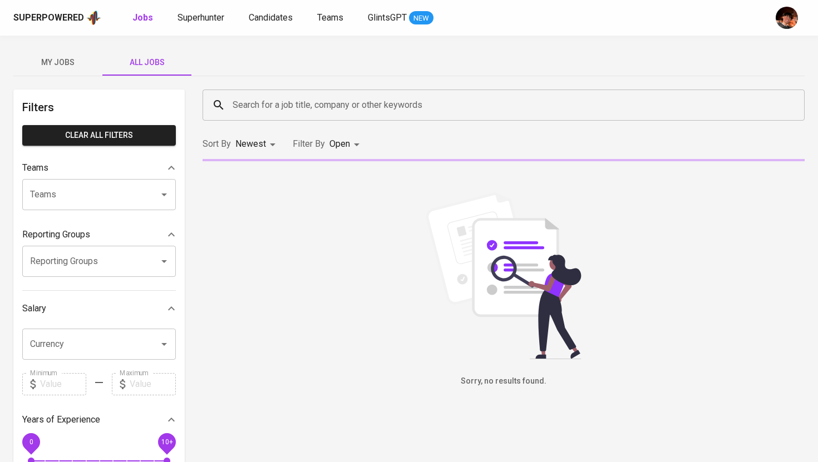
click at [265, 99] on input "Search for a job title, company or other keywords" at bounding box center [506, 105] width 553 height 21
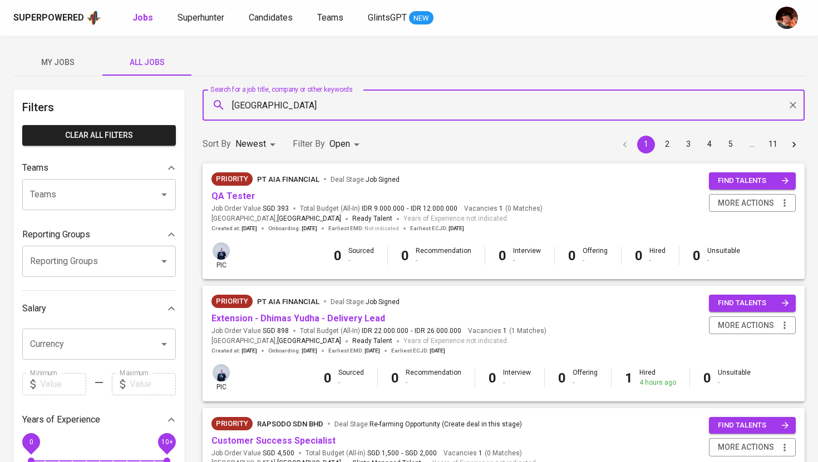
type input "[GEOGRAPHIC_DATA]"
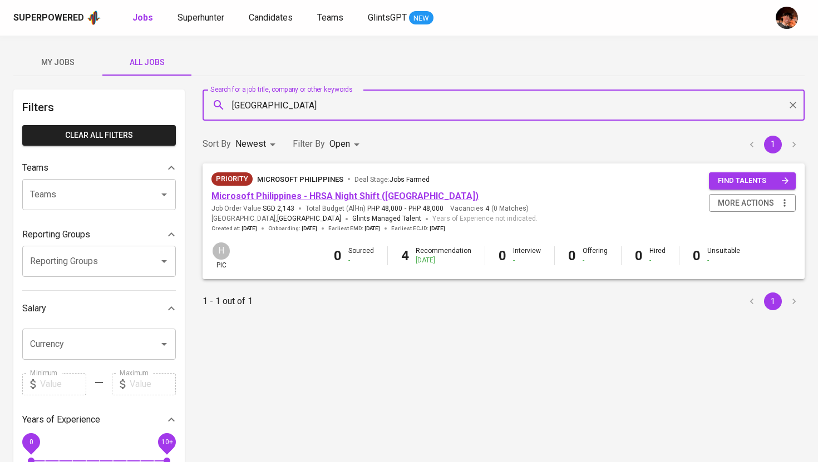
click at [297, 196] on link "Microsoft Philippines - HRSA Night Shift ([GEOGRAPHIC_DATA])" at bounding box center [344, 196] width 267 height 11
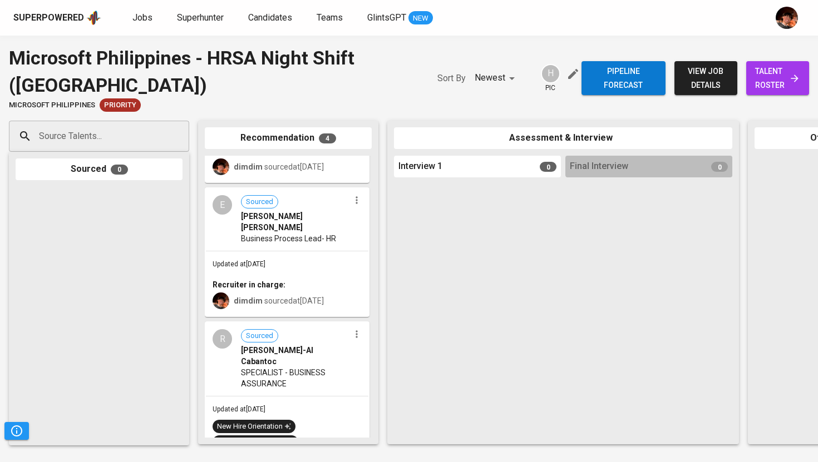
scroll to position [297, 0]
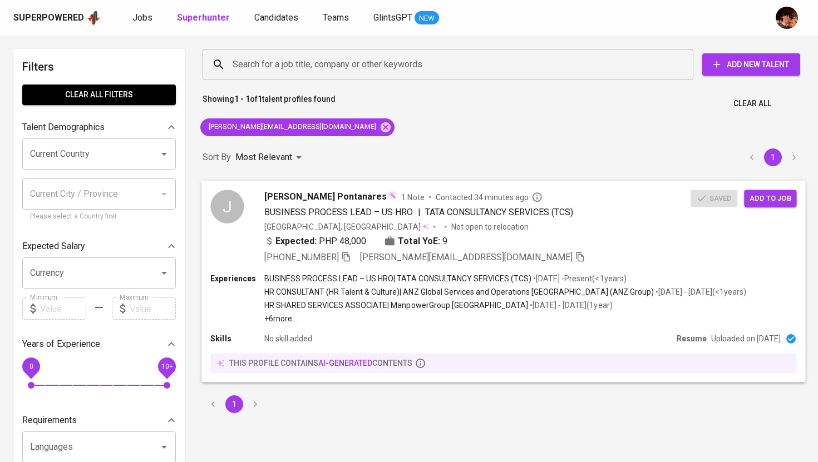
click at [276, 194] on span "[PERSON_NAME] Pontanares" at bounding box center [325, 196] width 123 height 13
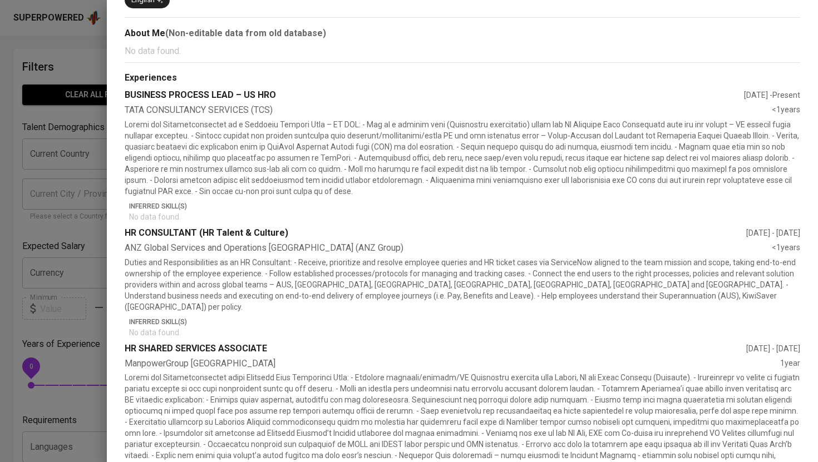
scroll to position [251, 0]
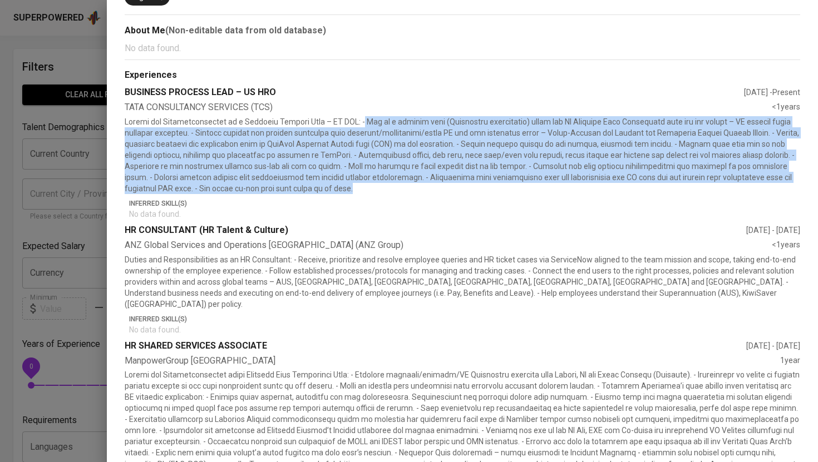
drag, startPoint x: 351, startPoint y: 189, endPoint x: 358, endPoint y: 125, distance: 64.4
click at [358, 125] on p at bounding box center [462, 155] width 675 height 78
copy p "Act as a process lead (Individual contributor) under the HR Employee Data Manag…"
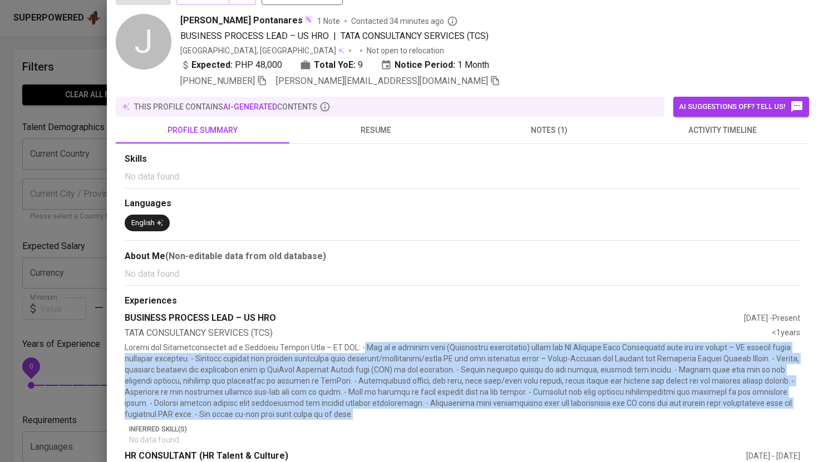
scroll to position [0, 0]
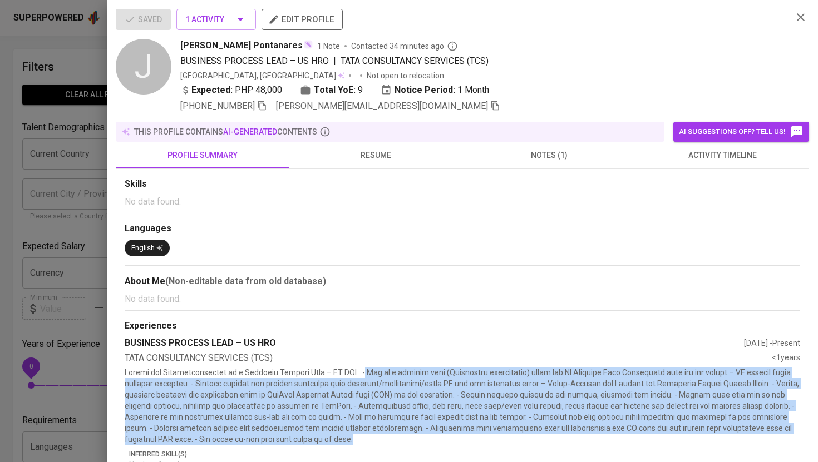
click at [303, 19] on span "edit profile" at bounding box center [301, 19] width 63 height 14
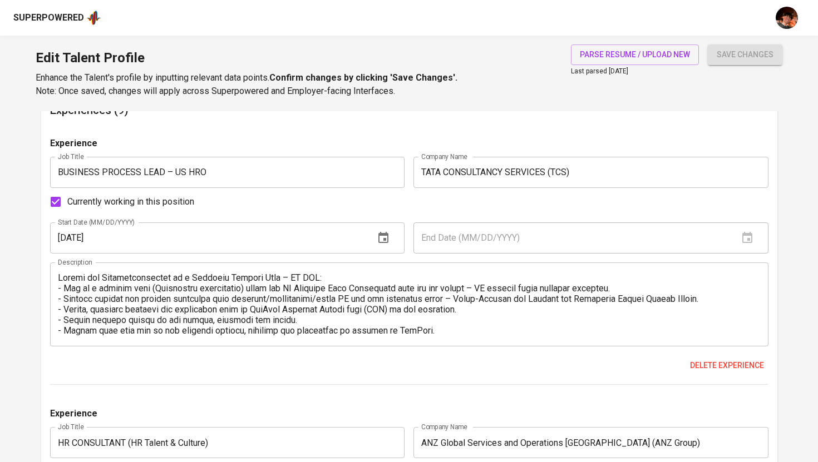
scroll to position [673, 0]
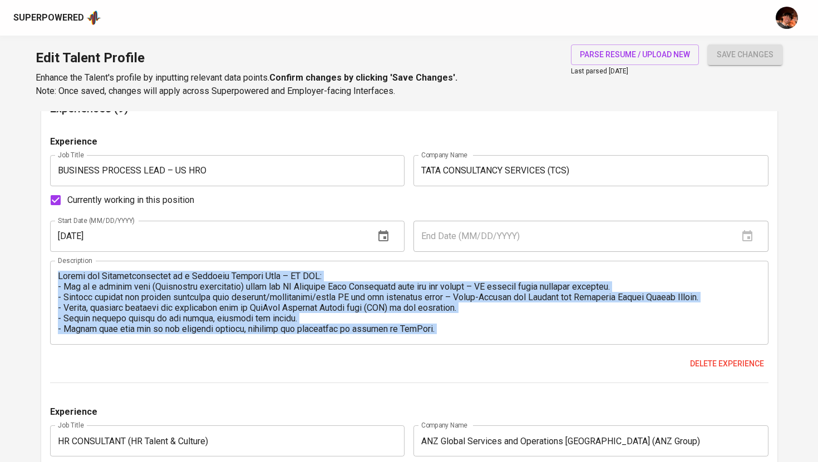
drag, startPoint x: 55, startPoint y: 287, endPoint x: 241, endPoint y: 383, distance: 209.0
click at [241, 383] on div "Experience Job Title BUSINESS PROCESS LEAD – US HRO Job Title Company Name TATA…" at bounding box center [409, 259] width 718 height 249
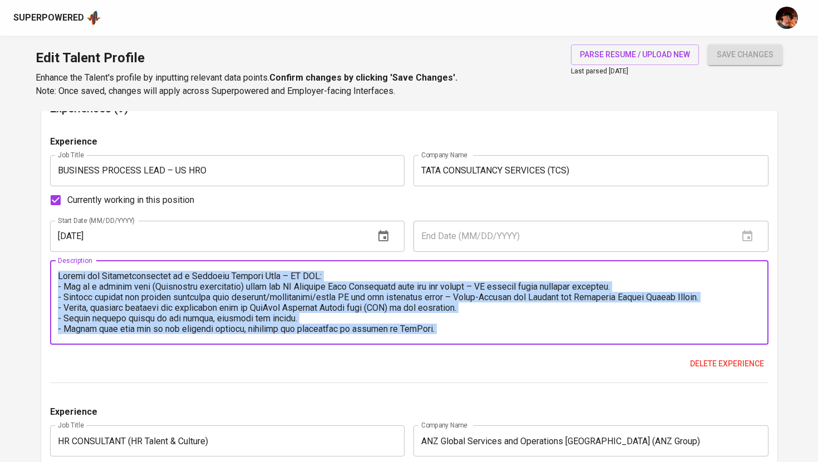
click at [189, 319] on textarea at bounding box center [409, 302] width 703 height 63
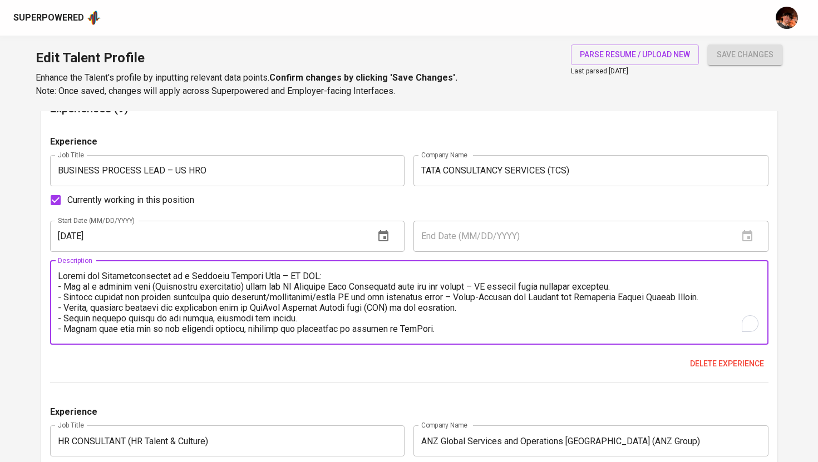
click at [80, 279] on textarea "To enrich screen reader interactions, please activate Accessibility in Grammarl…" at bounding box center [409, 302] width 703 height 63
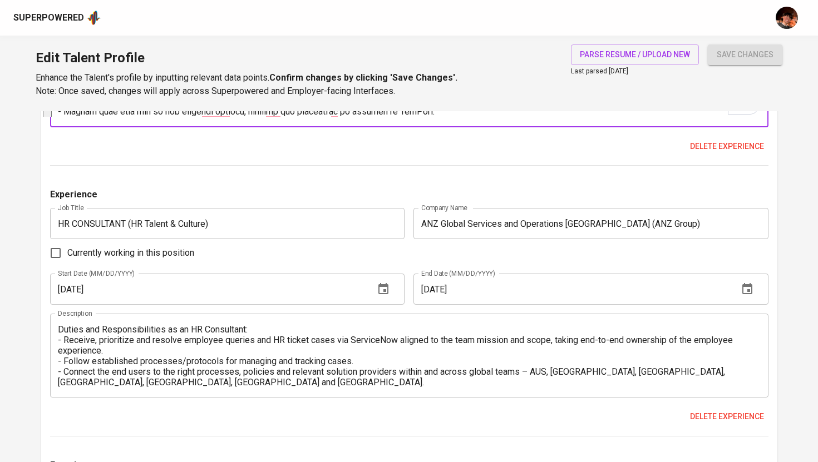
scroll to position [895, 0]
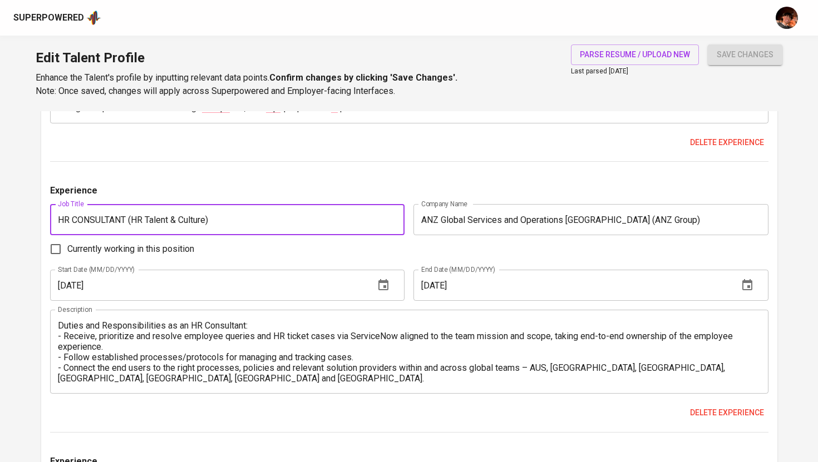
drag, startPoint x: 221, startPoint y: 220, endPoint x: 57, endPoint y: 221, distance: 164.1
click at [57, 221] on input "HR CONSULTANT (HR Talent & Culture)" at bounding box center [227, 219] width 355 height 31
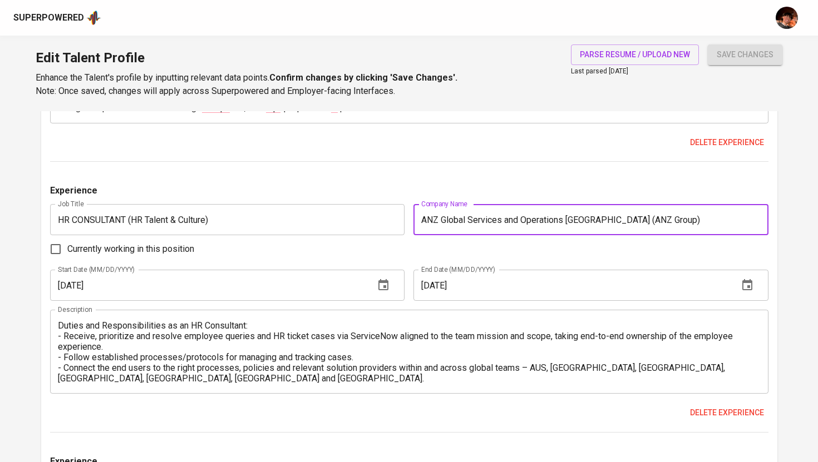
drag, startPoint x: 647, startPoint y: 217, endPoint x: 341, endPoint y: 216, distance: 306.6
click at [341, 216] on div "Experience Job Title HR CONSULTANT (HR Talent & Culture) Job Title Company Name…" at bounding box center [409, 308] width 718 height 249
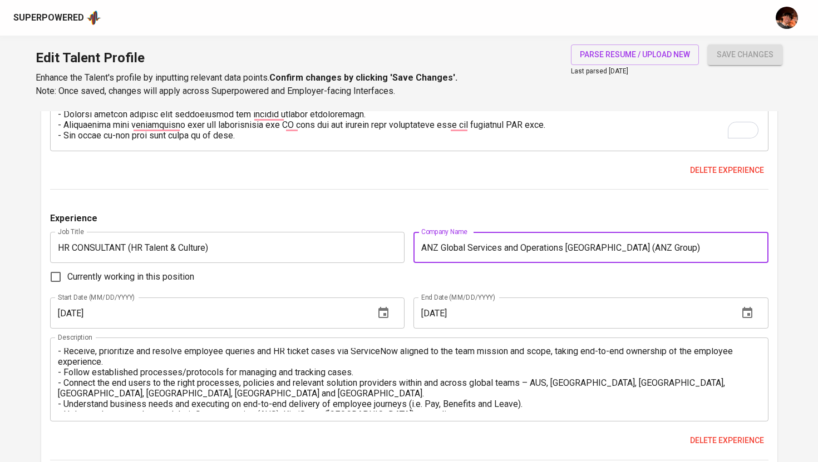
scroll to position [872, 0]
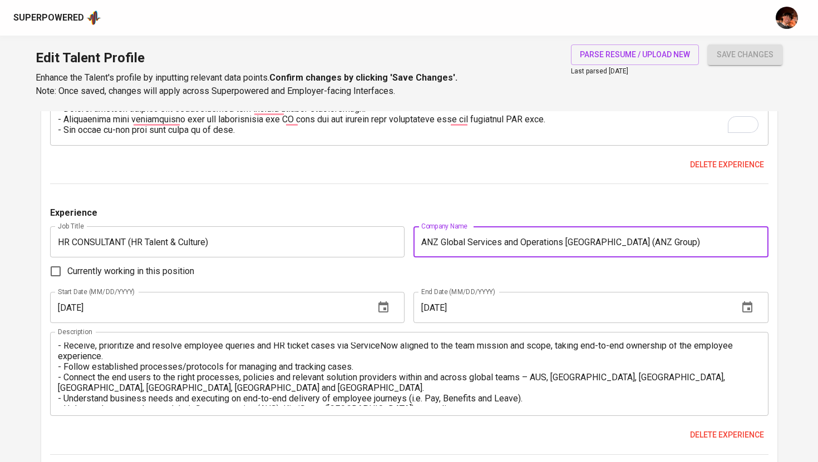
click at [185, 364] on textarea "Duties and Responsibilities as an HR Consultant: - Receive, prioritize and reso…" at bounding box center [409, 374] width 703 height 63
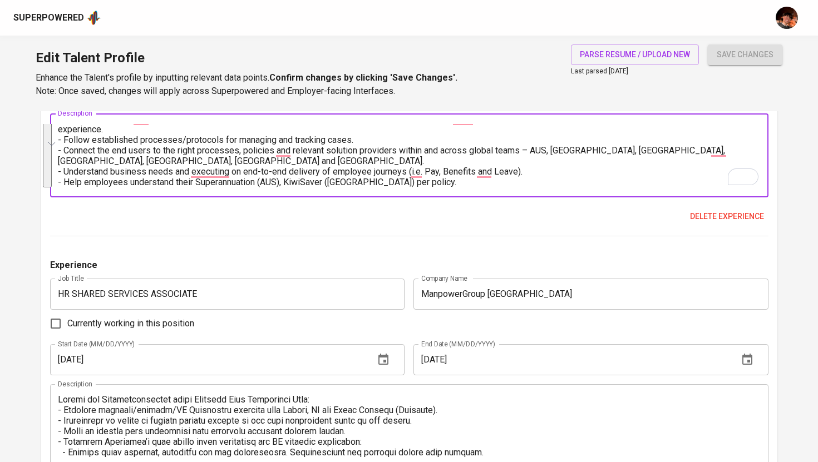
scroll to position [1123, 0]
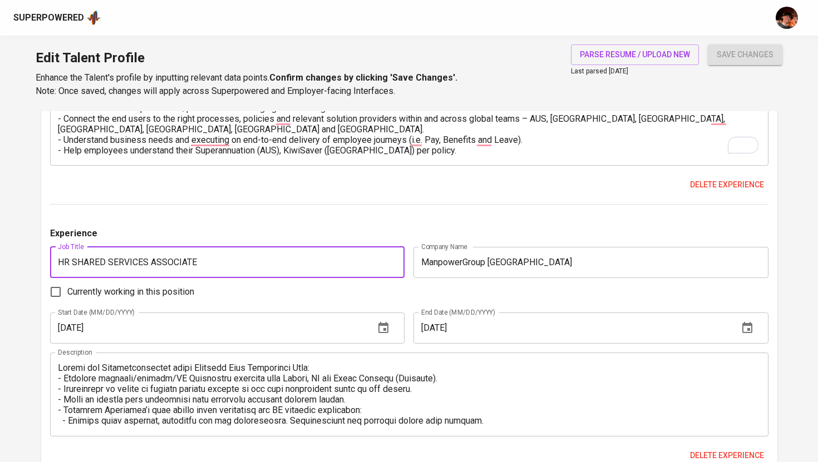
click at [214, 263] on input "HR SHARED SERVICES ASSOCIATE" at bounding box center [227, 262] width 355 height 31
click at [511, 267] on input "ManpowerGroup [GEOGRAPHIC_DATA]" at bounding box center [590, 262] width 355 height 31
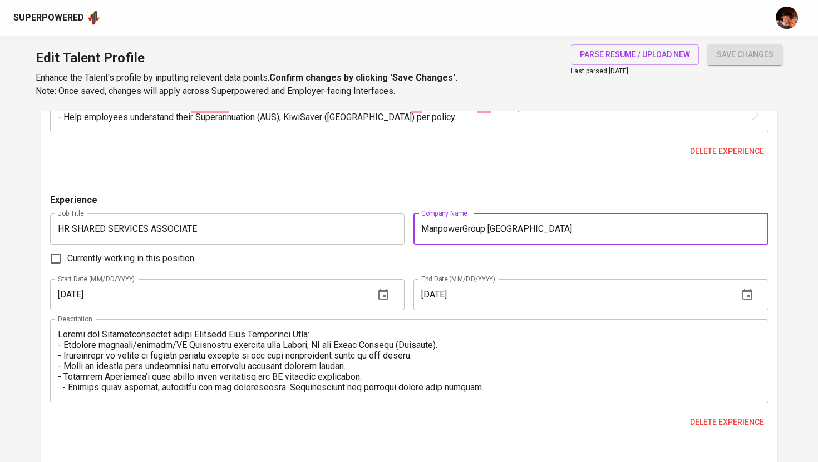
scroll to position [1171, 0]
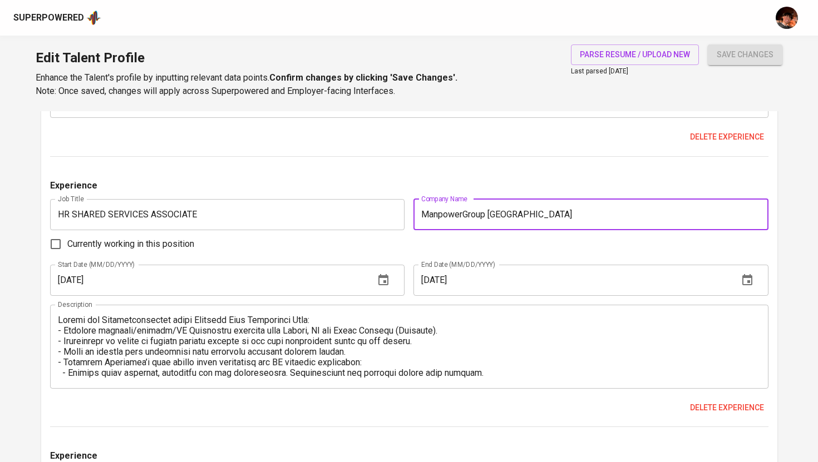
click at [333, 369] on textarea at bounding box center [409, 346] width 703 height 63
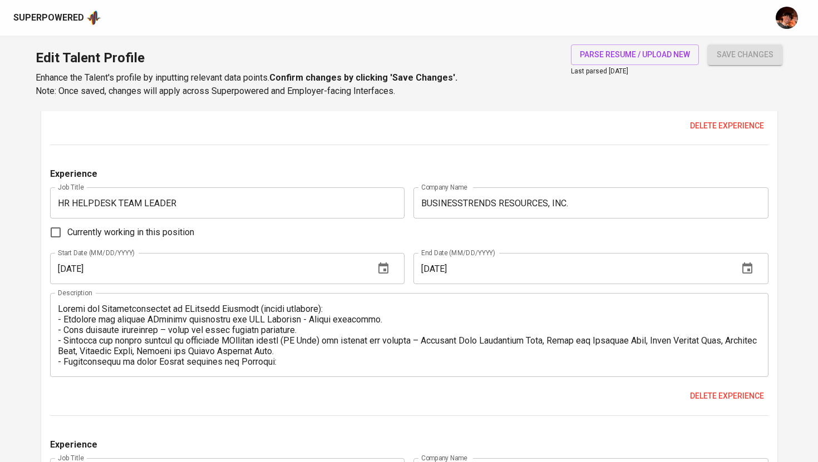
scroll to position [1476, 0]
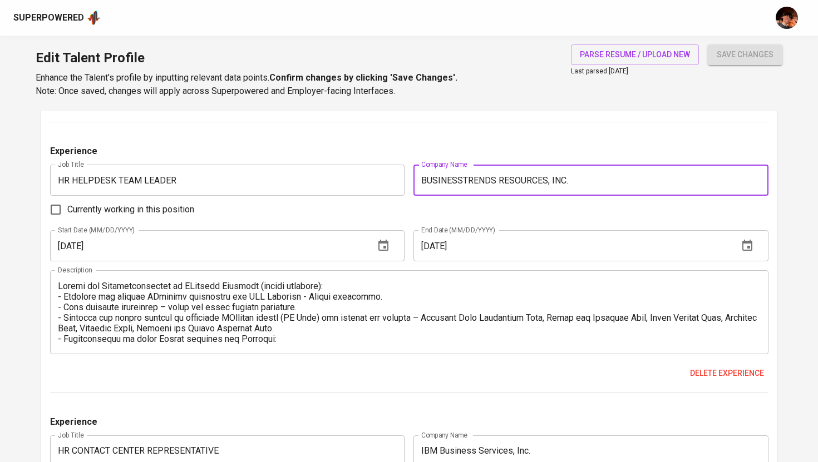
click at [580, 188] on input "BUSINESSTRENDS RESOURCES, INC." at bounding box center [590, 180] width 355 height 31
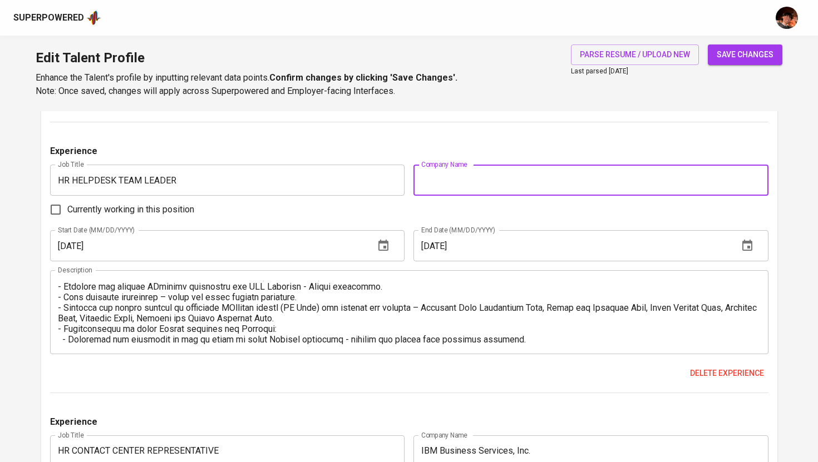
scroll to position [6, 0]
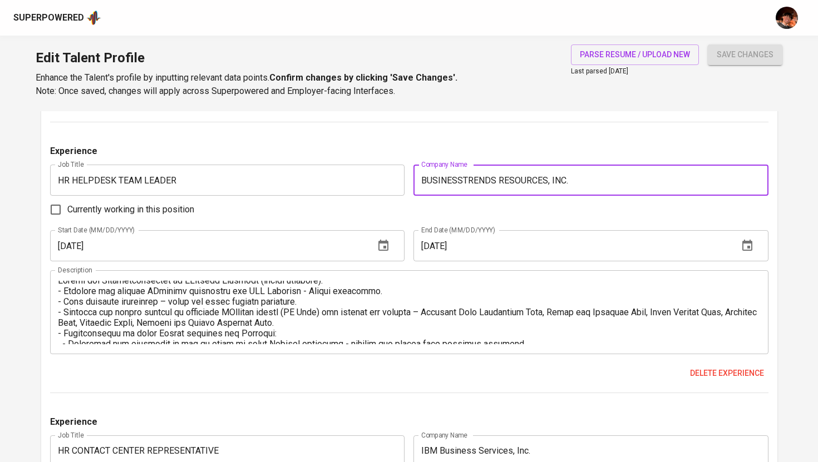
type input "BUSINESSTRENDS RESOURCES, INC."
click at [272, 341] on textarea at bounding box center [409, 312] width 703 height 63
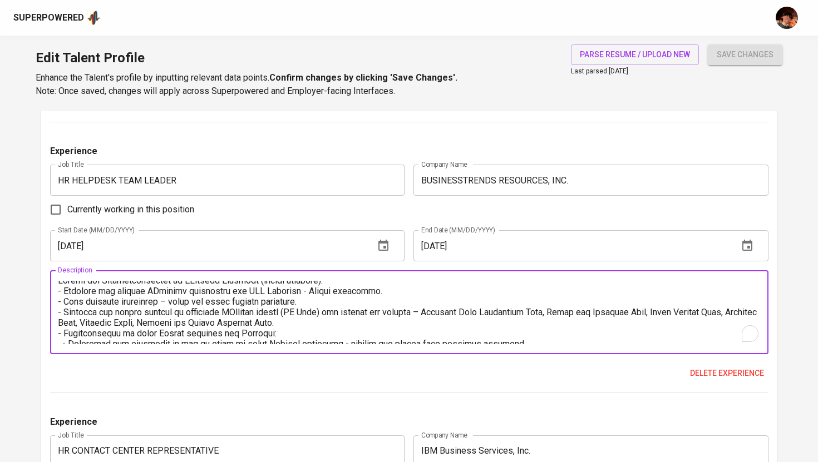
click at [277, 325] on textarea "To enrich screen reader interactions, please activate Accessibility in Grammarl…" at bounding box center [409, 312] width 703 height 63
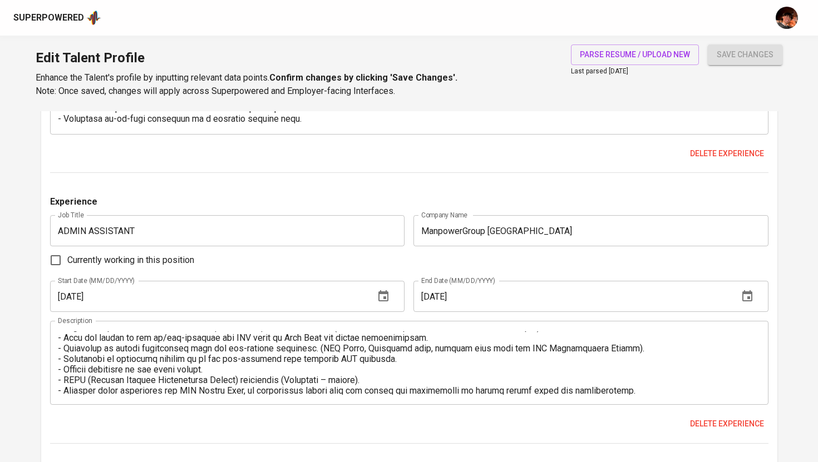
scroll to position [9, 0]
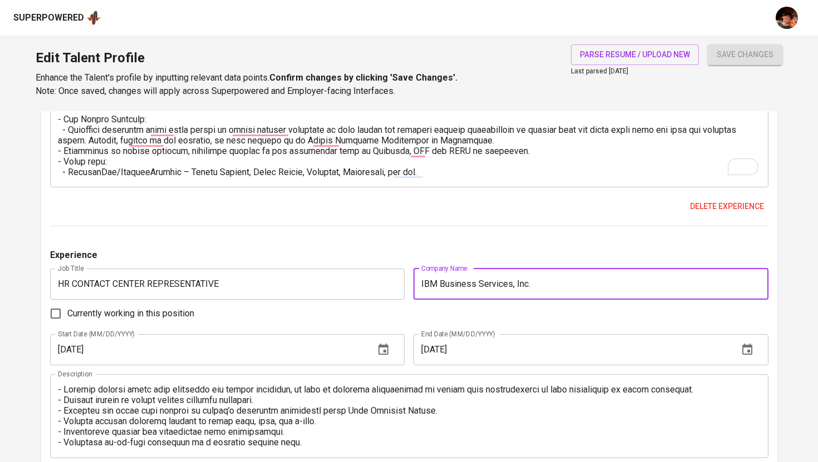
drag, startPoint x: 530, startPoint y: 284, endPoint x: 411, endPoint y: 283, distance: 119.6
click at [411, 283] on div "Company Name IBM Business Services, Inc. Company Name" at bounding box center [588, 284] width 359 height 31
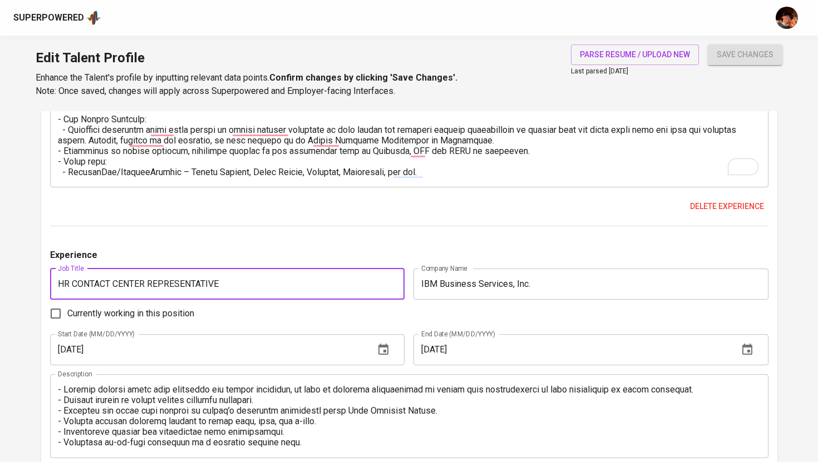
type input "HR CONTACT CENTER REPRESENTATIVE"
click at [251, 379] on div "Description" at bounding box center [409, 416] width 718 height 84
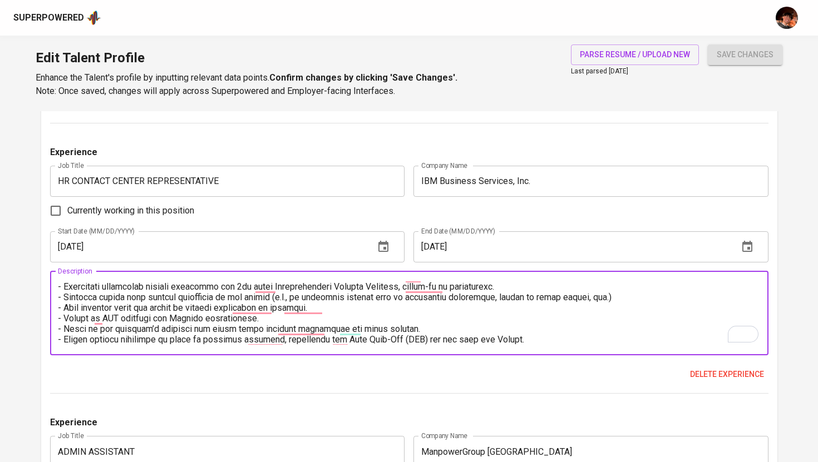
scroll to position [1747, 0]
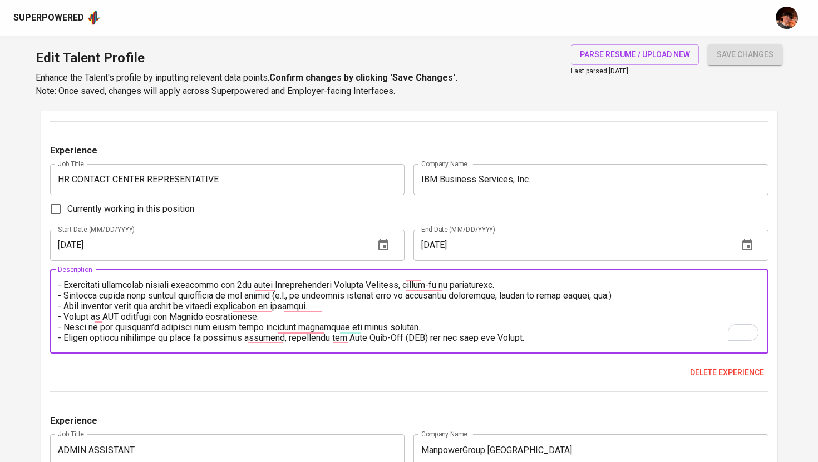
click at [211, 334] on textarea "To enrich screen reader interactions, please activate Accessibility in Grammarl…" at bounding box center [409, 311] width 703 height 63
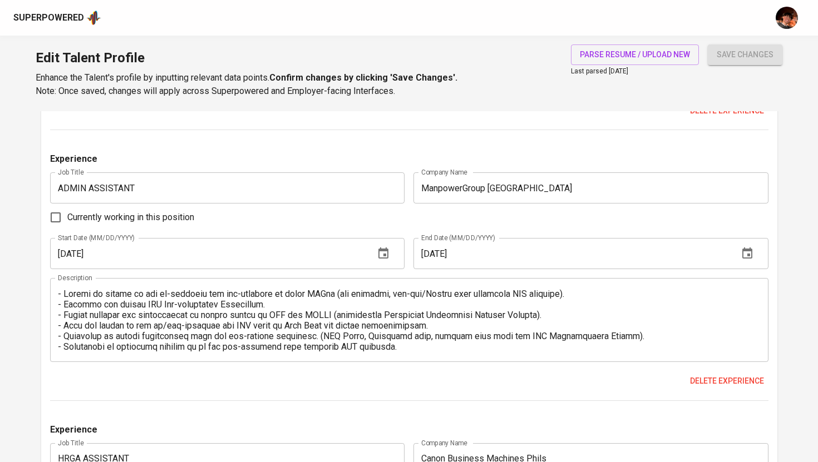
scroll to position [2016, 0]
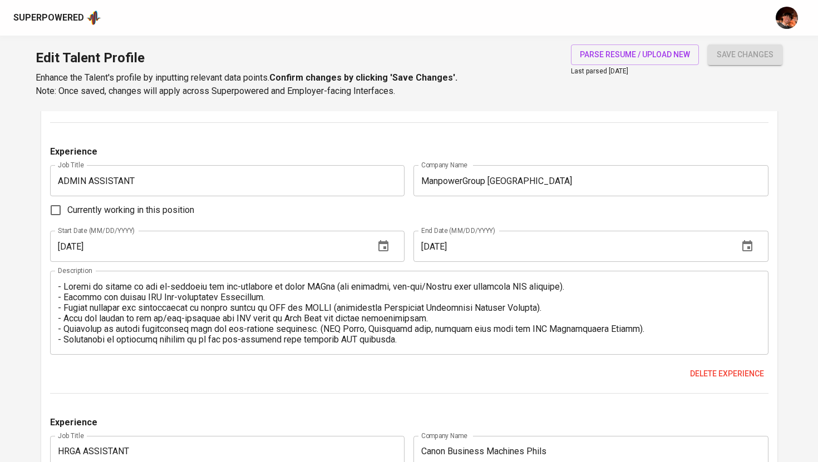
click at [493, 186] on input "ManpowerGroup [GEOGRAPHIC_DATA]" at bounding box center [590, 180] width 355 height 31
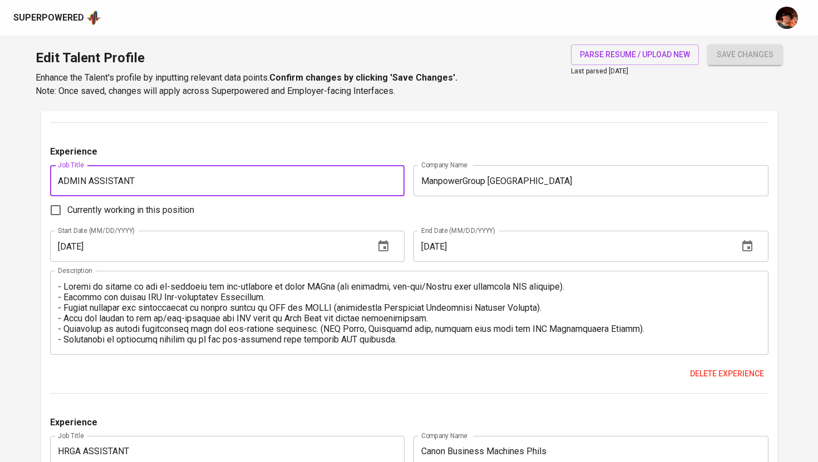
drag, startPoint x: 135, startPoint y: 182, endPoint x: 65, endPoint y: 182, distance: 69.5
click at [65, 182] on input "ADMIN ASSISTANT" at bounding box center [227, 180] width 355 height 31
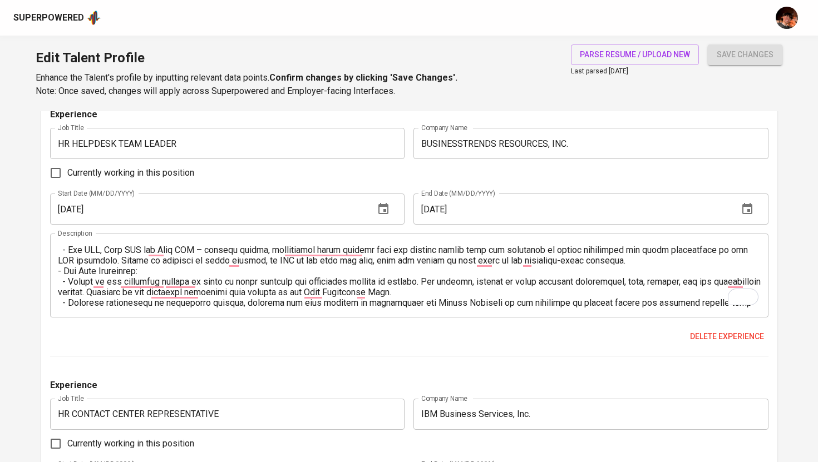
scroll to position [0, 0]
